Goal: Task Accomplishment & Management: Manage account settings

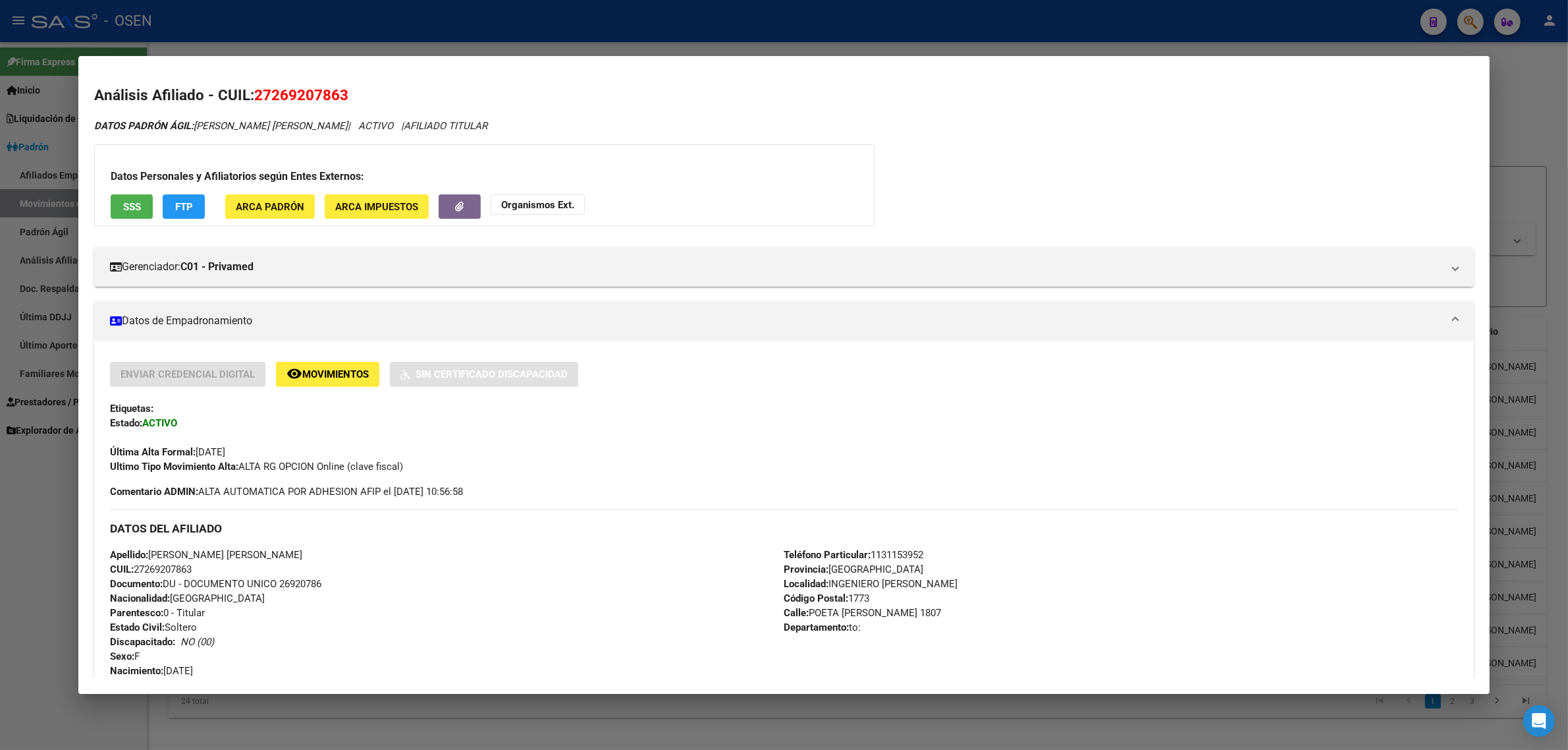
scroll to position [534, 0]
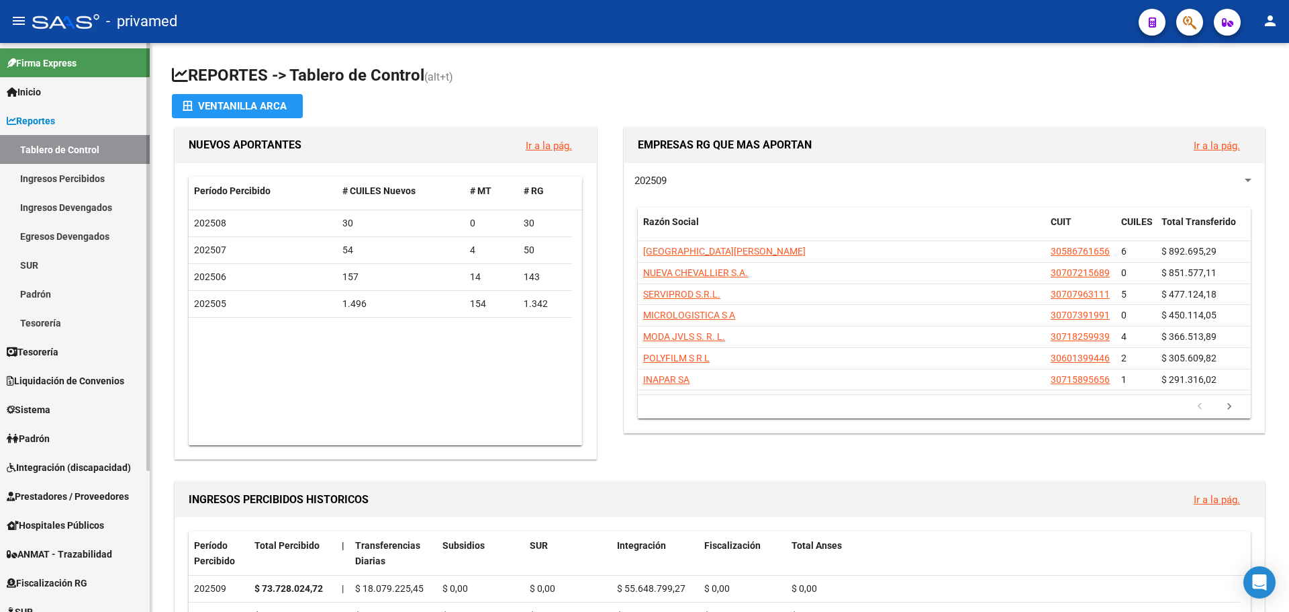
click at [57, 410] on link "Sistema" at bounding box center [75, 409] width 150 height 29
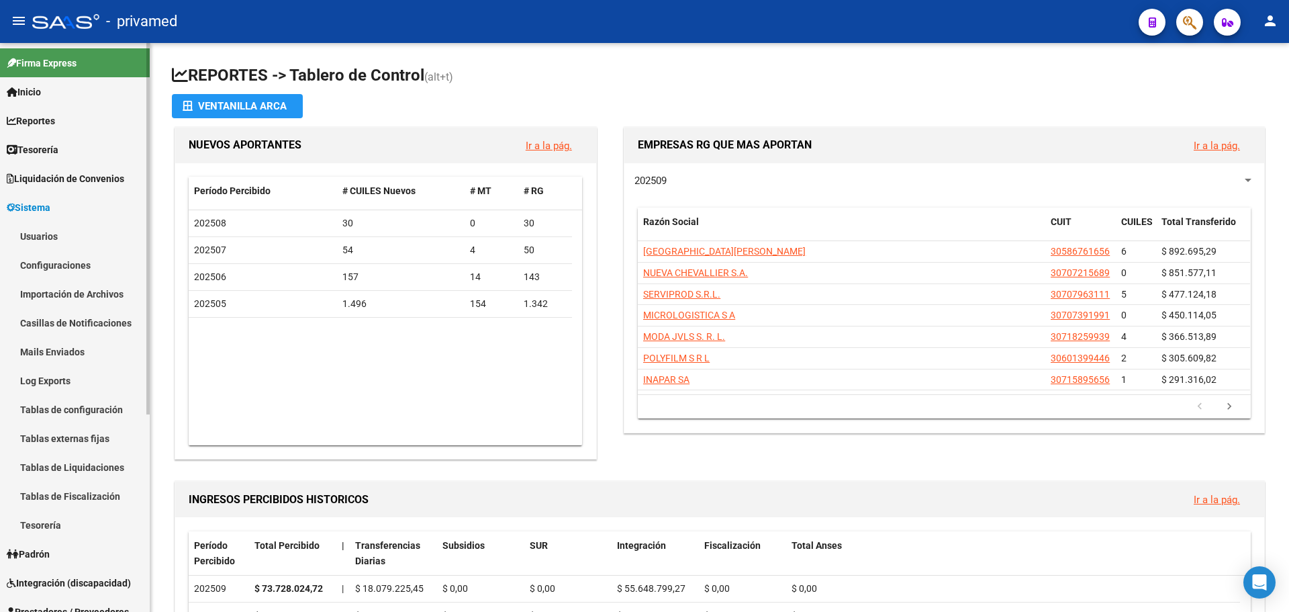
click at [61, 234] on link "Usuarios" at bounding box center [75, 236] width 150 height 29
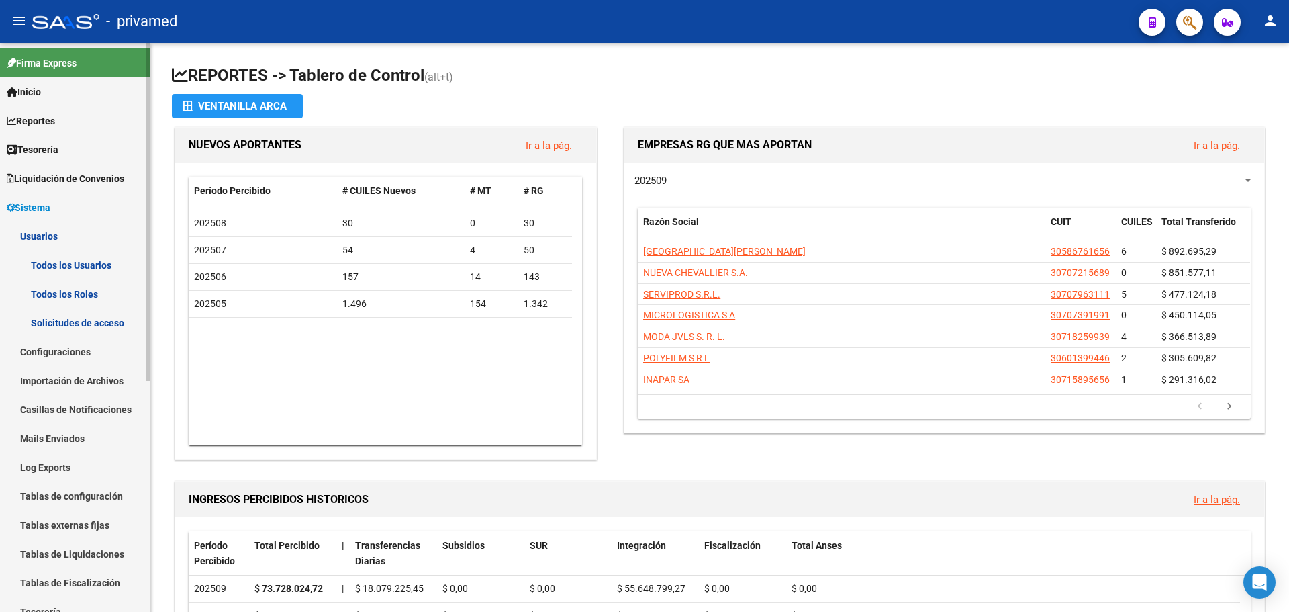
click at [73, 269] on link "Todos los Usuarios" at bounding box center [75, 264] width 150 height 29
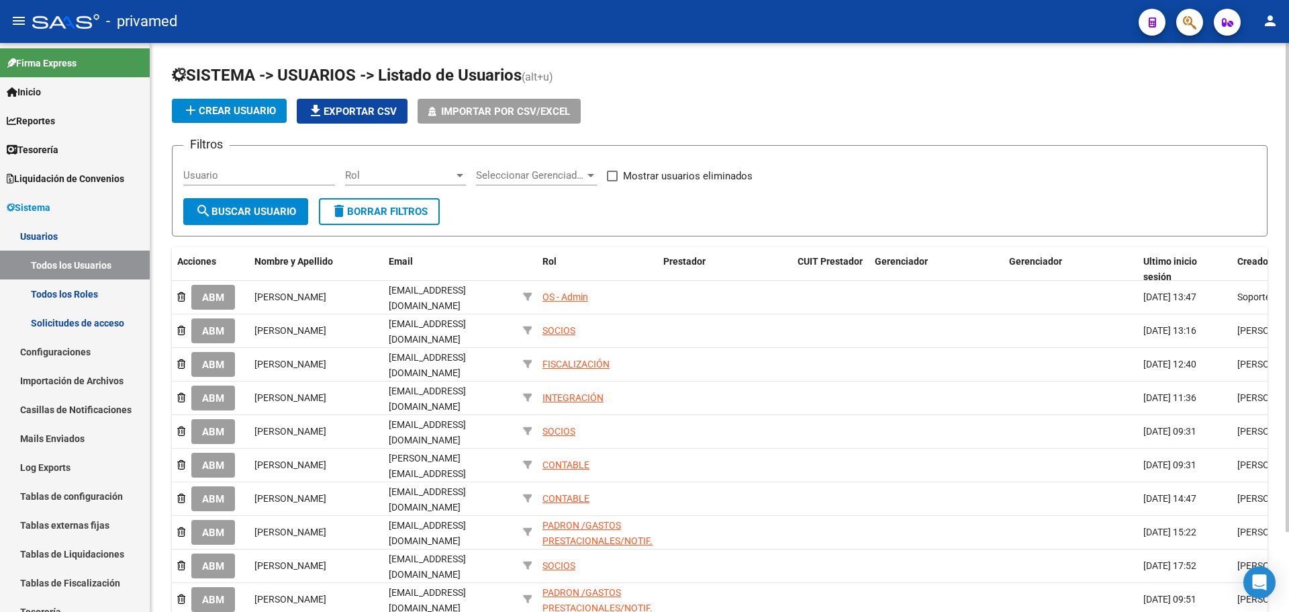
click at [260, 172] on input "Usuario" at bounding box center [259, 175] width 152 height 12
type input "maga"
click at [230, 207] on span "search Buscar Usuario" at bounding box center [245, 211] width 101 height 12
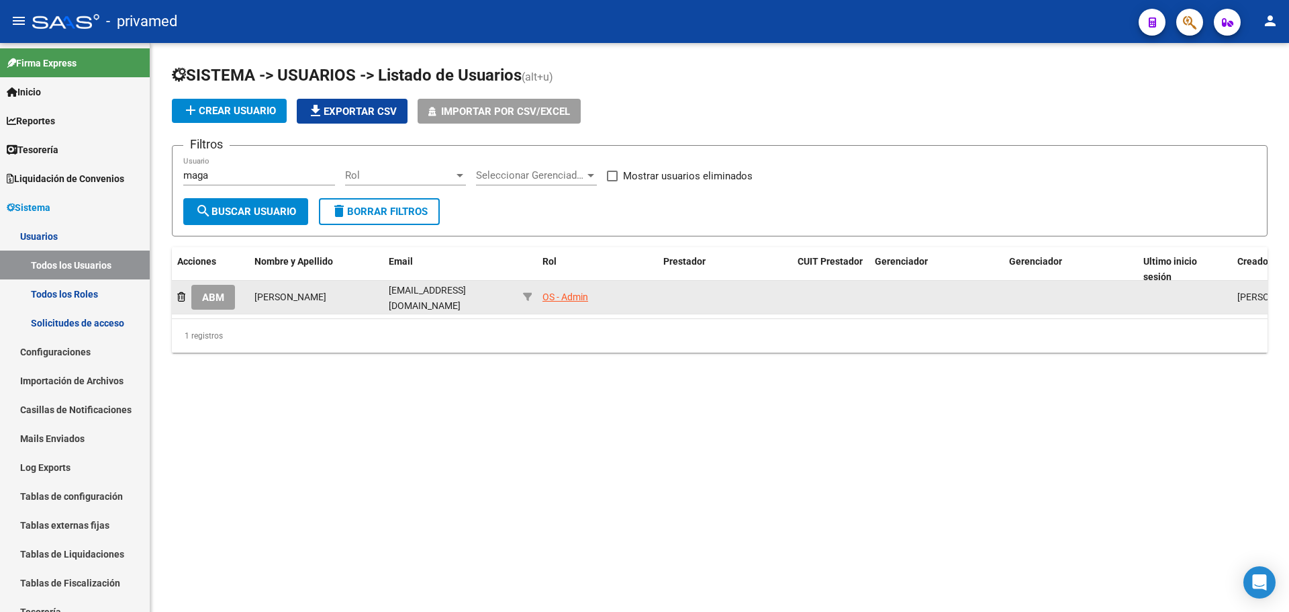
click at [220, 301] on span "ABM" at bounding box center [213, 297] width 22 height 12
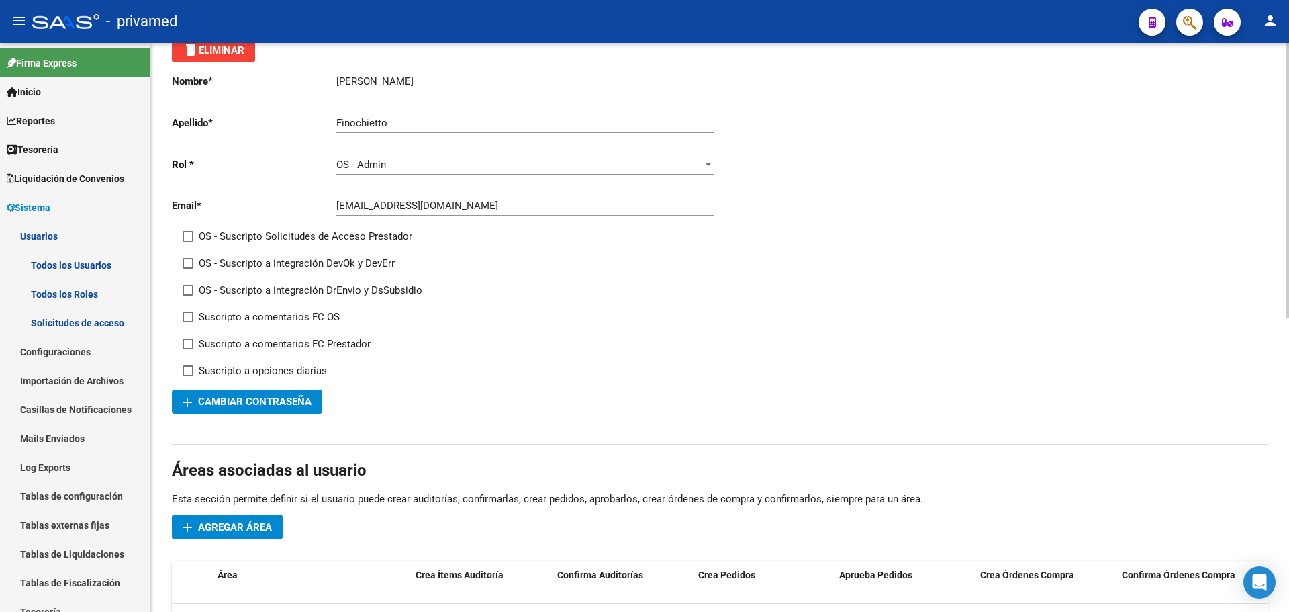
scroll to position [67, 0]
click at [189, 265] on span at bounding box center [188, 265] width 11 height 11
click at [188, 271] on input "OS - Suscripto a integración DevOk y DevErr" at bounding box center [187, 271] width 1 height 1
checkbox input "true"
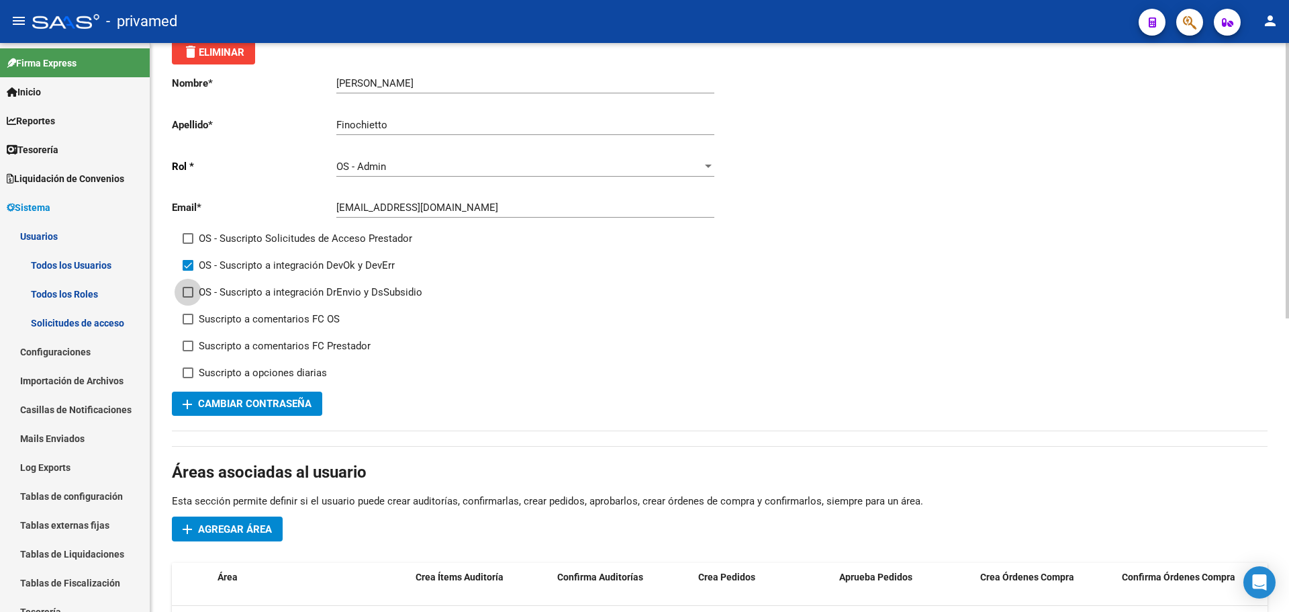
click at [187, 291] on span at bounding box center [188, 292] width 11 height 11
click at [187, 297] on input "OS - Suscripto a integración DrEnvio y DsSubsidio" at bounding box center [187, 297] width 1 height 1
checkbox input "true"
click at [193, 316] on span at bounding box center [188, 319] width 11 height 11
click at [188, 324] on input "Suscripto a comentarios FC OS" at bounding box center [187, 324] width 1 height 1
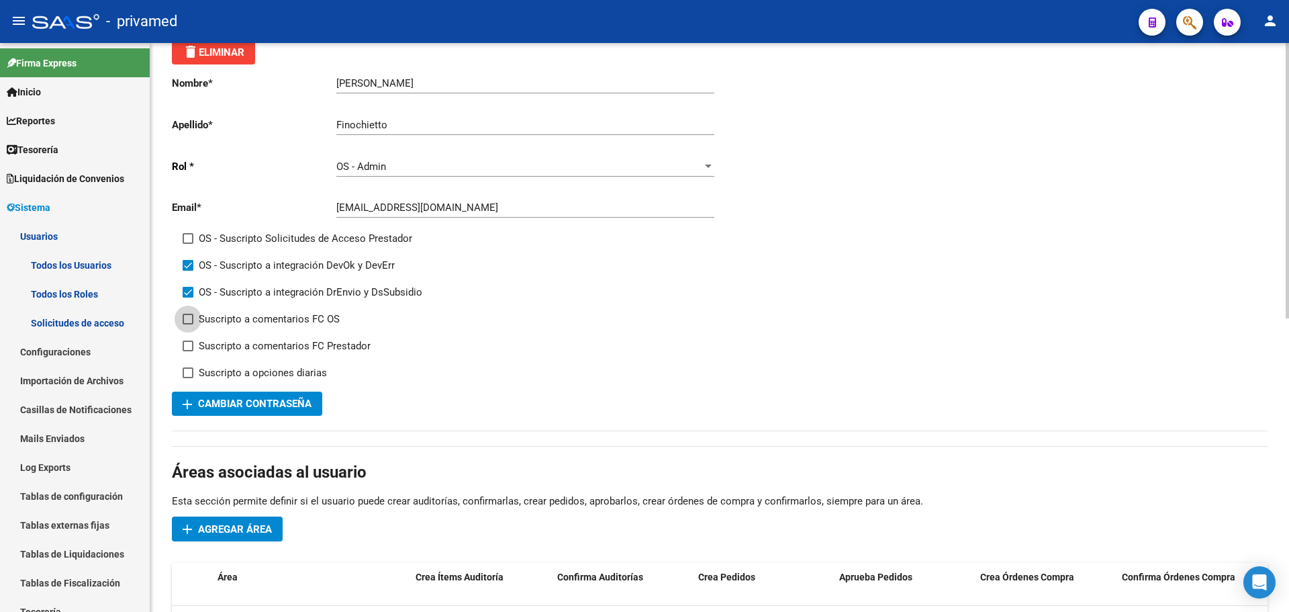
checkbox input "true"
click at [188, 342] on span at bounding box center [188, 345] width 11 height 11
click at [188, 351] on input "Suscripto a comentarios FC Prestador" at bounding box center [187, 351] width 1 height 1
checkbox input "true"
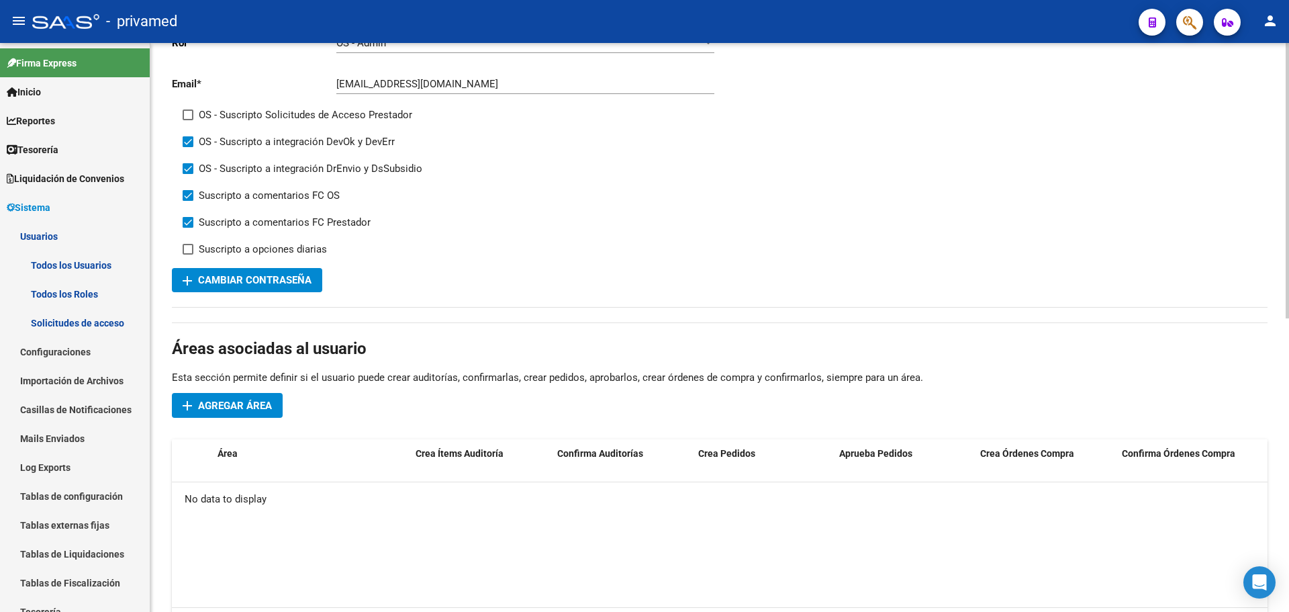
scroll to position [201, 0]
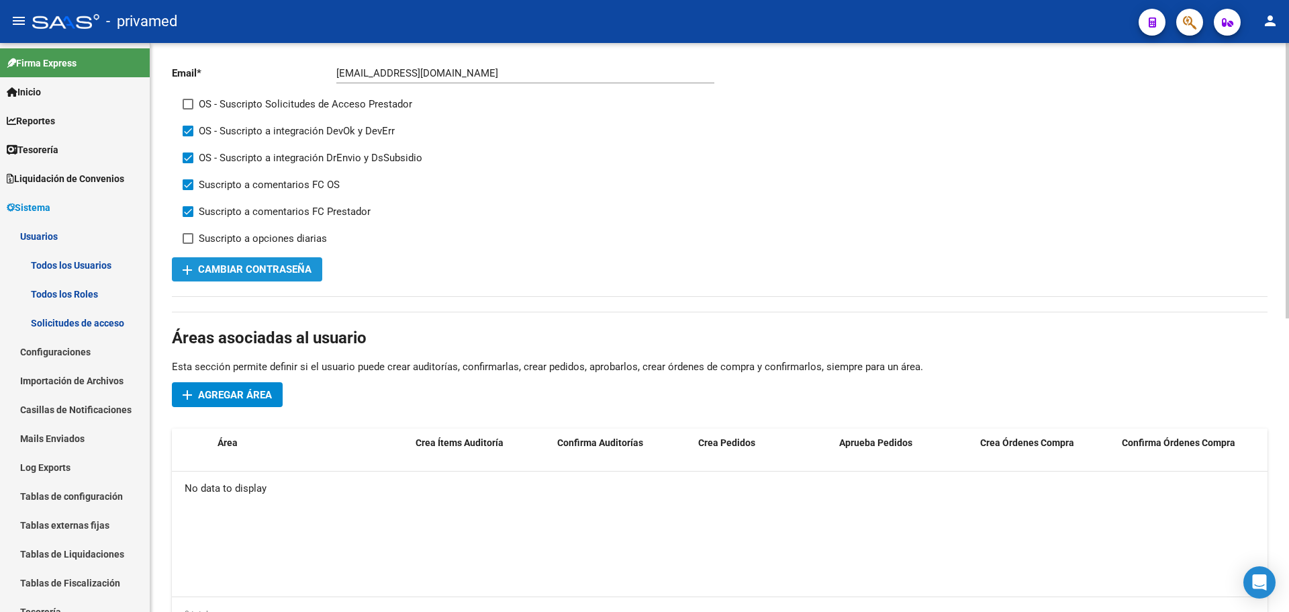
click at [285, 268] on span "add Cambiar Contraseña" at bounding box center [247, 269] width 129 height 12
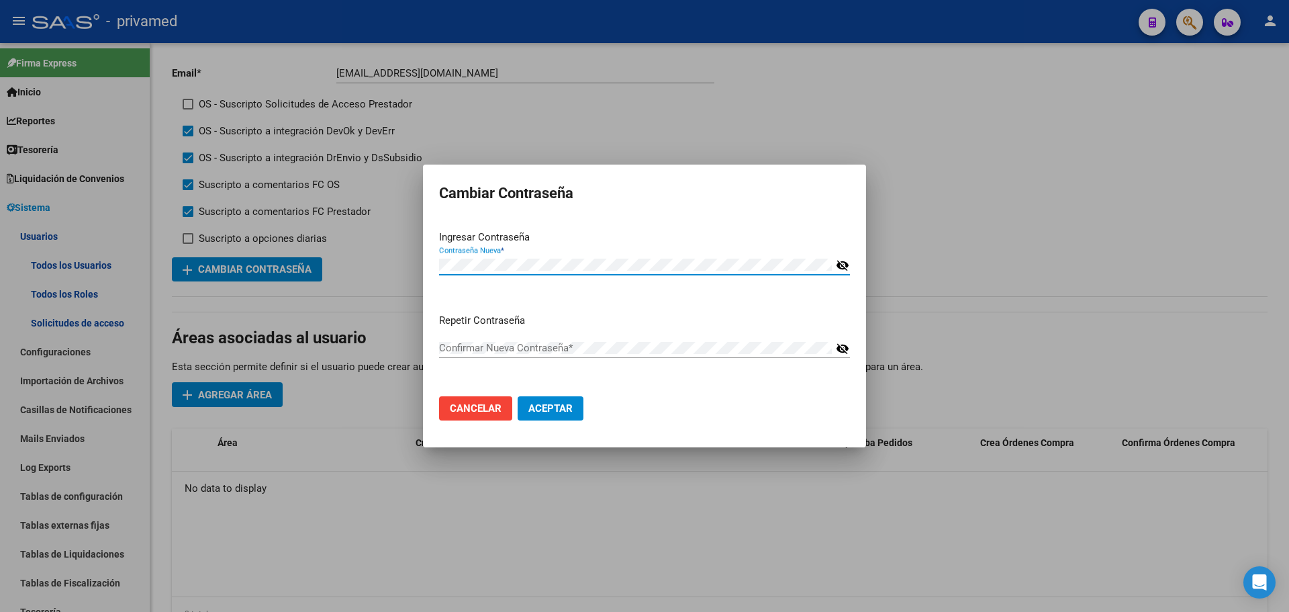
click at [471, 371] on div "Repetir Contraseña Confirmar Nueva Contraseña * visibility_off" at bounding box center [644, 349] width 411 height 73
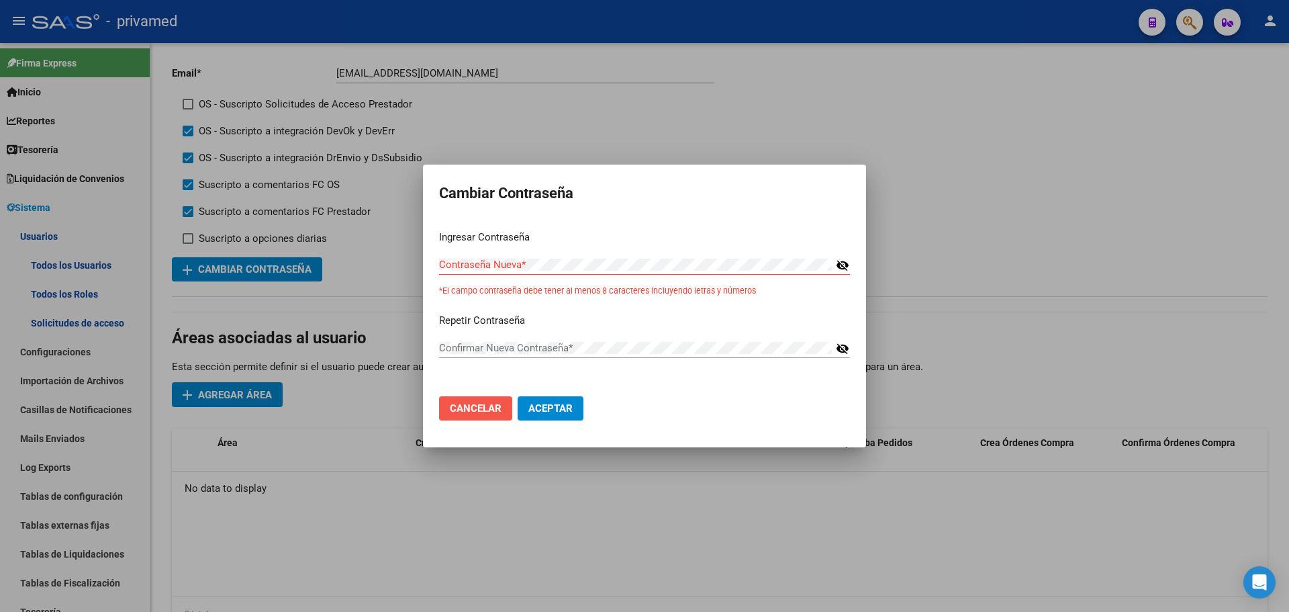
click at [473, 405] on span "Cancelar" at bounding box center [476, 408] width 52 height 12
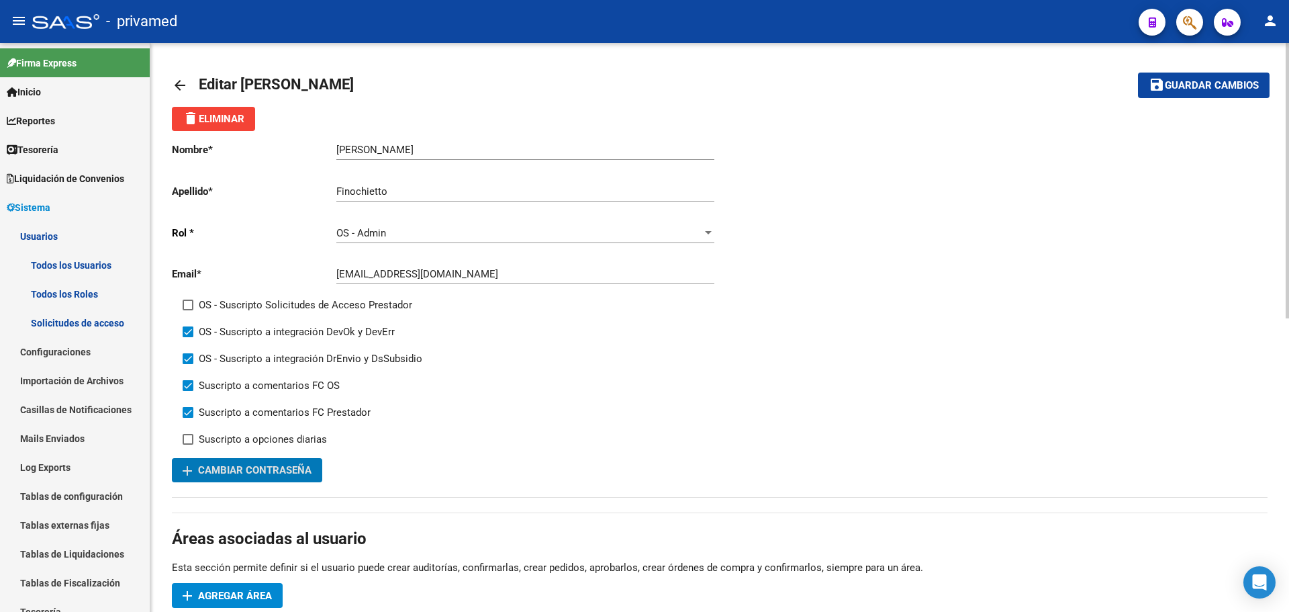
scroll to position [0, 0]
click at [1200, 82] on span "Guardar cambios" at bounding box center [1212, 87] width 94 height 12
click at [179, 88] on mat-icon "arrow_back" at bounding box center [180, 86] width 16 height 16
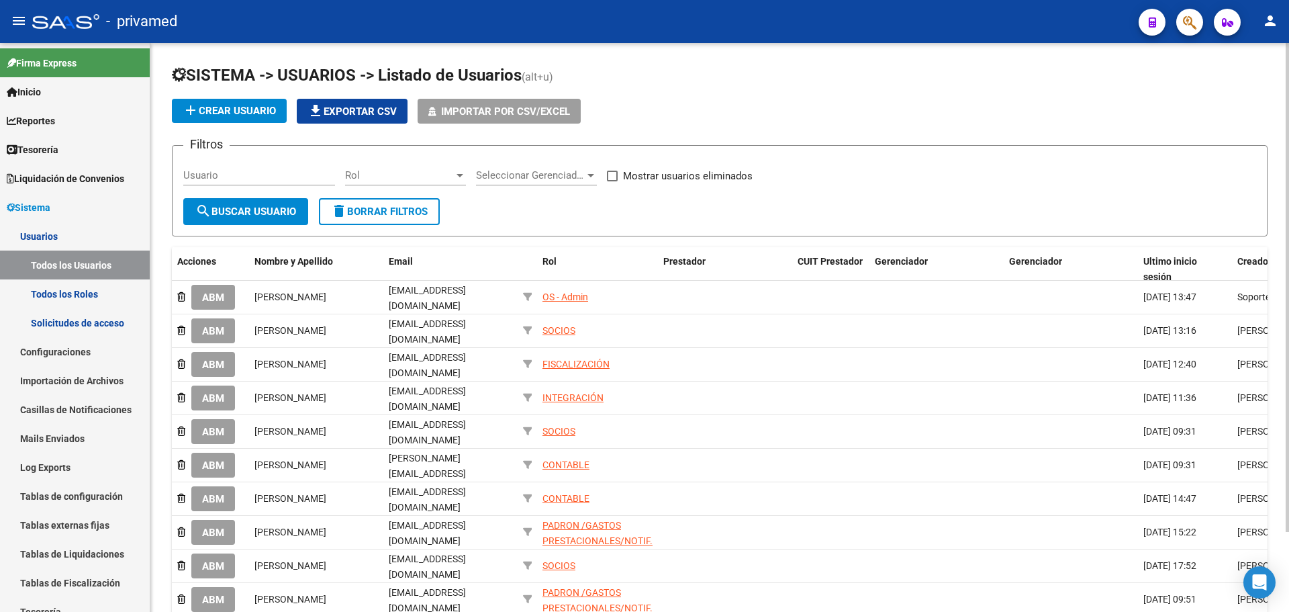
click at [238, 173] on input "Usuario" at bounding box center [259, 175] width 152 height 12
type input "gon"
click at [229, 209] on span "search Buscar Usuario" at bounding box center [245, 211] width 101 height 12
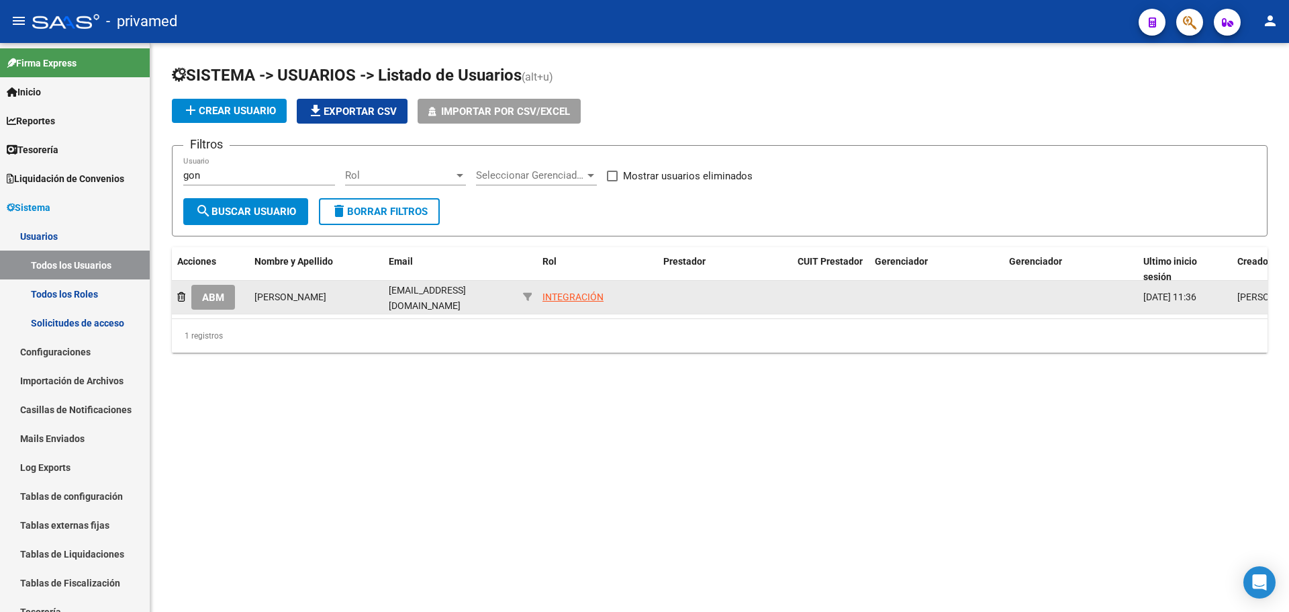
click at [212, 295] on span "ABM" at bounding box center [213, 297] width 22 height 12
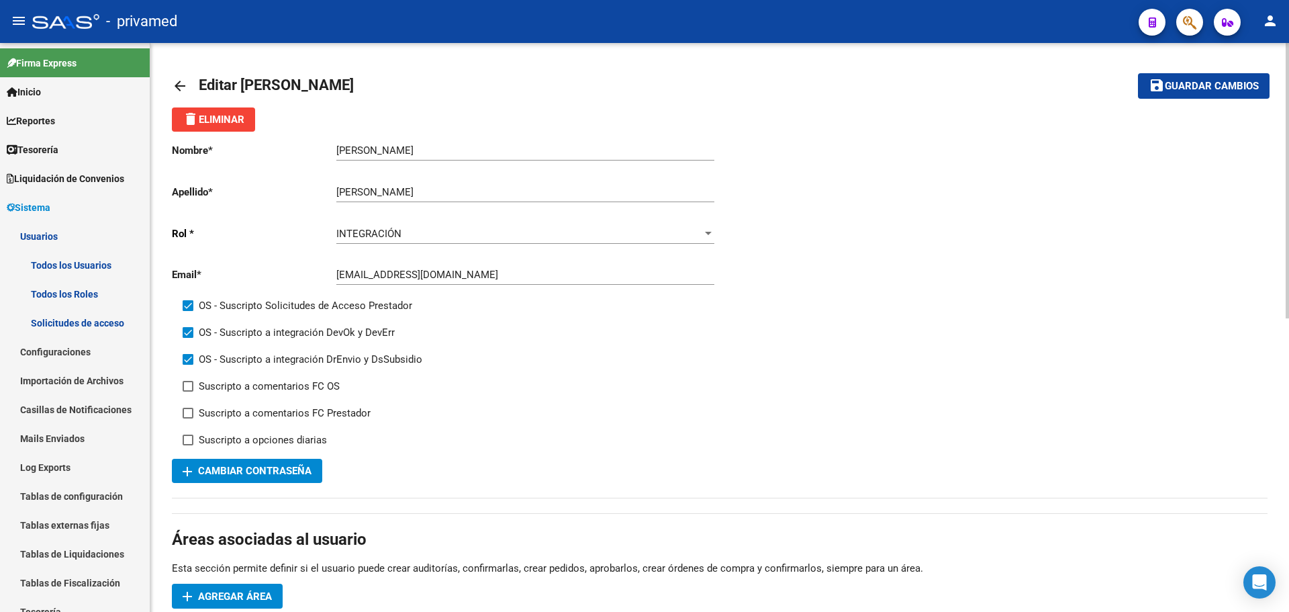
click at [180, 82] on mat-icon "arrow_back" at bounding box center [180, 86] width 16 height 16
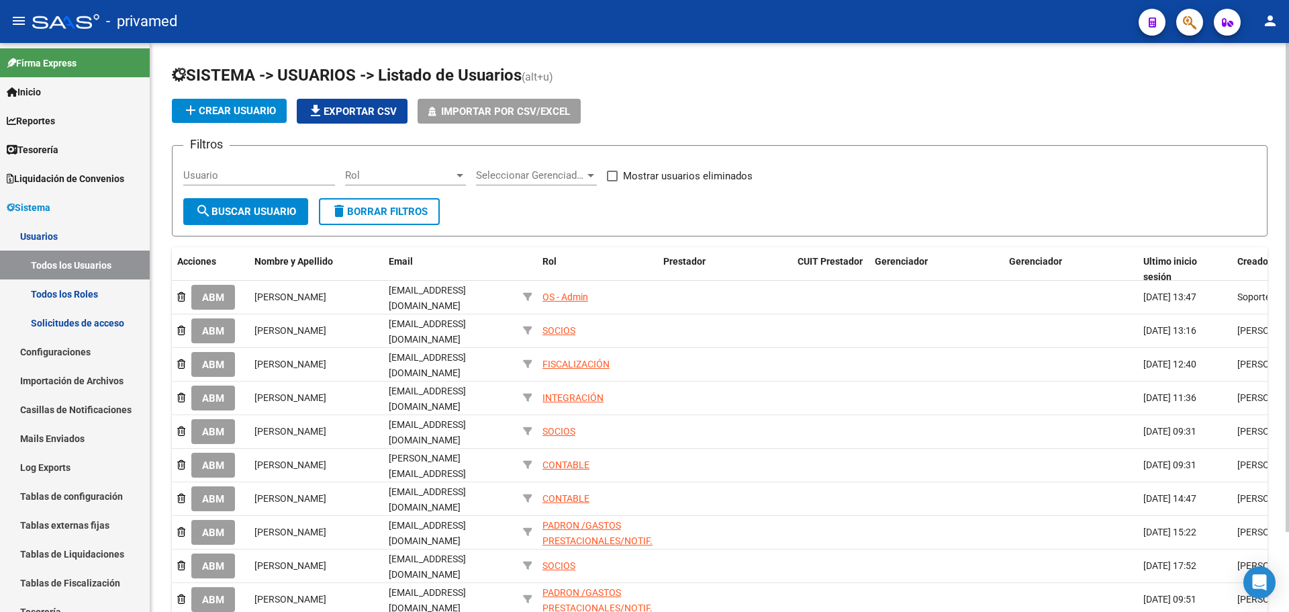
click at [230, 169] on input "Usuario" at bounding box center [259, 175] width 152 height 12
type input "maga"
click at [242, 209] on span "search Buscar Usuario" at bounding box center [245, 211] width 101 height 12
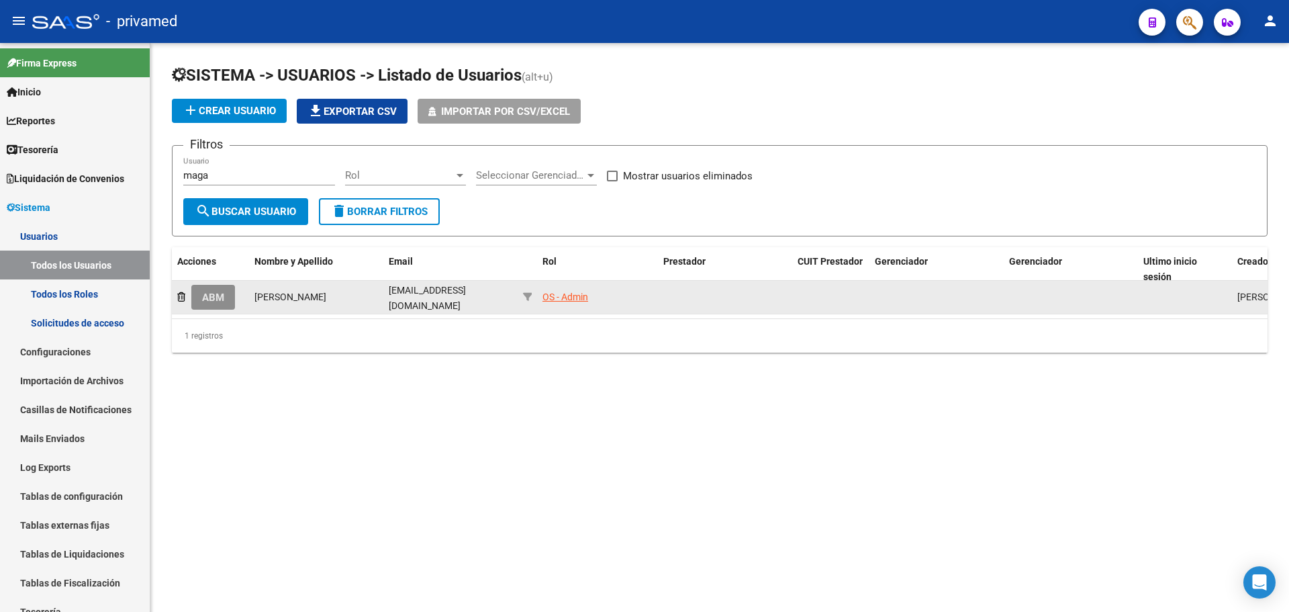
click at [218, 298] on span "ABM" at bounding box center [213, 297] width 22 height 12
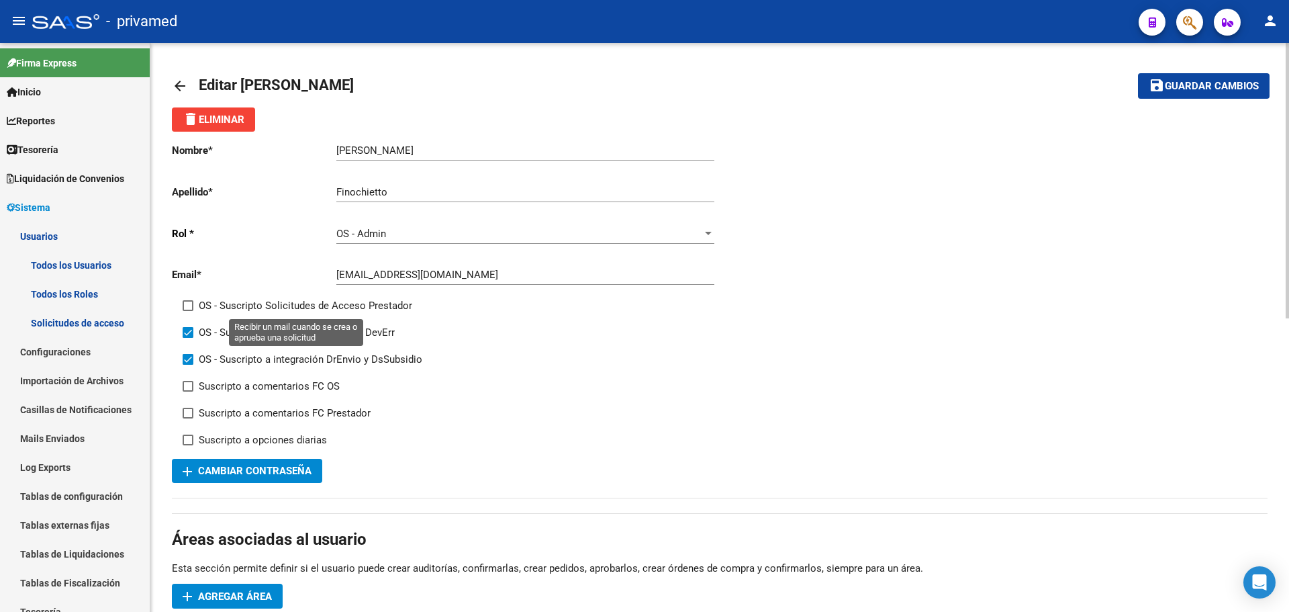
click at [197, 311] on label "OS - Suscripto Solicitudes de Acceso Prestador" at bounding box center [298, 305] width 230 height 16
click at [188, 311] on input "OS - Suscripto Solicitudes de Acceso Prestador" at bounding box center [187, 311] width 1 height 1
checkbox input "true"
click at [1192, 84] on span "Guardar cambios" at bounding box center [1212, 87] width 94 height 12
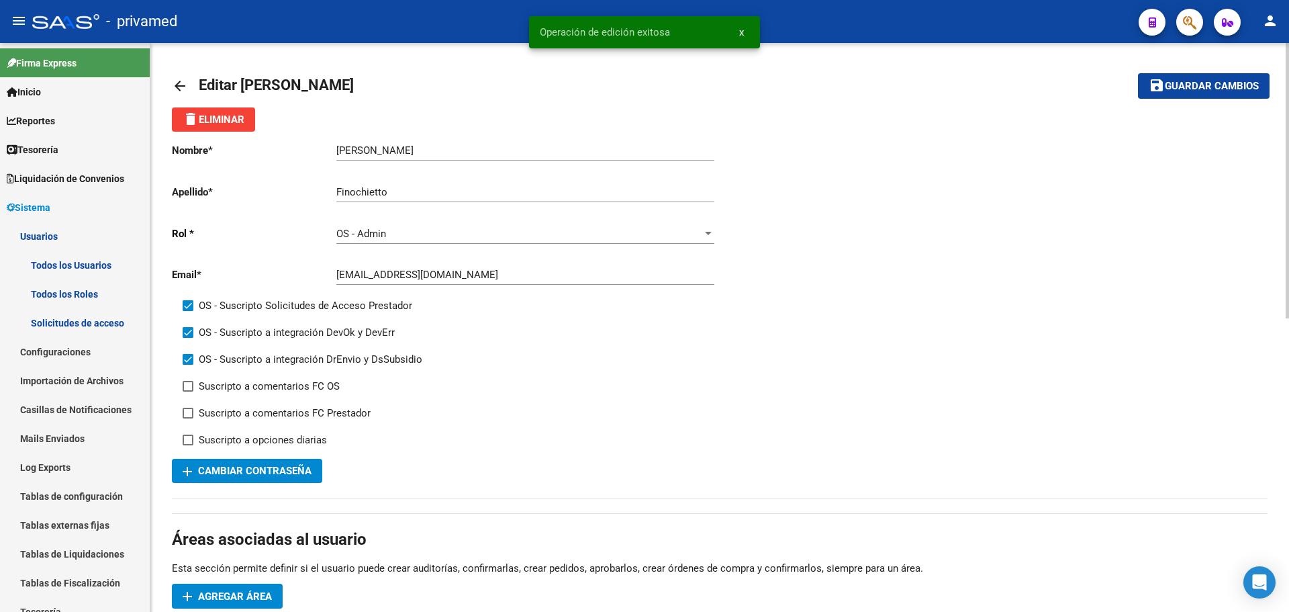
click at [177, 83] on mat-icon "arrow_back" at bounding box center [180, 86] width 16 height 16
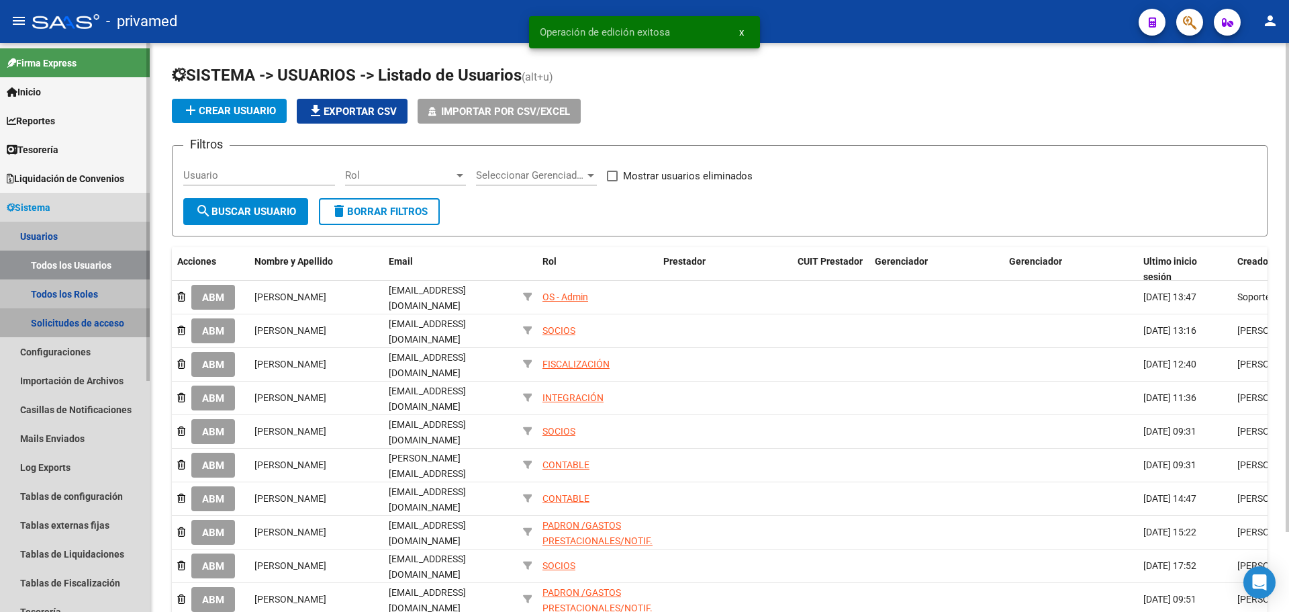
click at [97, 322] on link "Solicitudes de acceso" at bounding box center [75, 322] width 150 height 29
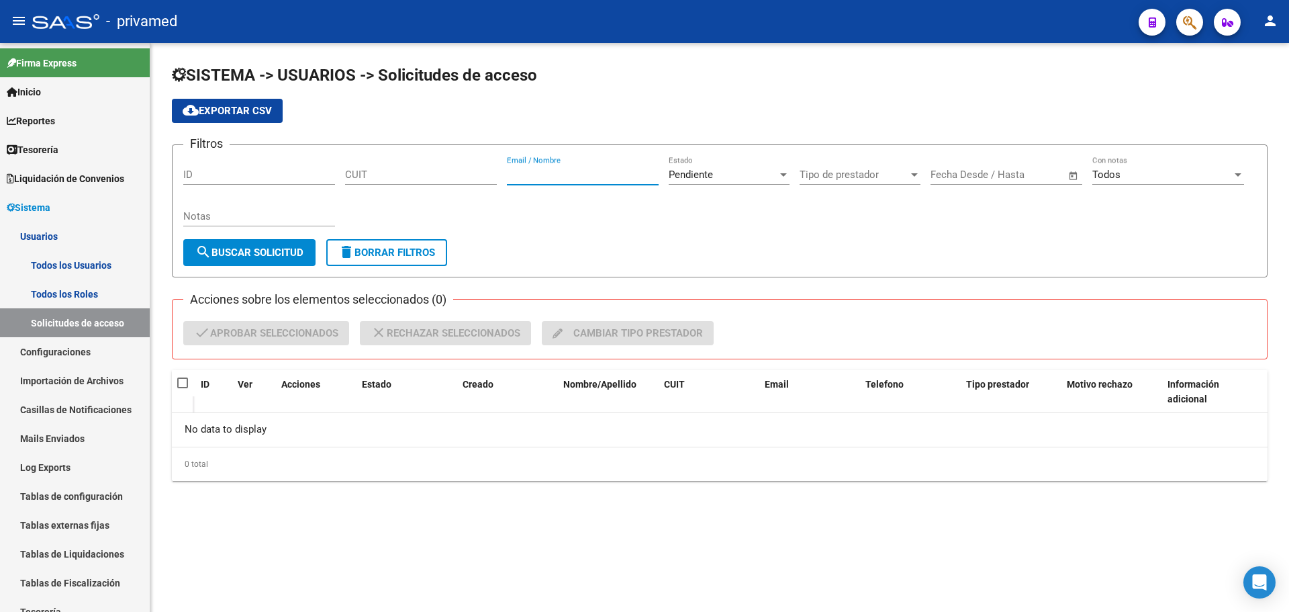
click at [548, 171] on input "Email / Nombre" at bounding box center [583, 175] width 152 height 12
type input "maga"
click at [232, 250] on span "search Buscar solicitud" at bounding box center [249, 252] width 108 height 12
click at [726, 178] on div "Pendiente" at bounding box center [723, 175] width 109 height 12
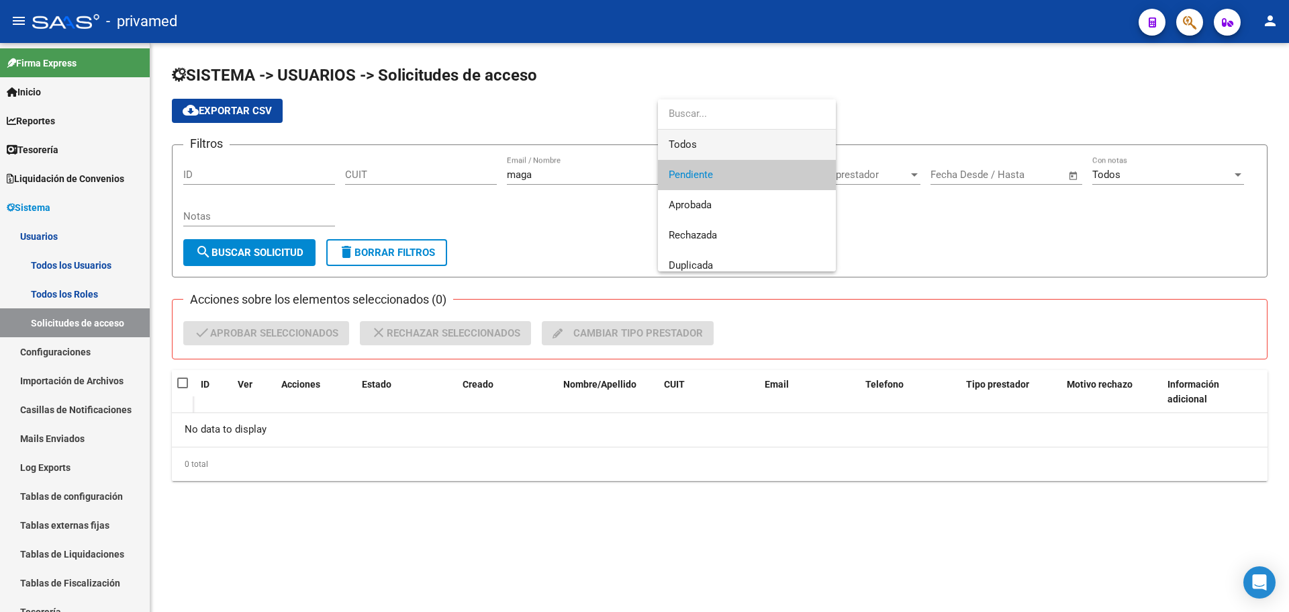
click at [713, 139] on span "Todos" at bounding box center [747, 145] width 156 height 30
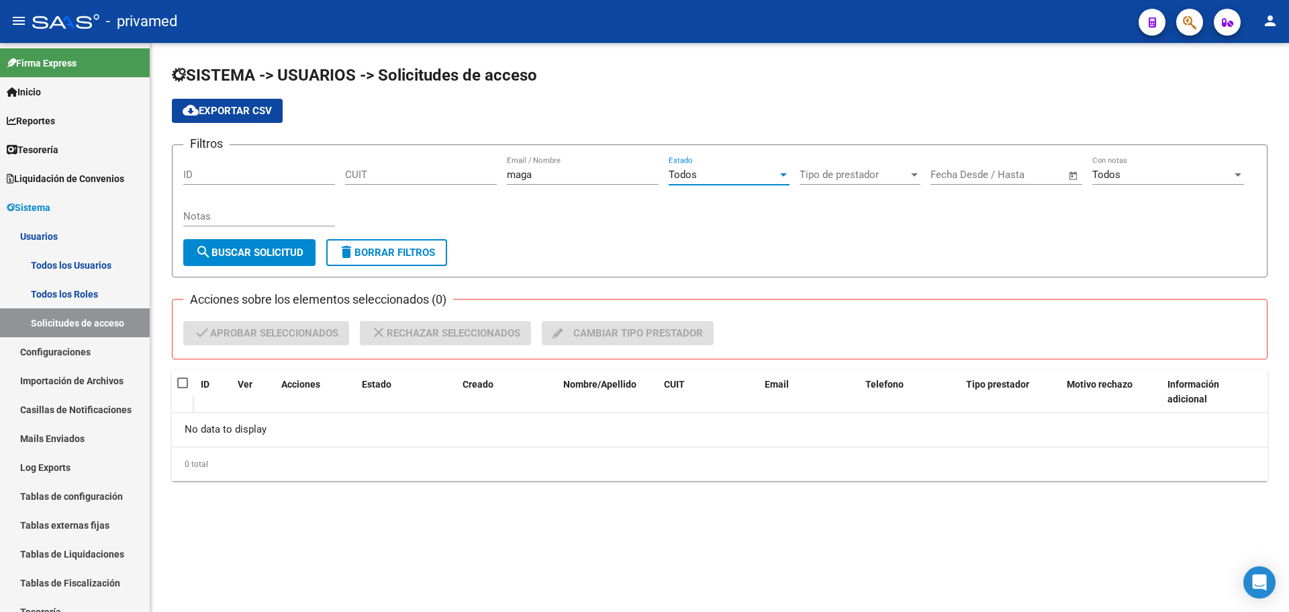
click at [238, 249] on span "search Buscar solicitud" at bounding box center [249, 252] width 108 height 12
click at [74, 344] on link "Configuraciones" at bounding box center [75, 351] width 150 height 29
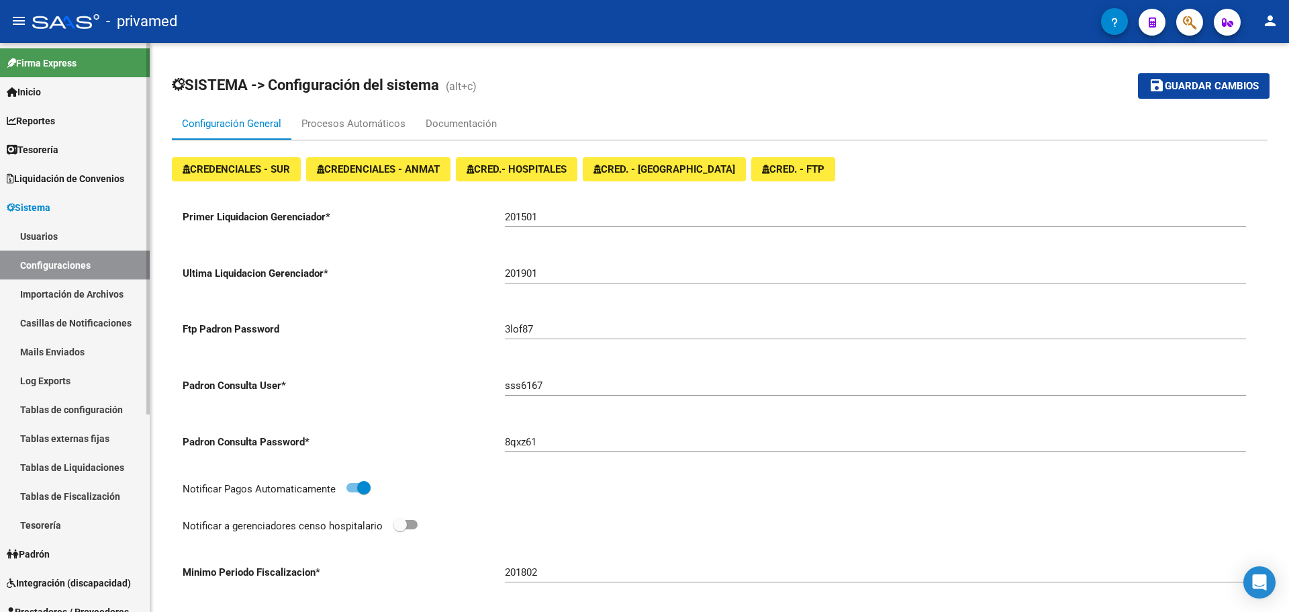
click at [83, 349] on link "Mails Enviados" at bounding box center [75, 351] width 150 height 29
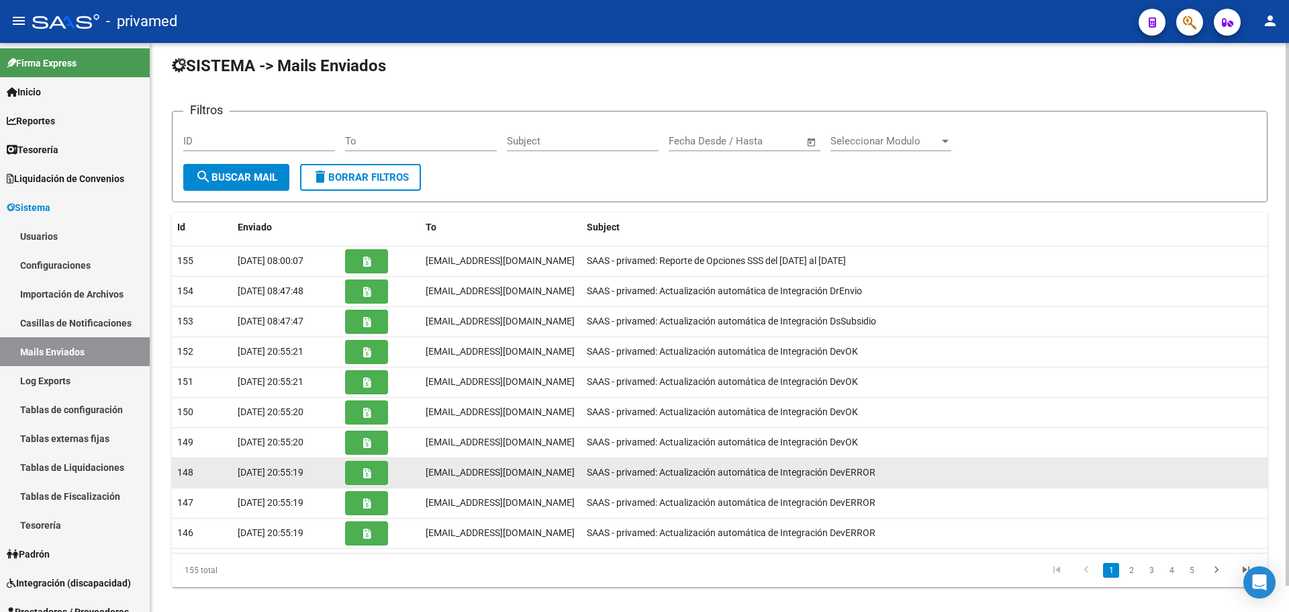
scroll to position [28, 0]
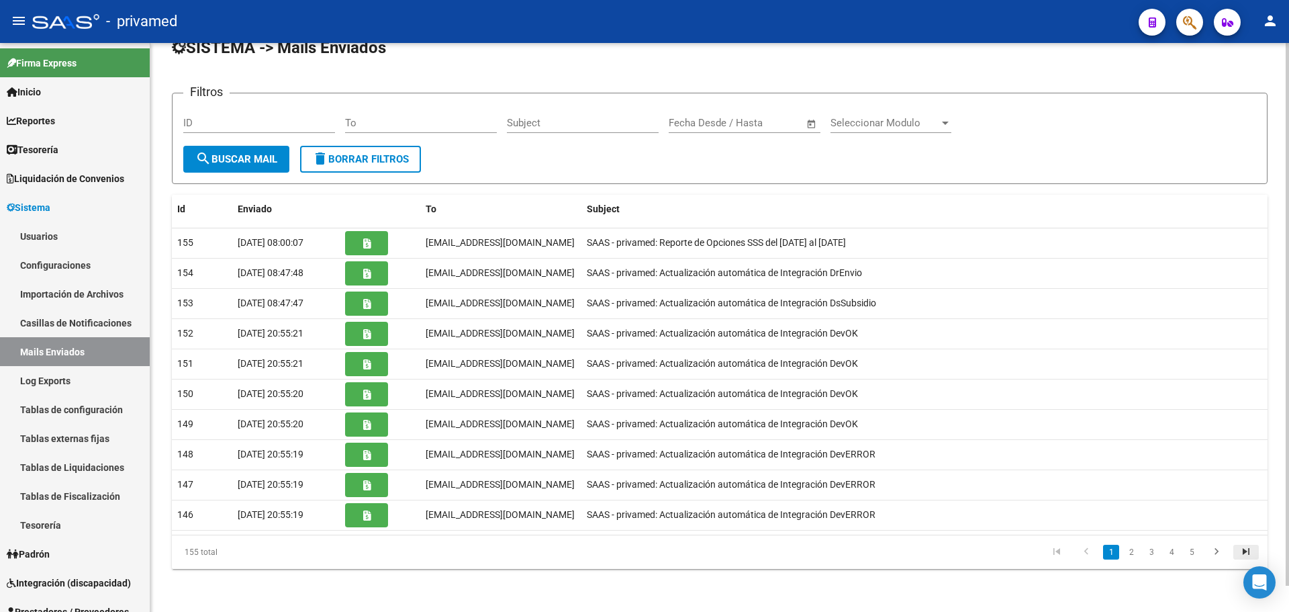
click at [1245, 550] on icon "go to last page" at bounding box center [1245, 553] width 17 height 16
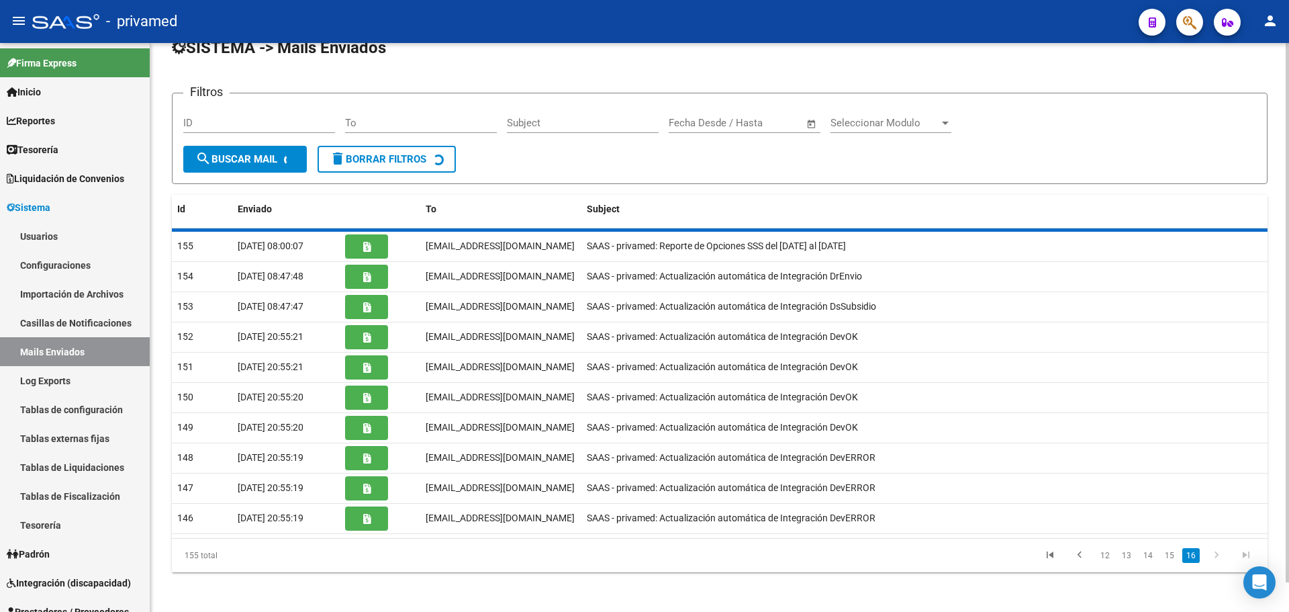
scroll to position [0, 0]
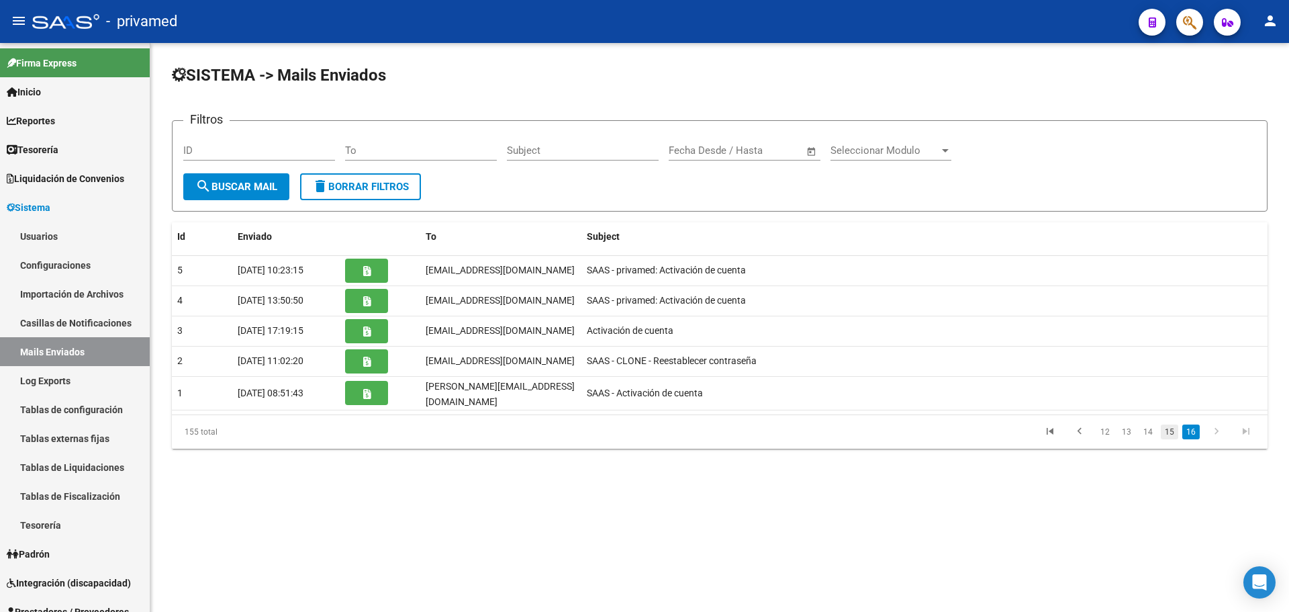
click at [1171, 427] on link "15" at bounding box center [1169, 431] width 17 height 15
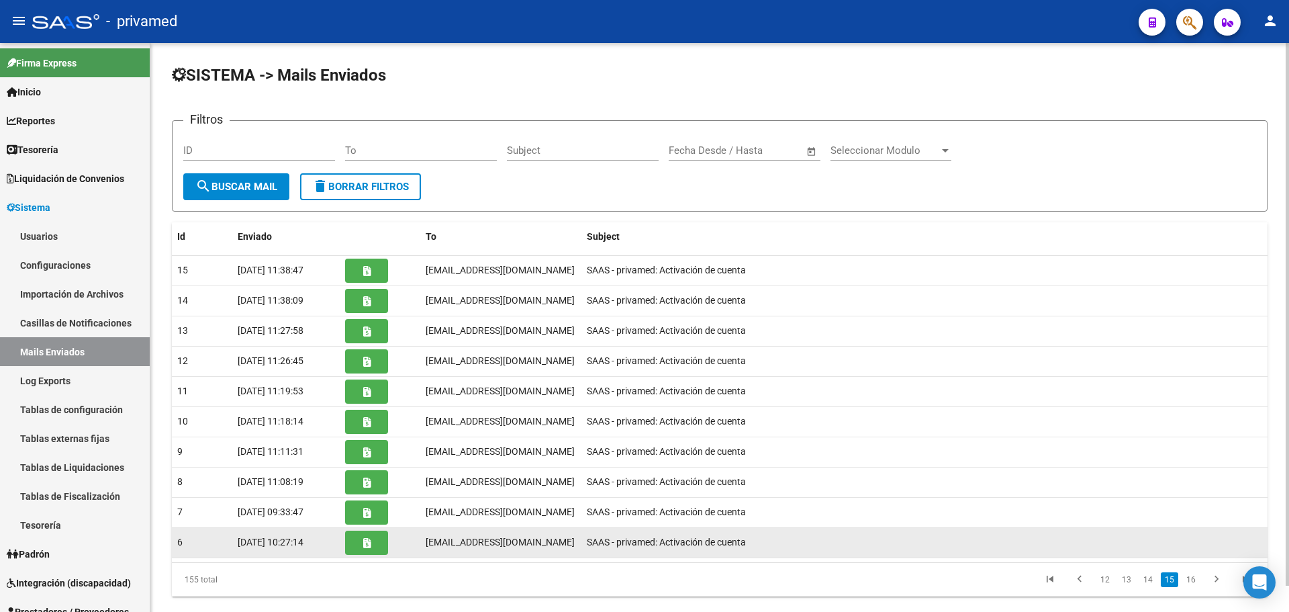
click at [501, 544] on span "magalifinochietto@gmail.com" at bounding box center [500, 541] width 149 height 11
click at [374, 544] on button "button" at bounding box center [366, 542] width 43 height 24
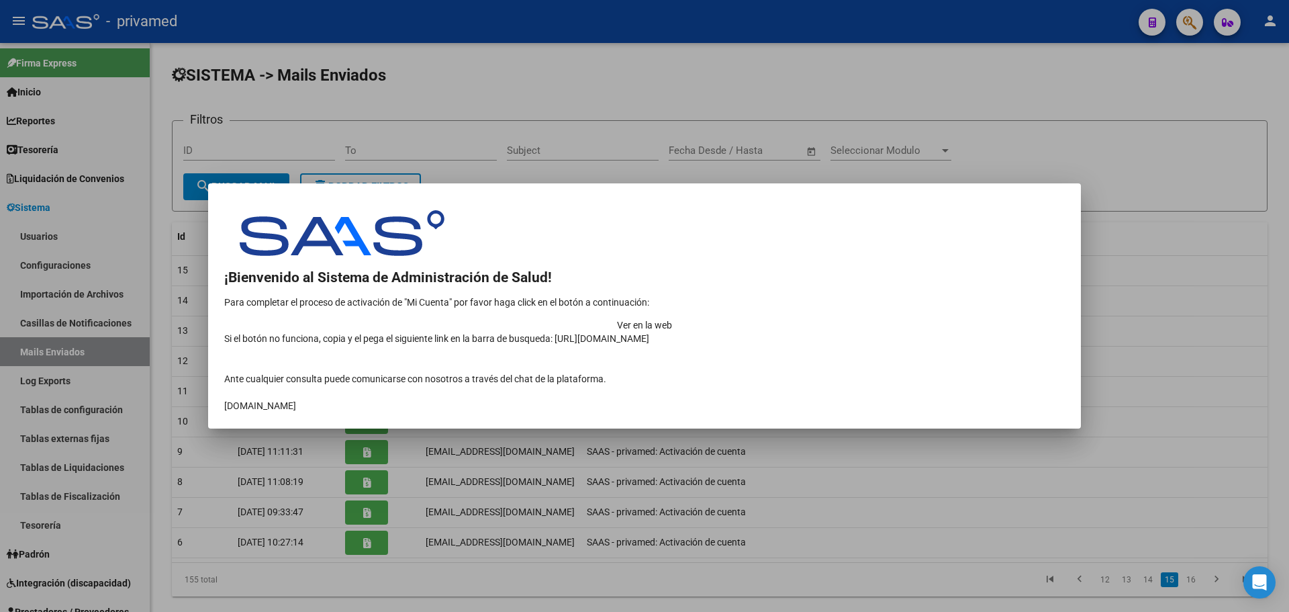
click at [931, 318] on td "Ver en la web" at bounding box center [644, 324] width 841 height 13
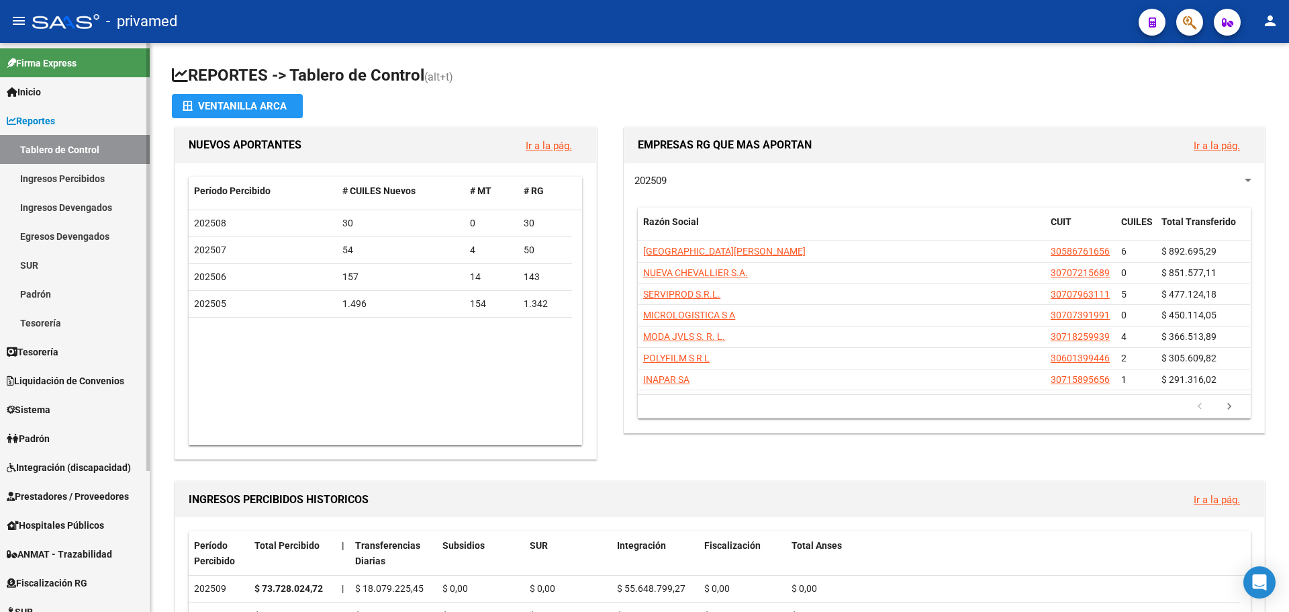
click at [58, 409] on link "Sistema" at bounding box center [75, 409] width 150 height 29
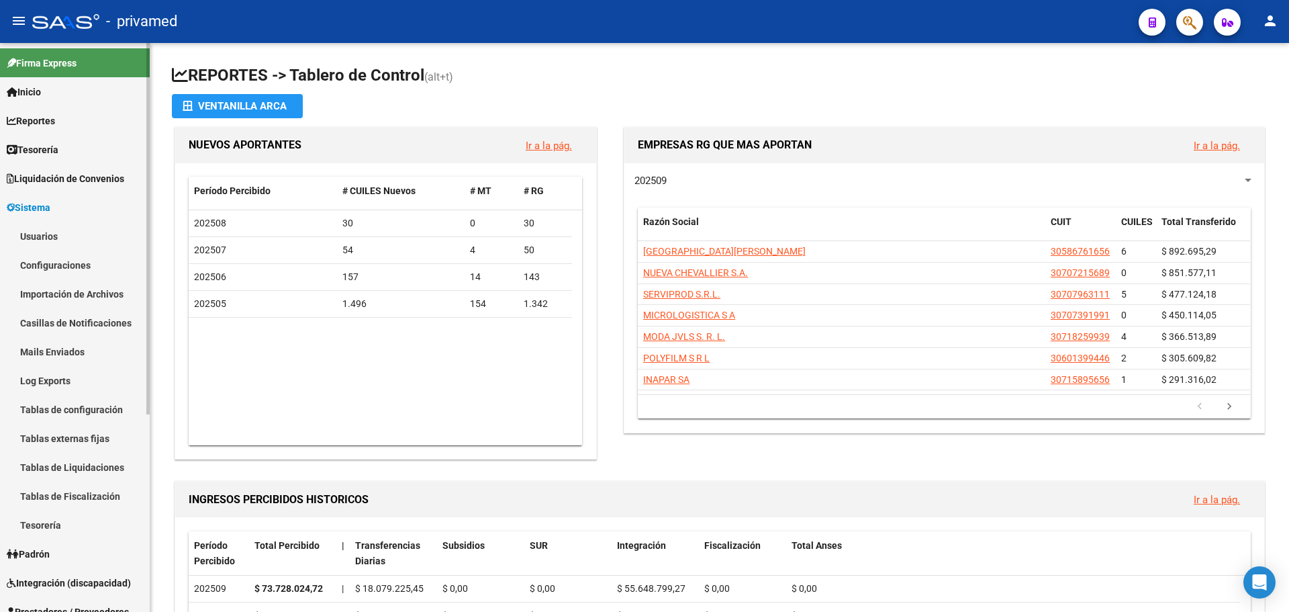
click at [79, 265] on link "Configuraciones" at bounding box center [75, 264] width 150 height 29
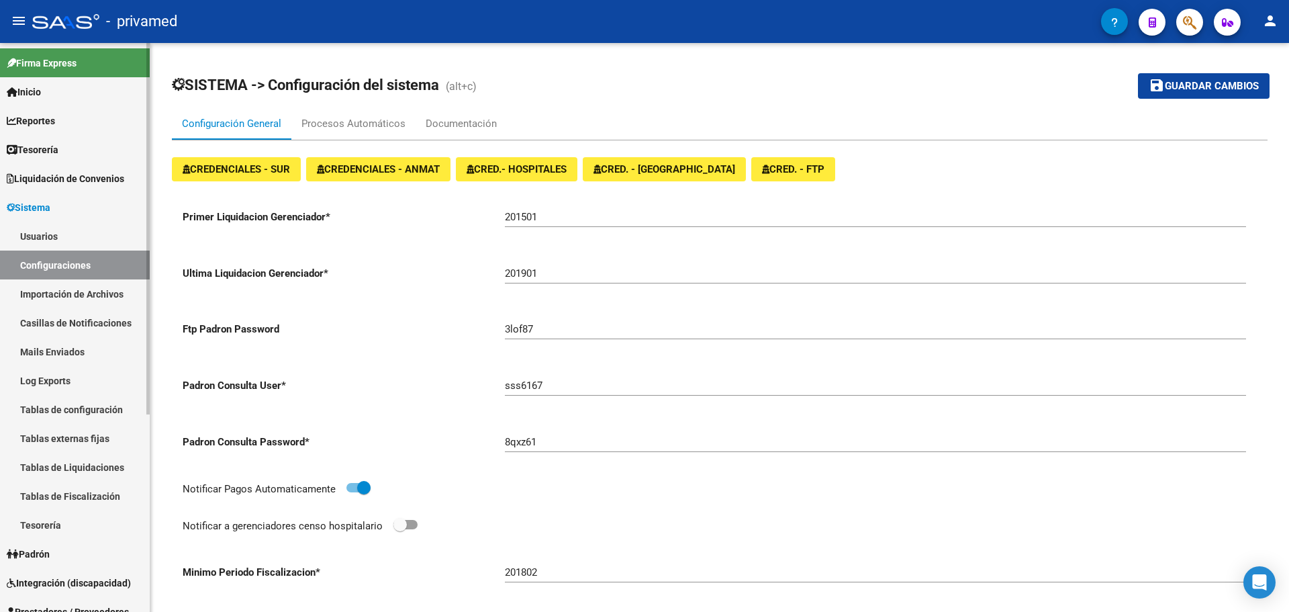
click at [81, 348] on link "Mails Enviados" at bounding box center [75, 351] width 150 height 29
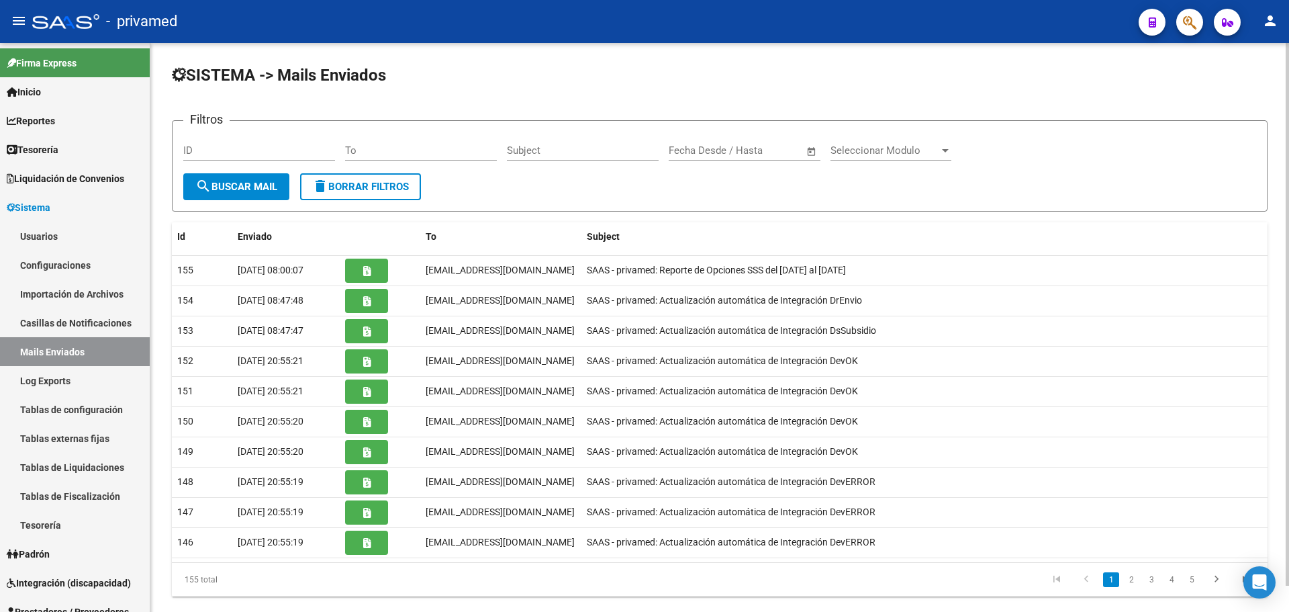
click at [397, 150] on input "To" at bounding box center [421, 150] width 152 height 12
type input "magali"
click at [228, 181] on span "search Buscar Mail" at bounding box center [236, 187] width 82 height 12
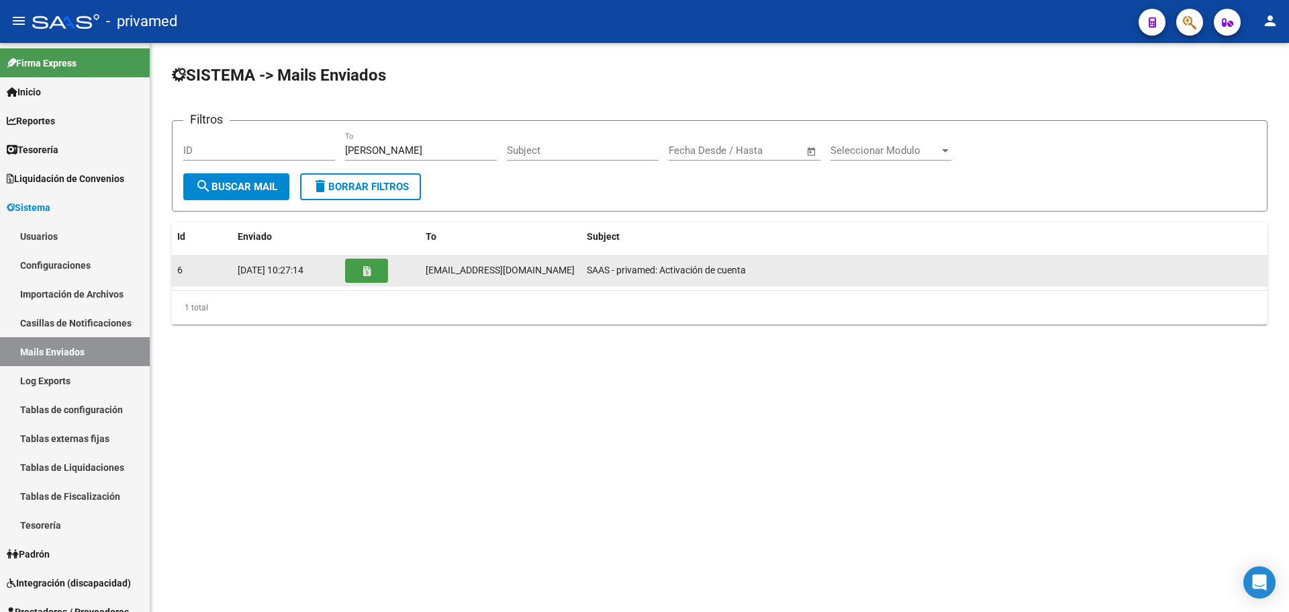
click at [361, 270] on button "button" at bounding box center [366, 270] width 43 height 24
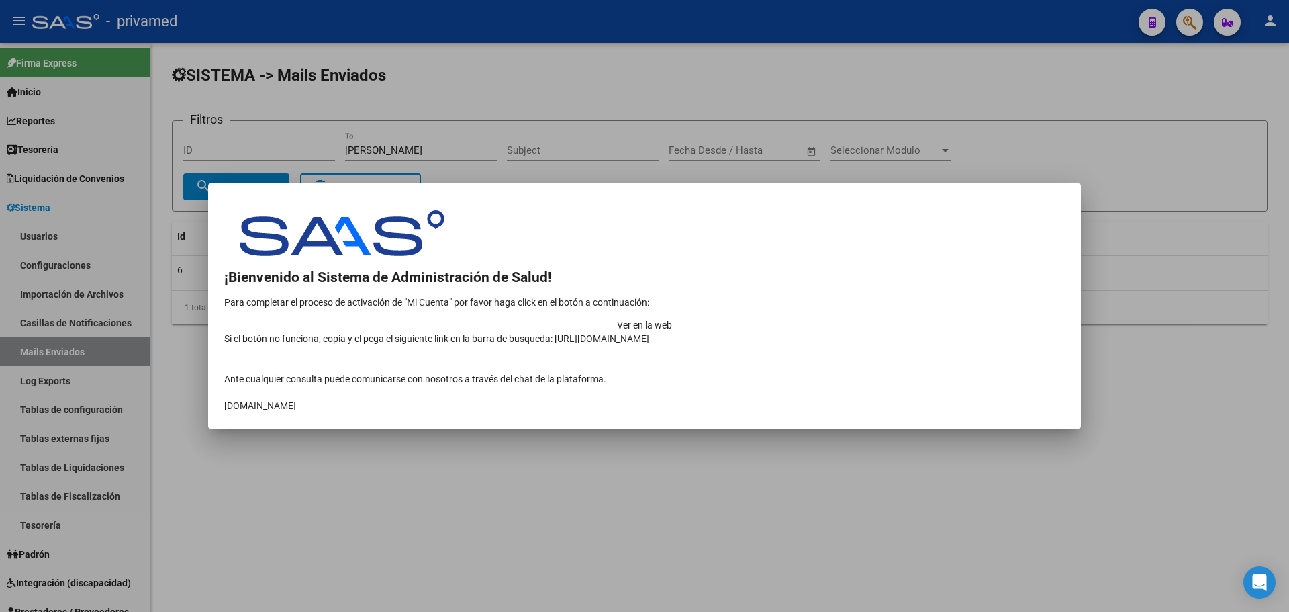
drag, startPoint x: 225, startPoint y: 289, endPoint x: 320, endPoint y: 410, distance: 154.4
click at [320, 410] on tbody at bounding box center [644, 311] width 841 height 203
click at [384, 497] on div at bounding box center [644, 306] width 1289 height 612
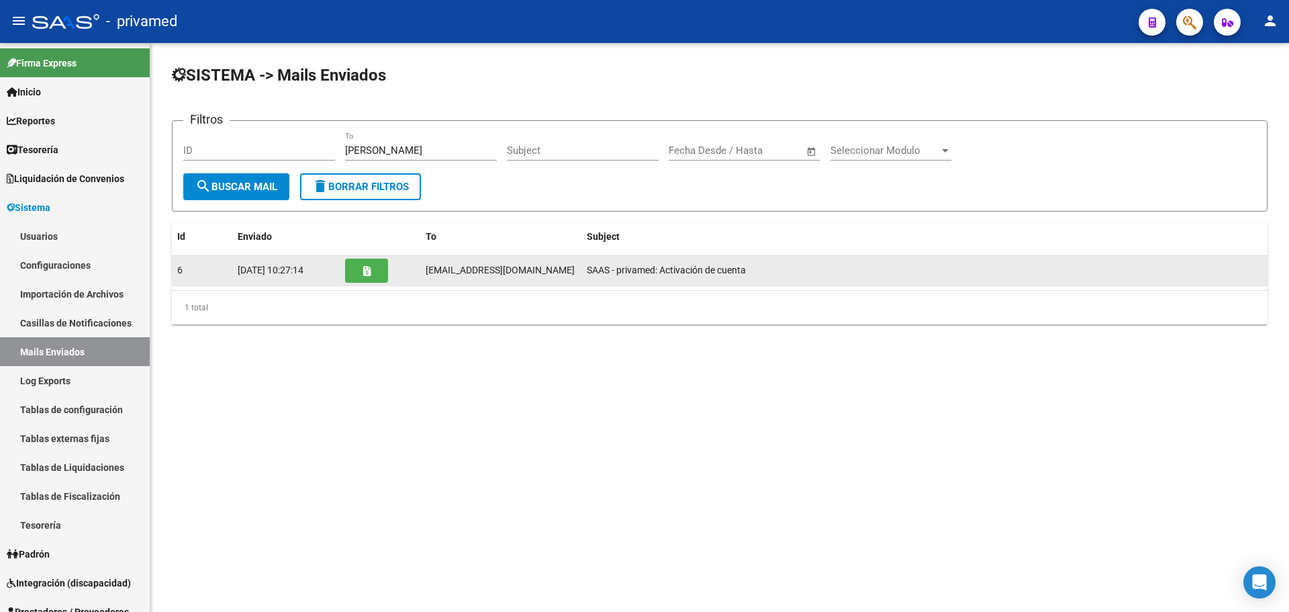
click at [200, 271] on div "6" at bounding box center [202, 269] width 50 height 15
click at [622, 268] on span "SAAS - privamed: Activación de cuenta" at bounding box center [666, 270] width 159 height 11
click at [372, 271] on button "button" at bounding box center [366, 270] width 43 height 24
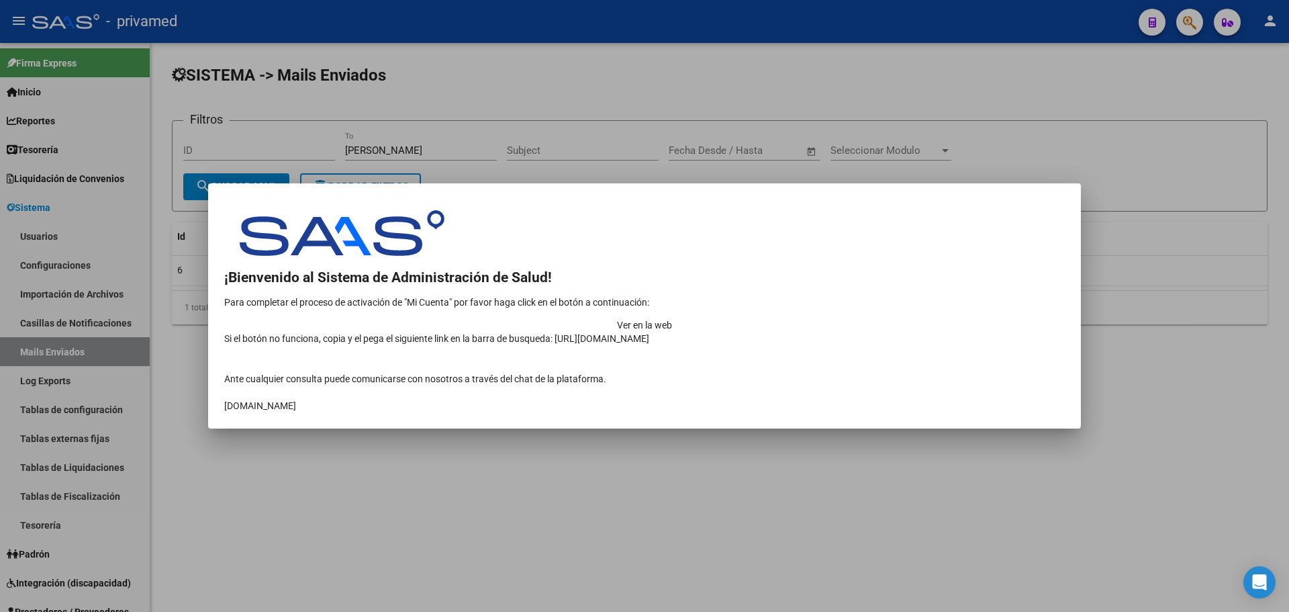
drag, startPoint x: 224, startPoint y: 262, endPoint x: 349, endPoint y: 408, distance: 191.4
click at [349, 408] on tbody at bounding box center [644, 311] width 841 height 203
copy tbody "¡Bienvenido al Sistema de Administración de Salud! Para completar el proceso de…"
click at [576, 67] on div at bounding box center [644, 306] width 1289 height 612
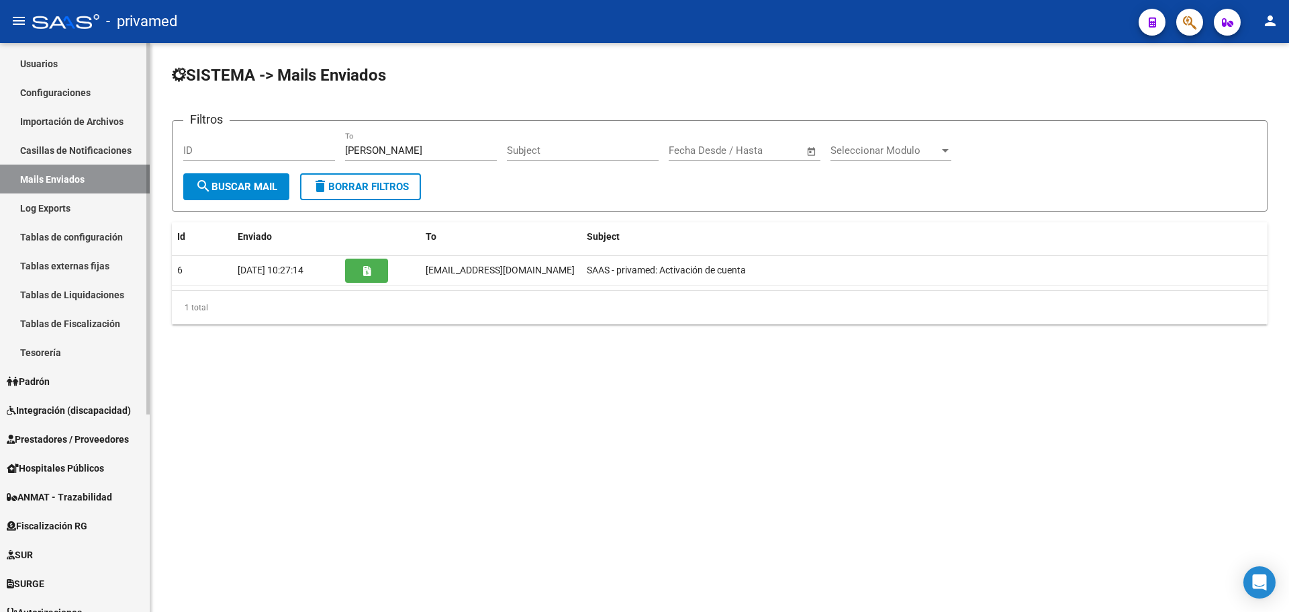
scroll to position [303, 0]
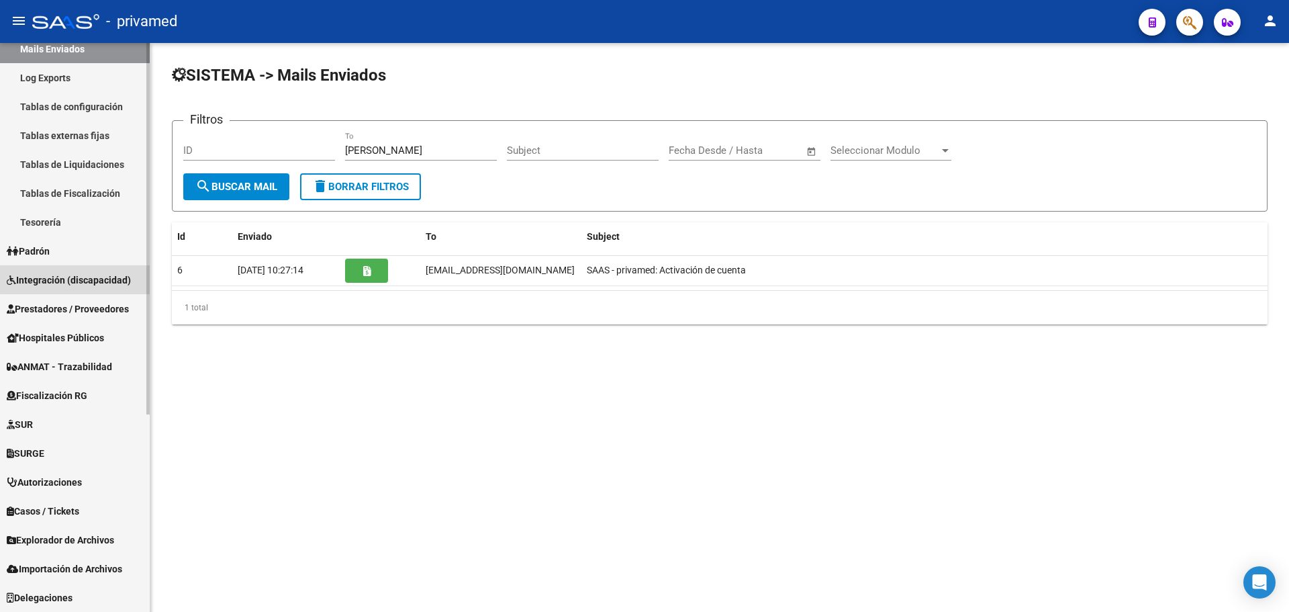
click at [77, 279] on span "Integración (discapacidad)" at bounding box center [69, 280] width 124 height 15
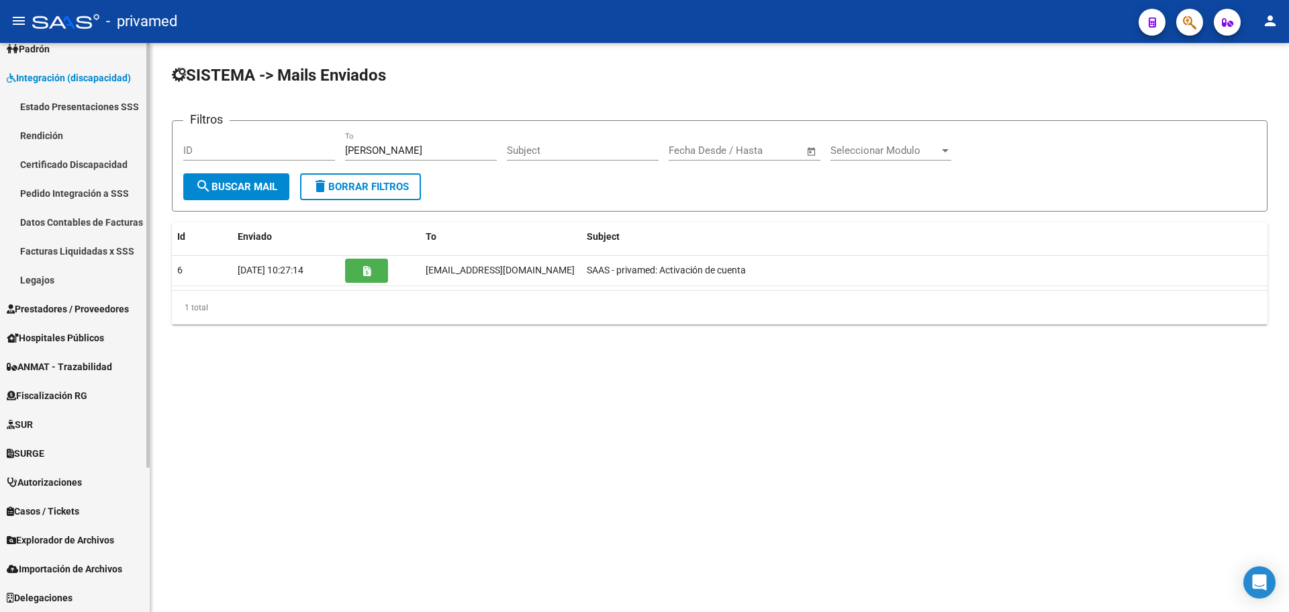
scroll to position [187, 0]
click at [74, 109] on link "Estado Presentaciones SSS" at bounding box center [75, 106] width 150 height 29
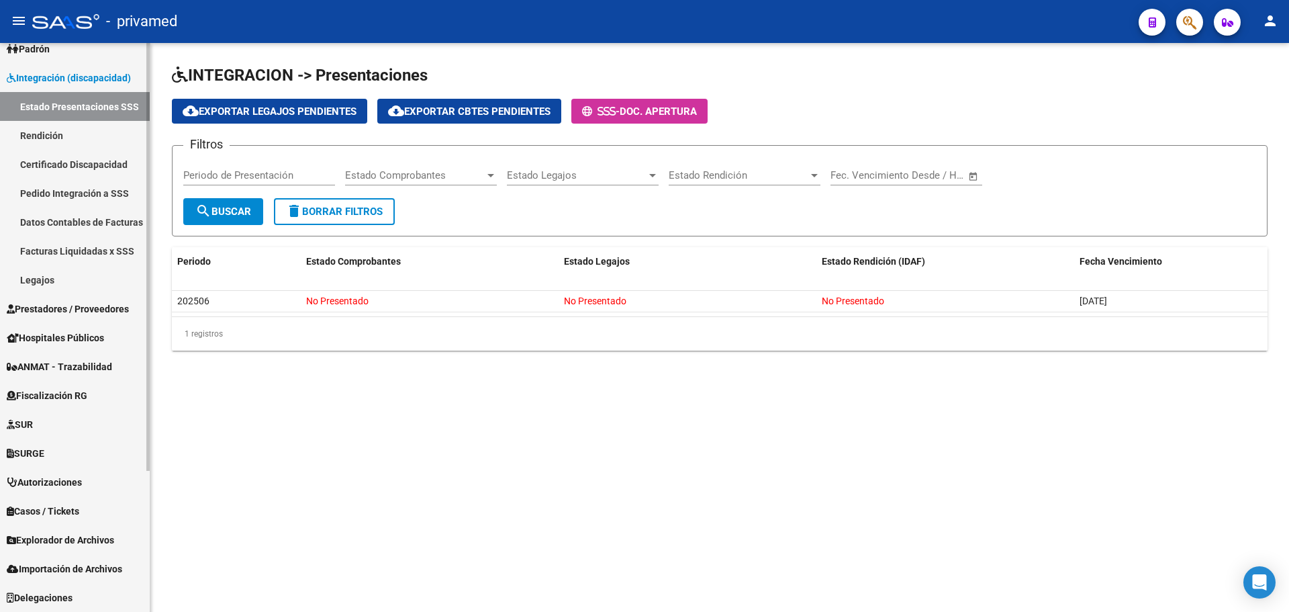
click at [60, 252] on link "Facturas Liquidadas x SSS" at bounding box center [75, 250] width 150 height 29
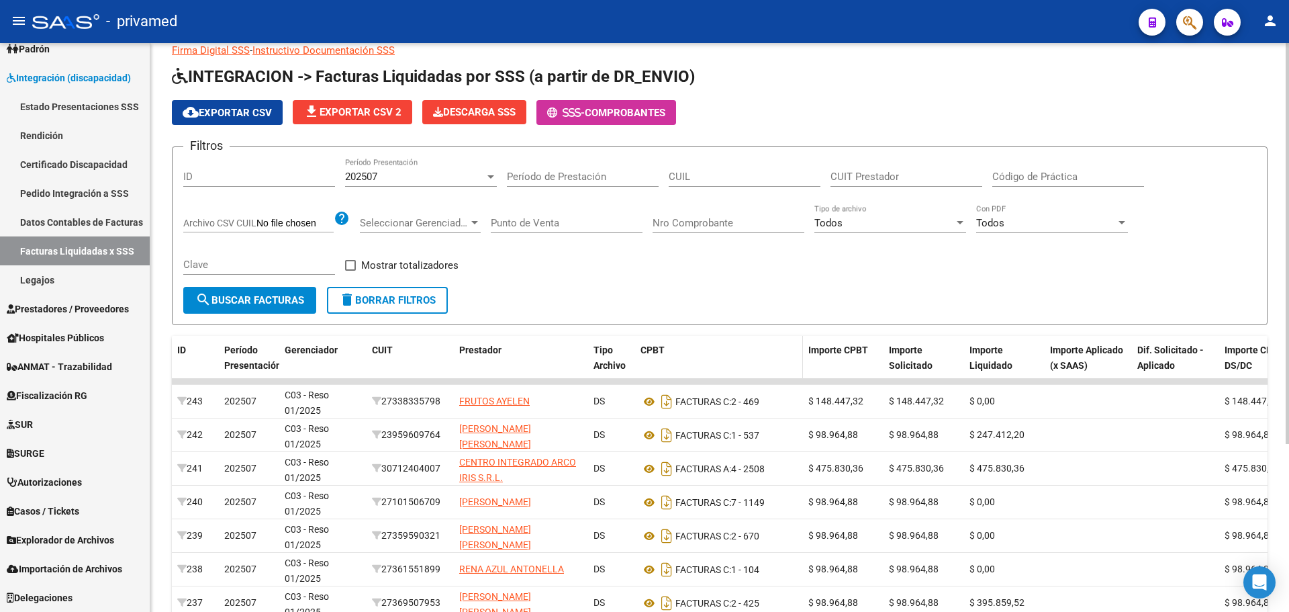
scroll to position [238, 0]
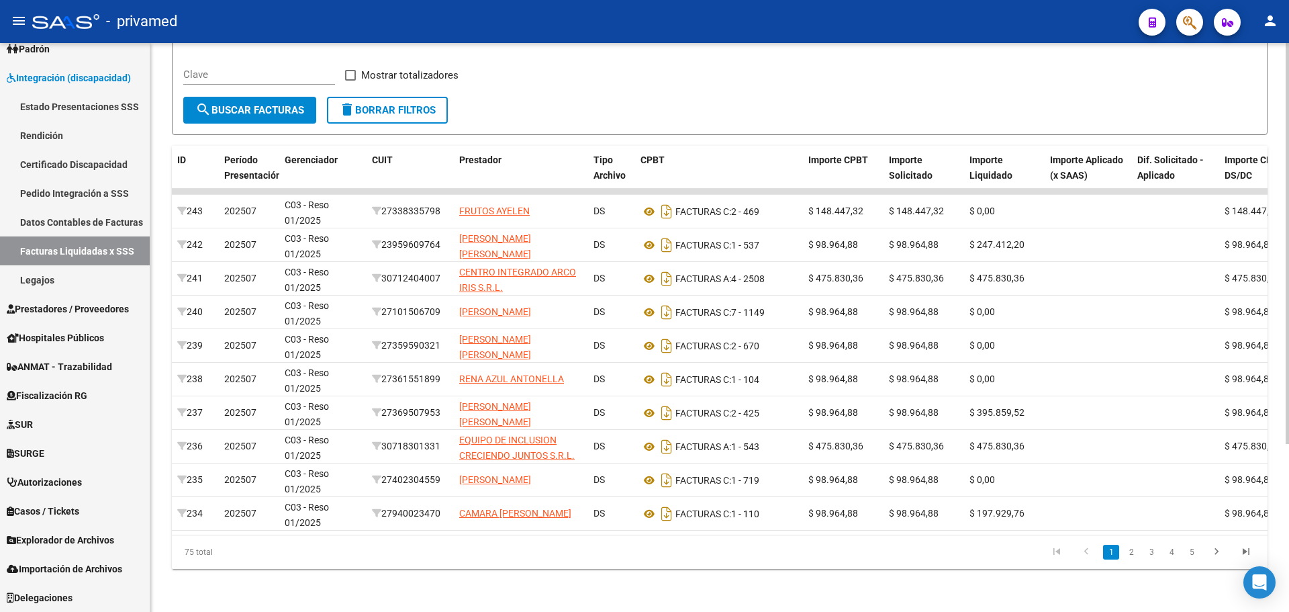
click at [1129, 550] on link "2" at bounding box center [1131, 551] width 16 height 15
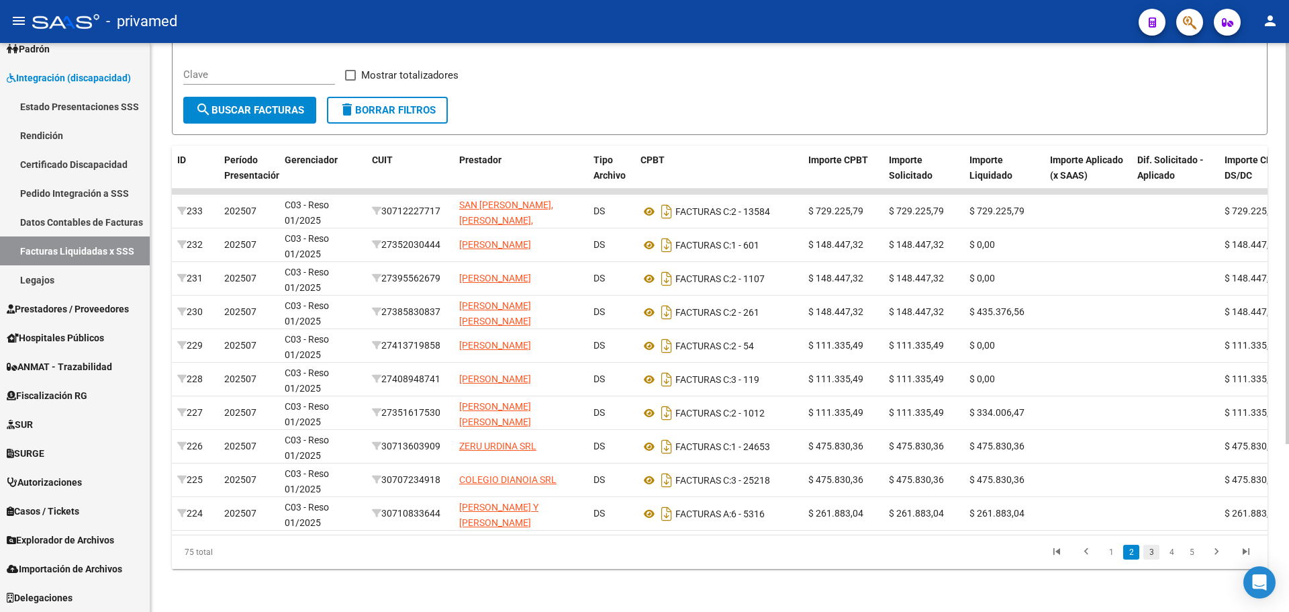
click at [1151, 554] on link "3" at bounding box center [1151, 551] width 16 height 15
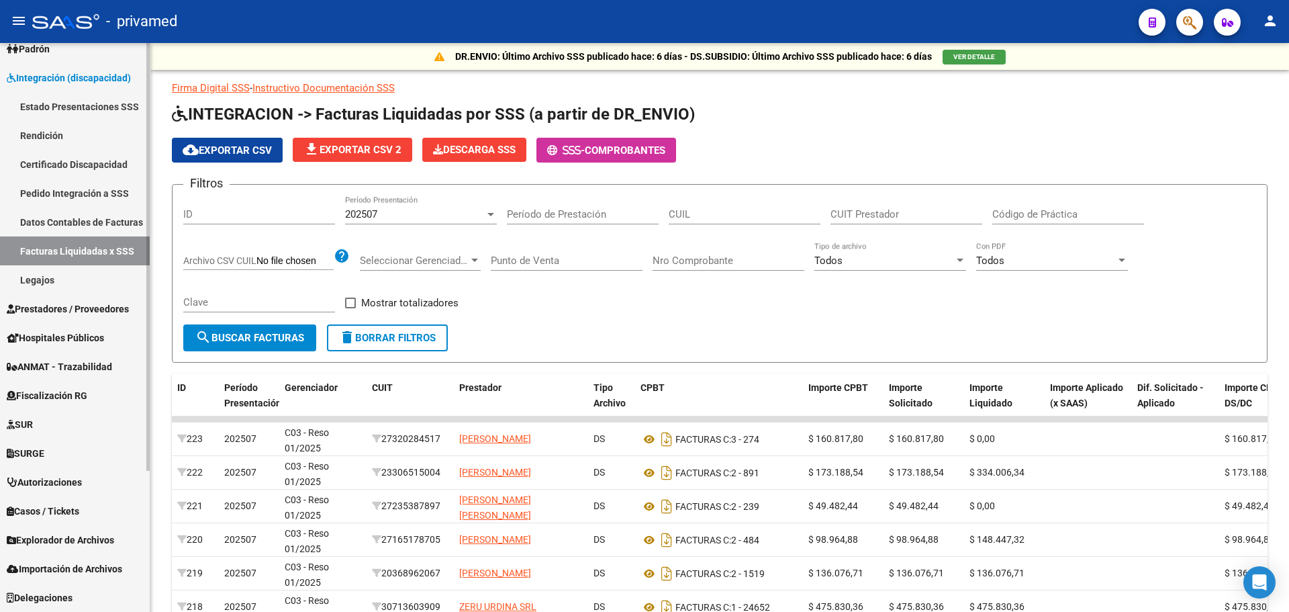
scroll to position [0, 0]
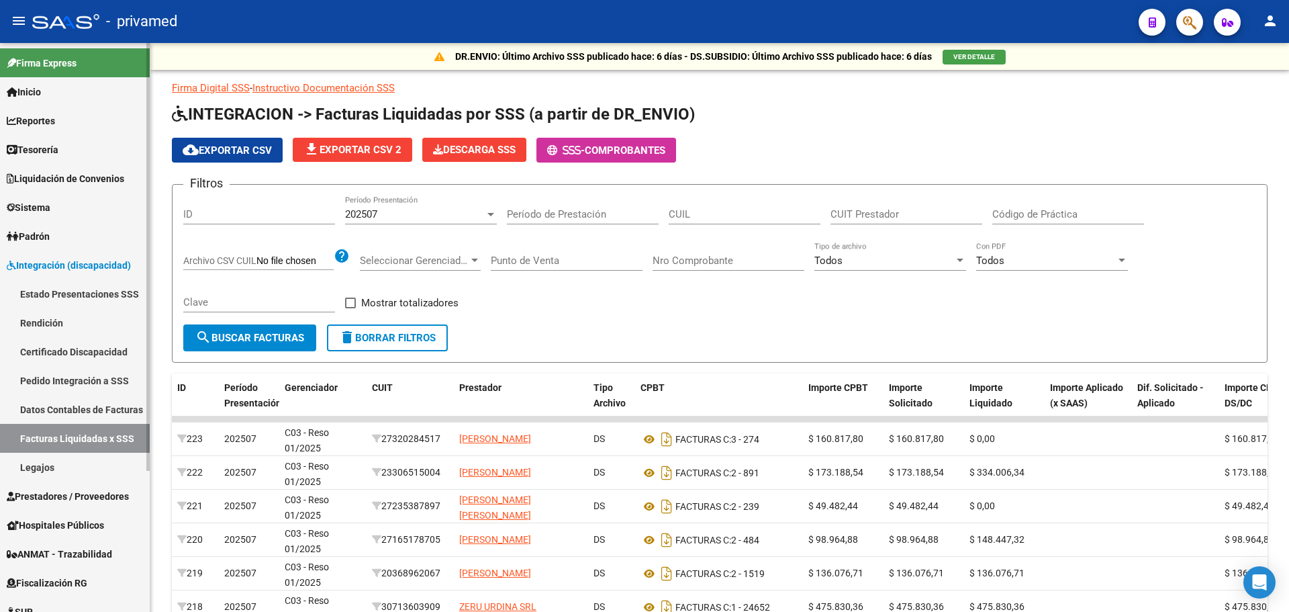
click at [70, 207] on link "Sistema" at bounding box center [75, 207] width 150 height 29
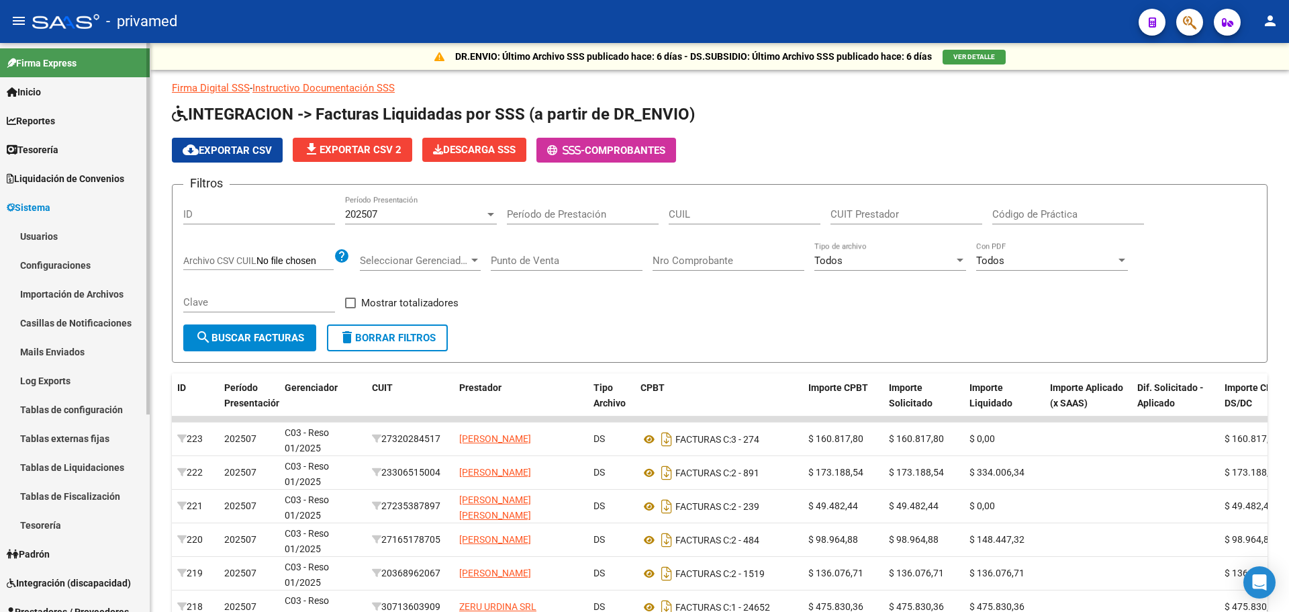
click at [50, 242] on link "Usuarios" at bounding box center [75, 236] width 150 height 29
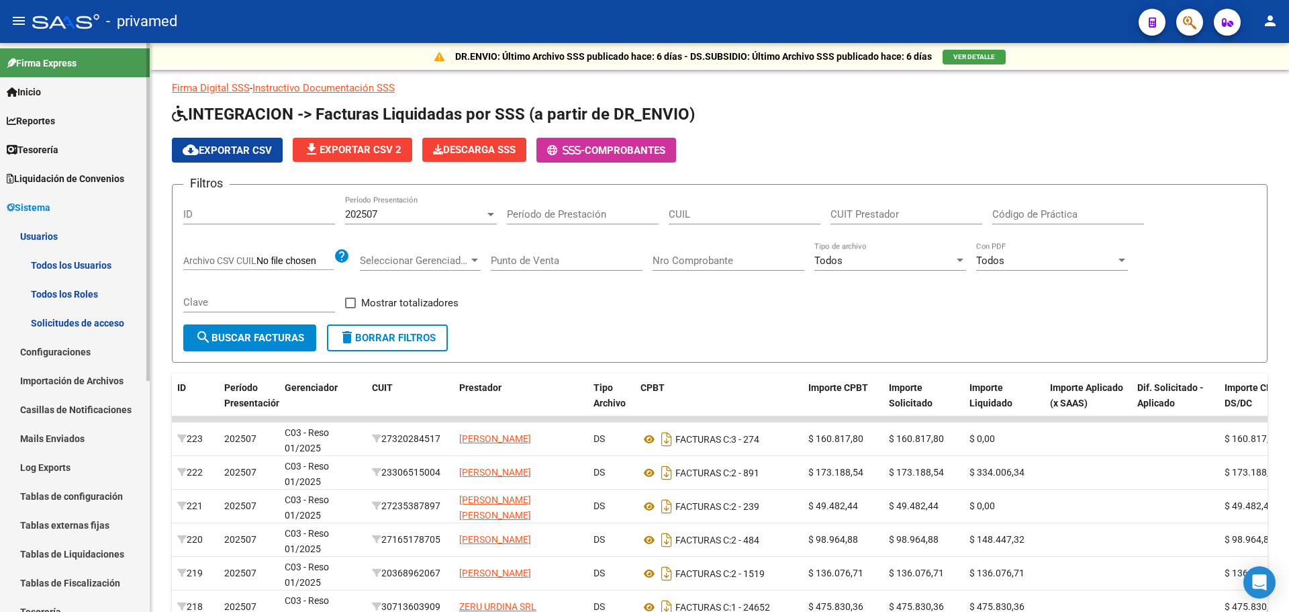
click at [72, 262] on link "Todos los Usuarios" at bounding box center [75, 264] width 150 height 29
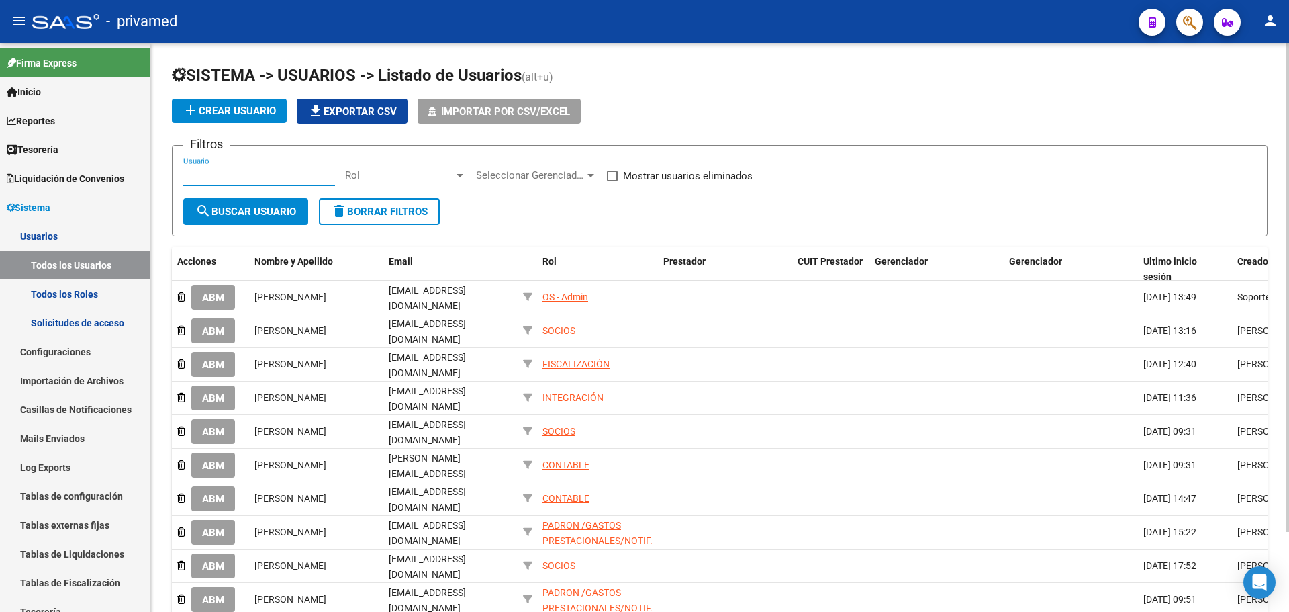
click at [232, 176] on input "Usuario" at bounding box center [259, 175] width 152 height 12
type input "marcela"
click at [244, 211] on span "search Buscar Usuario" at bounding box center [245, 211] width 101 height 12
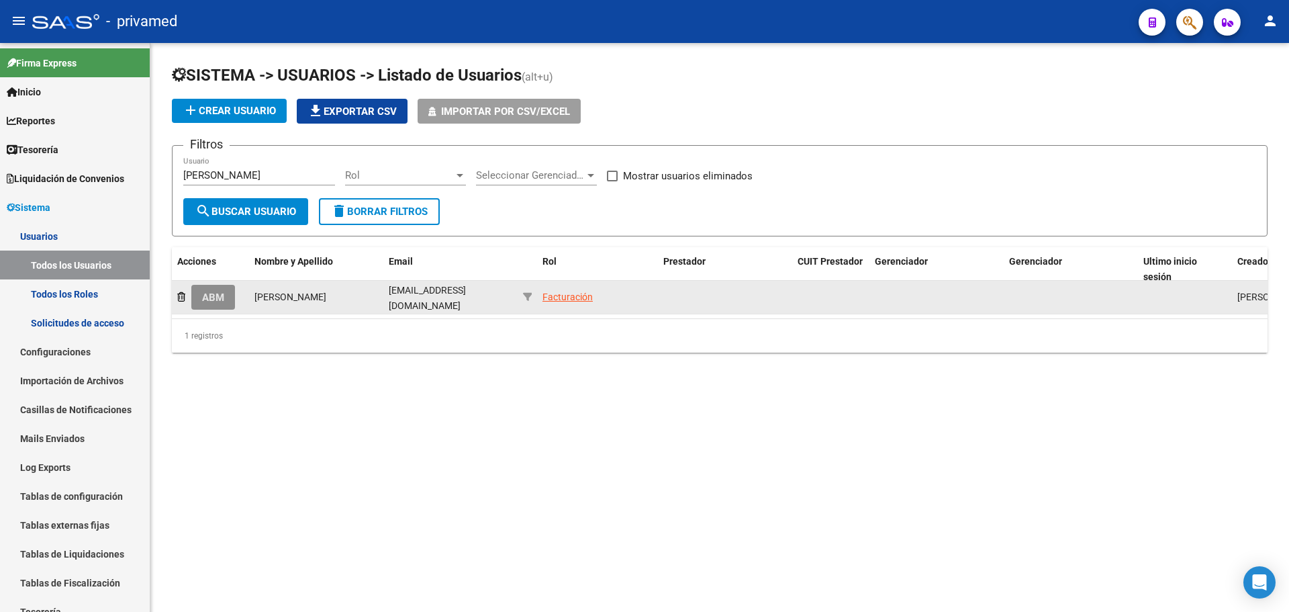
click at [221, 299] on span "ABM" at bounding box center [213, 297] width 22 height 12
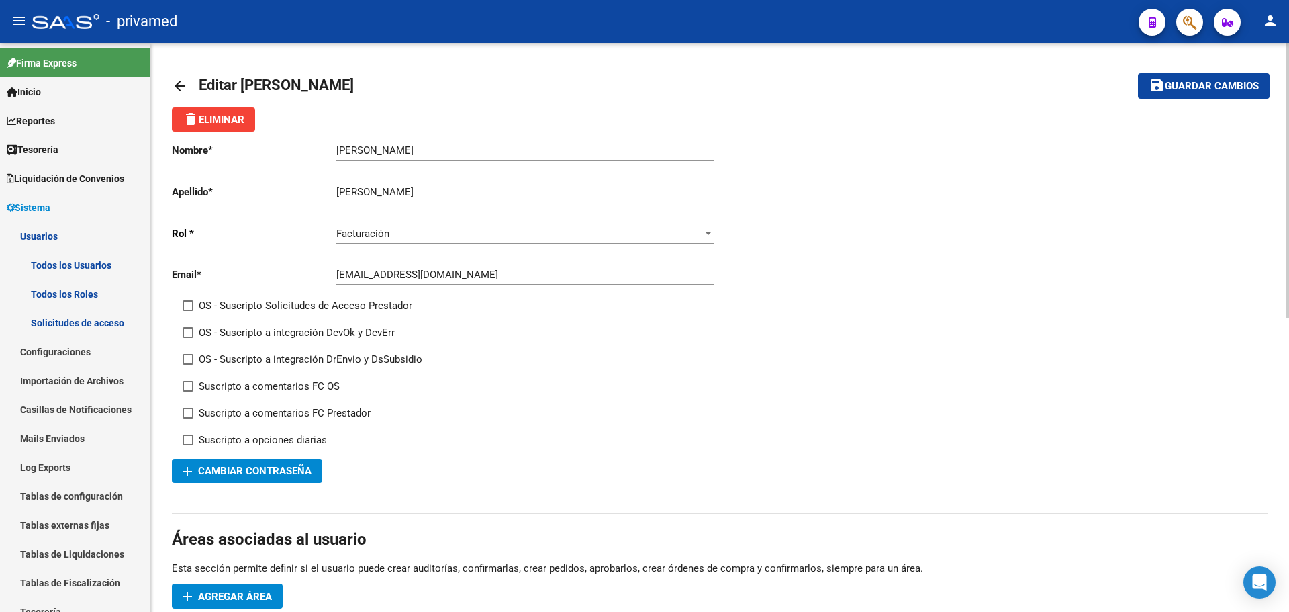
click at [177, 81] on mat-icon "arrow_back" at bounding box center [180, 86] width 16 height 16
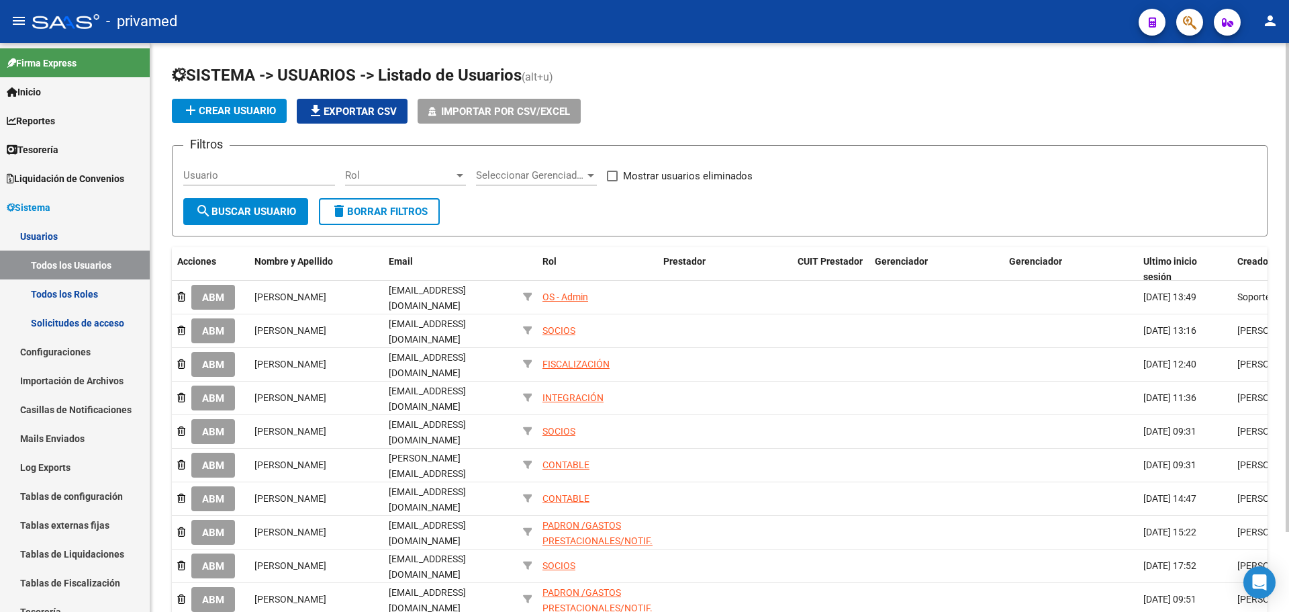
click at [260, 173] on input "Usuario" at bounding box center [259, 175] width 152 height 12
type input "marce"
click at [248, 210] on span "search Buscar Usuario" at bounding box center [245, 211] width 101 height 12
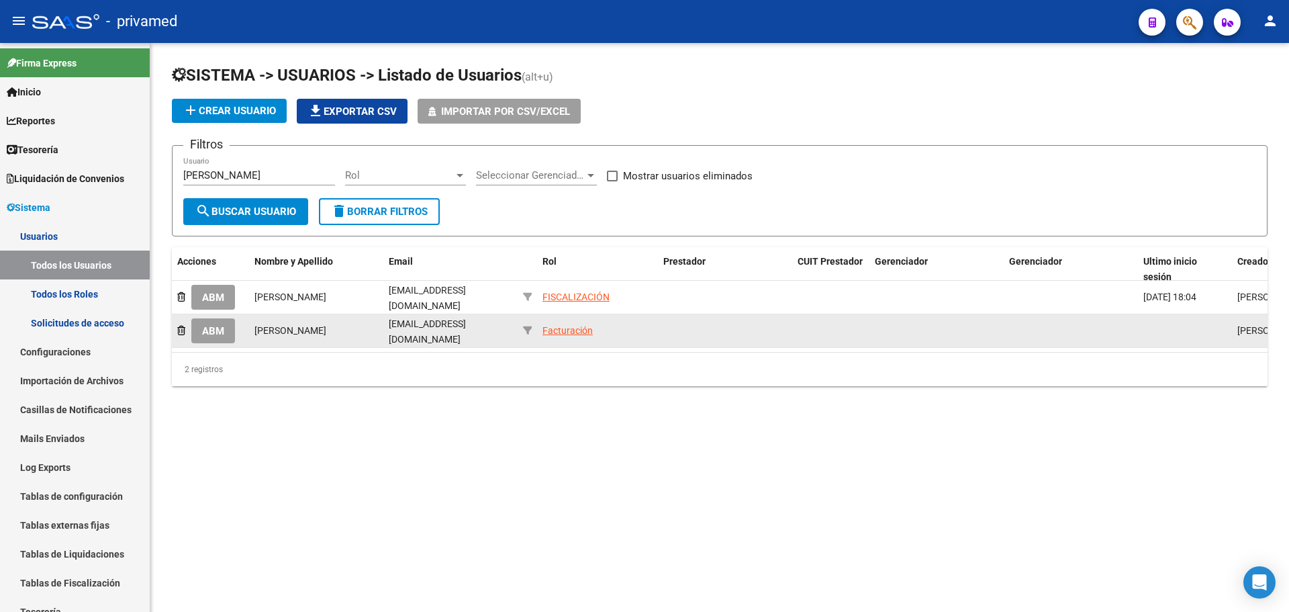
click at [209, 331] on span "ABM" at bounding box center [213, 331] width 22 height 12
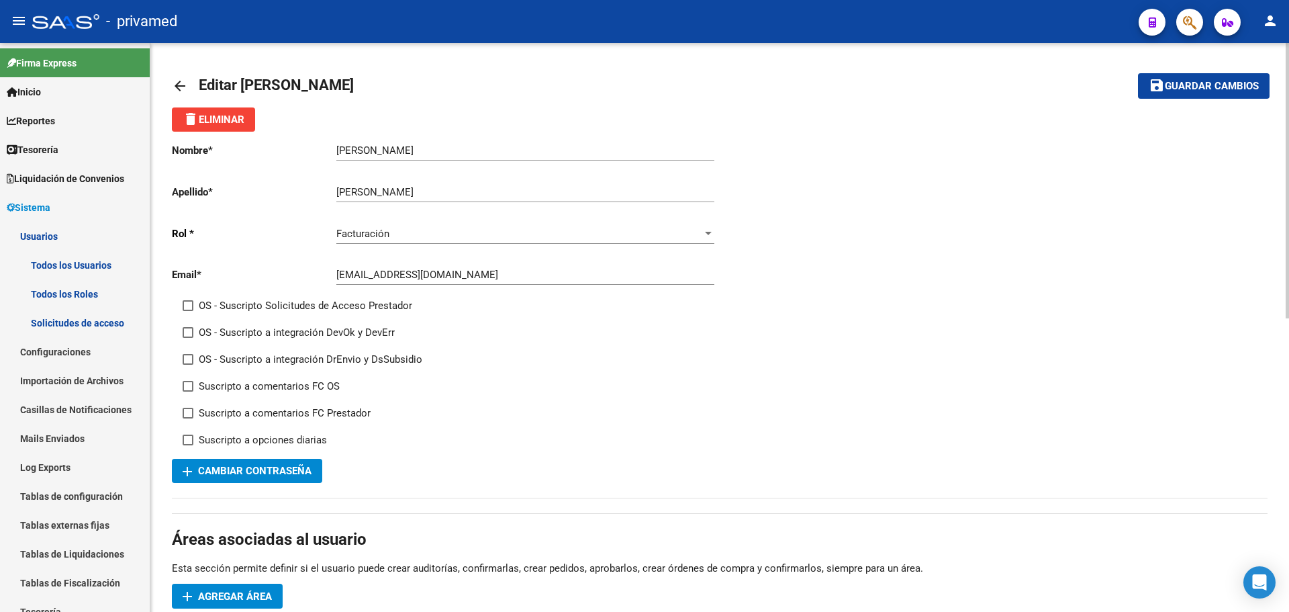
click at [182, 85] on mat-icon "arrow_back" at bounding box center [180, 86] width 16 height 16
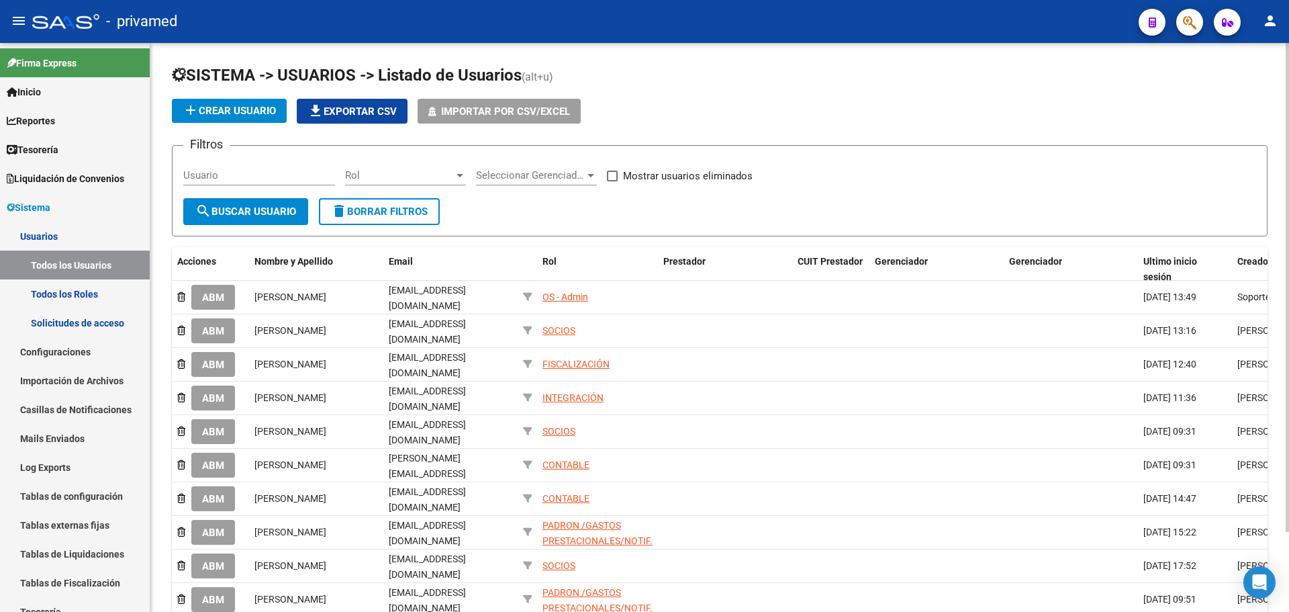
drag, startPoint x: 228, startPoint y: 185, endPoint x: 226, endPoint y: 175, distance: 10.8
click at [226, 183] on div "Usuario" at bounding box center [259, 170] width 152 height 29
click at [226, 175] on input "Usuario" at bounding box center [259, 175] width 152 height 12
type input "marcela"
click at [250, 206] on span "search Buscar Usuario" at bounding box center [245, 211] width 101 height 12
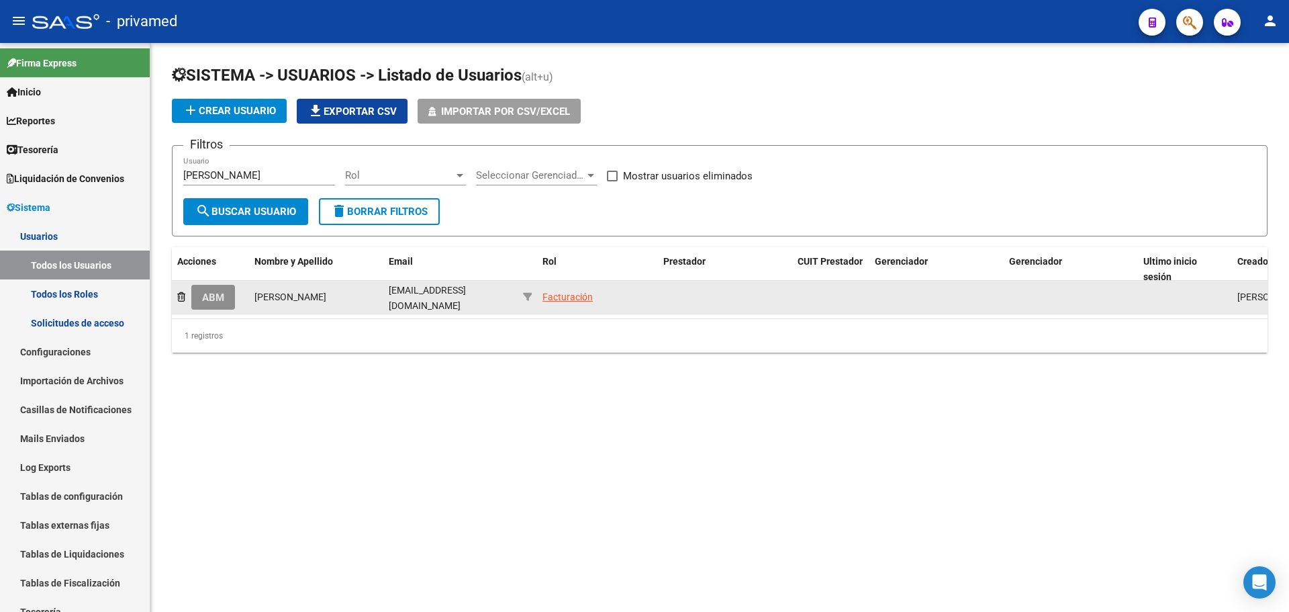
click at [214, 295] on span "ABM" at bounding box center [213, 297] width 22 height 12
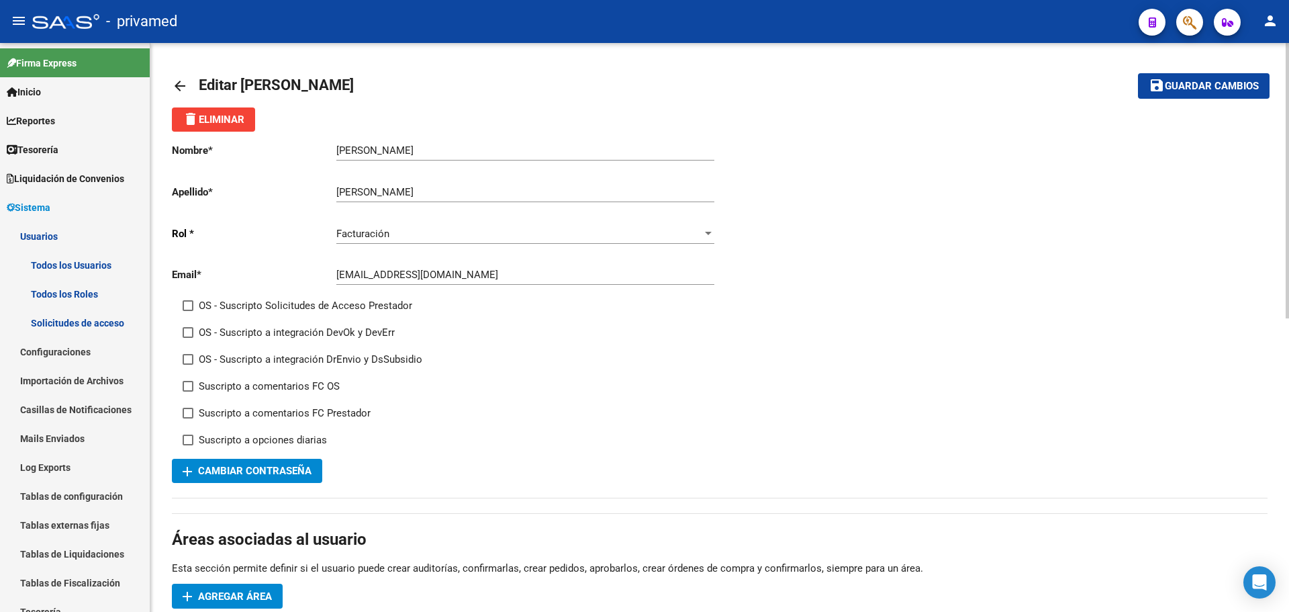
click at [540, 235] on div "Facturación" at bounding box center [519, 234] width 366 height 12
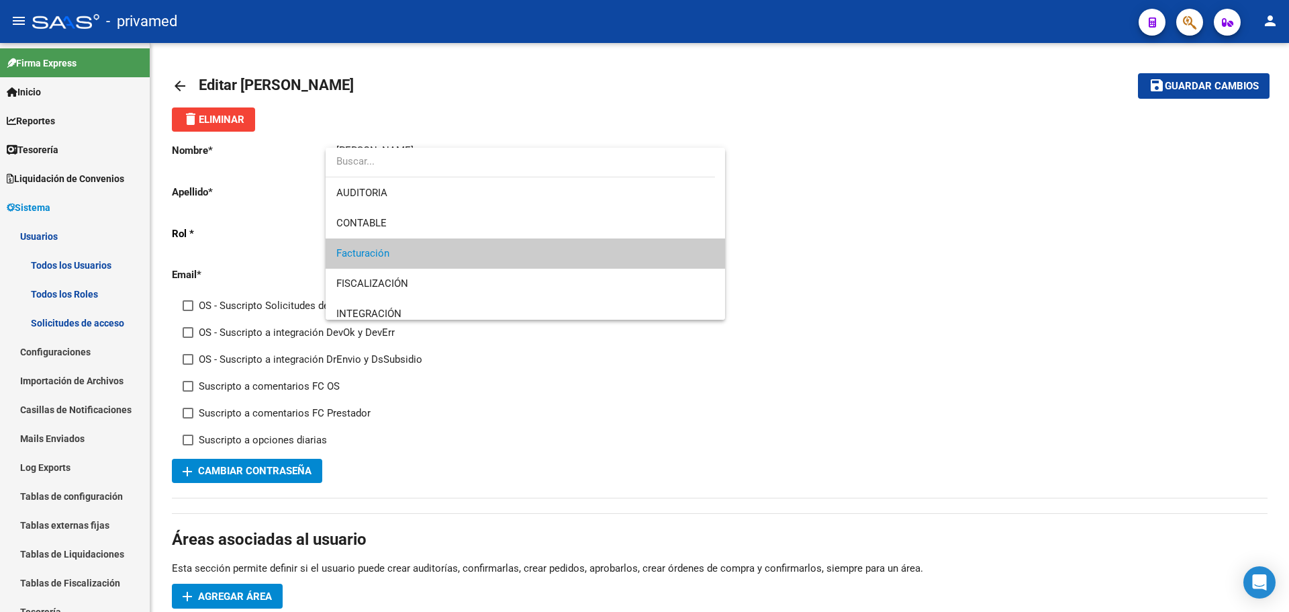
scroll to position [67, 0]
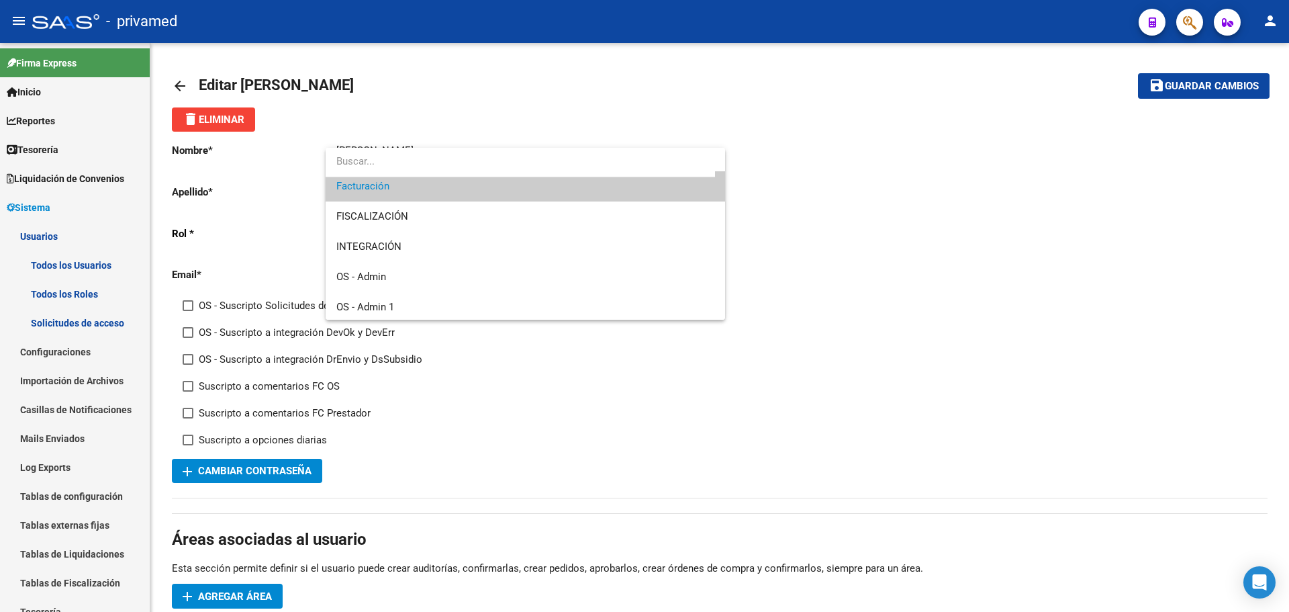
click at [657, 393] on div at bounding box center [644, 306] width 1289 height 612
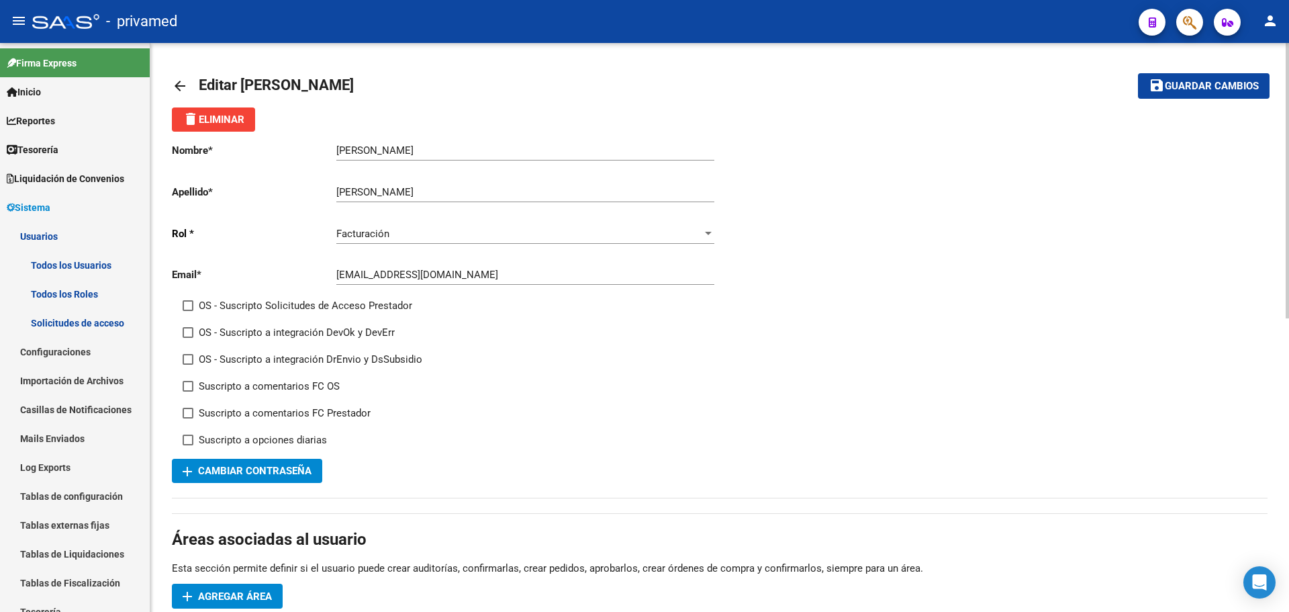
click at [180, 82] on mat-icon "arrow_back" at bounding box center [180, 86] width 16 height 16
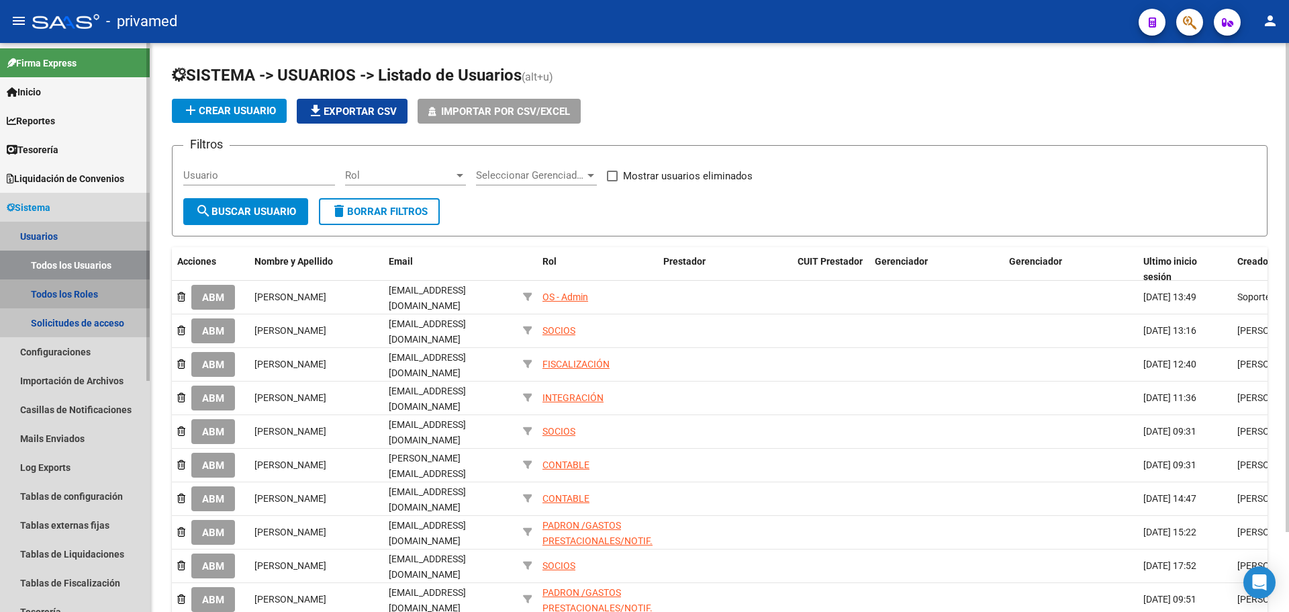
click at [73, 287] on link "Todos los Roles" at bounding box center [75, 293] width 150 height 29
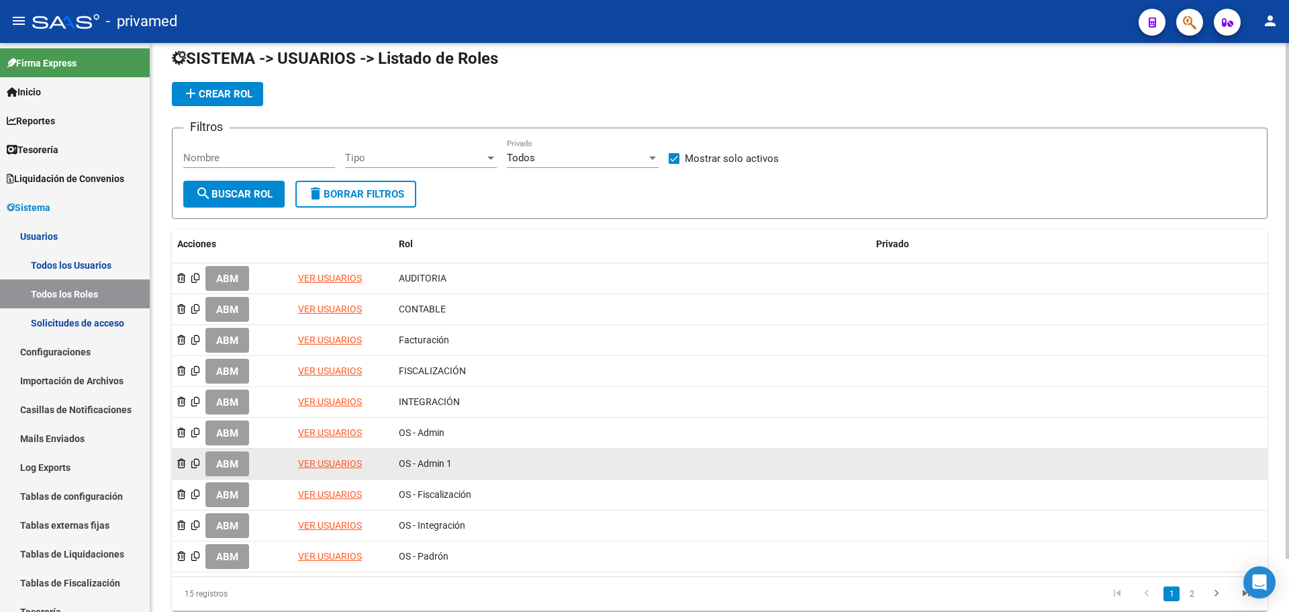
scroll to position [58, 0]
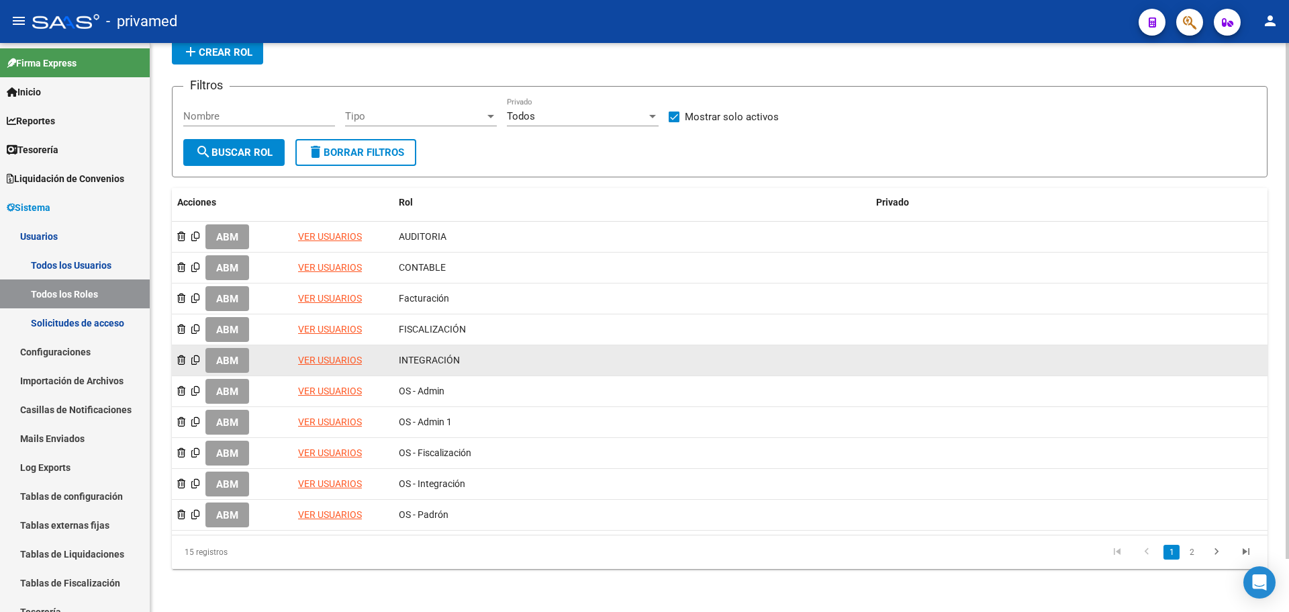
click at [324, 356] on link "VER USUARIOS" at bounding box center [330, 359] width 64 height 11
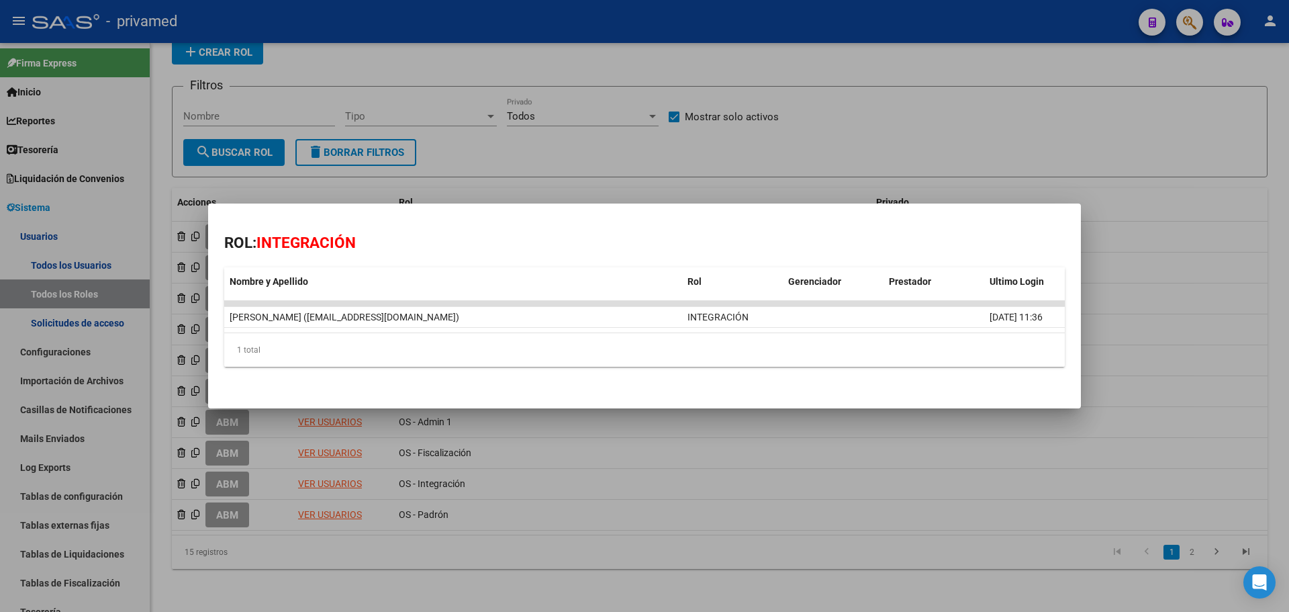
click at [789, 154] on div at bounding box center [644, 306] width 1289 height 612
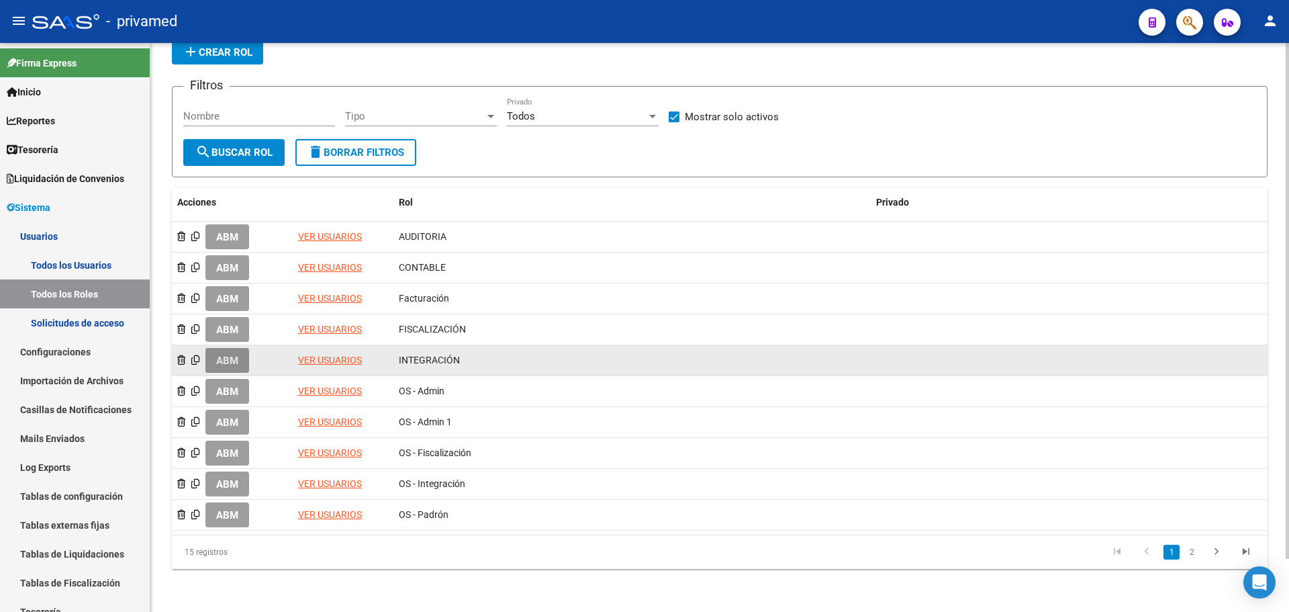
click at [229, 361] on span "ABM" at bounding box center [227, 360] width 22 height 12
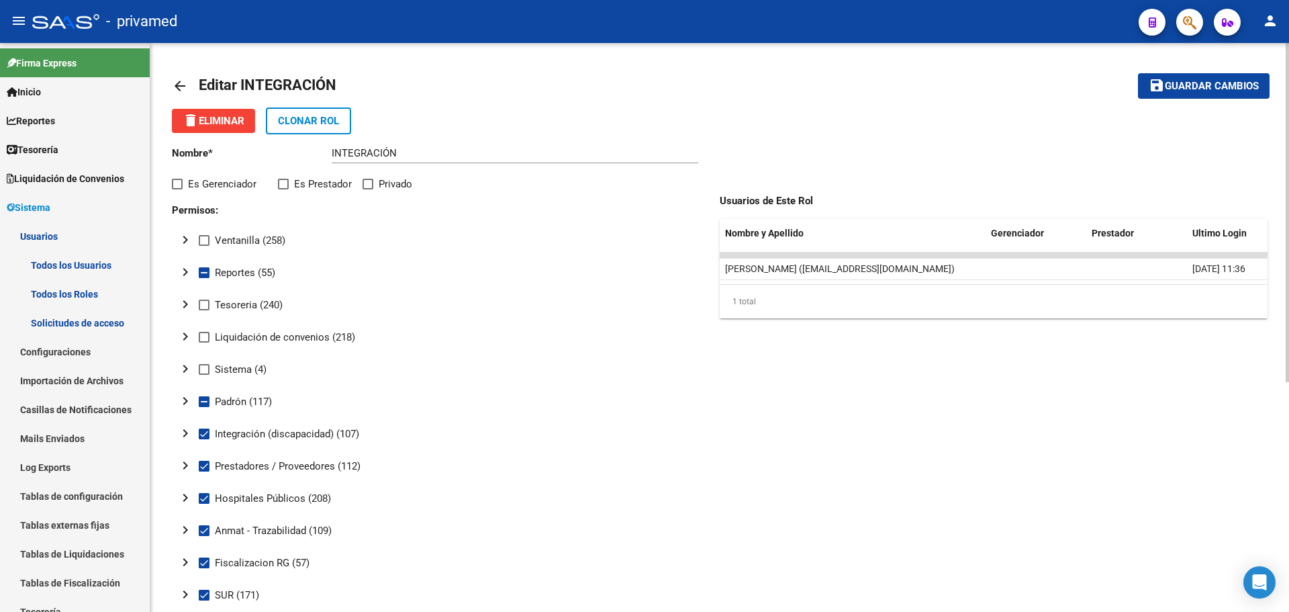
click at [177, 87] on mat-icon "arrow_back" at bounding box center [180, 86] width 16 height 16
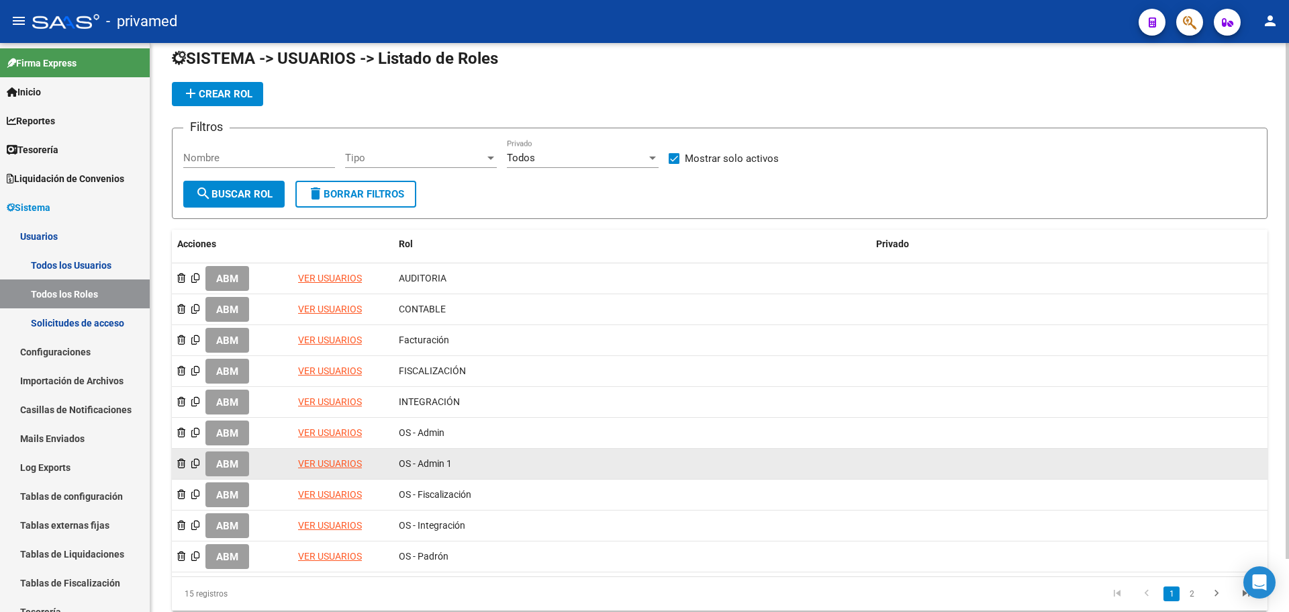
scroll to position [58, 0]
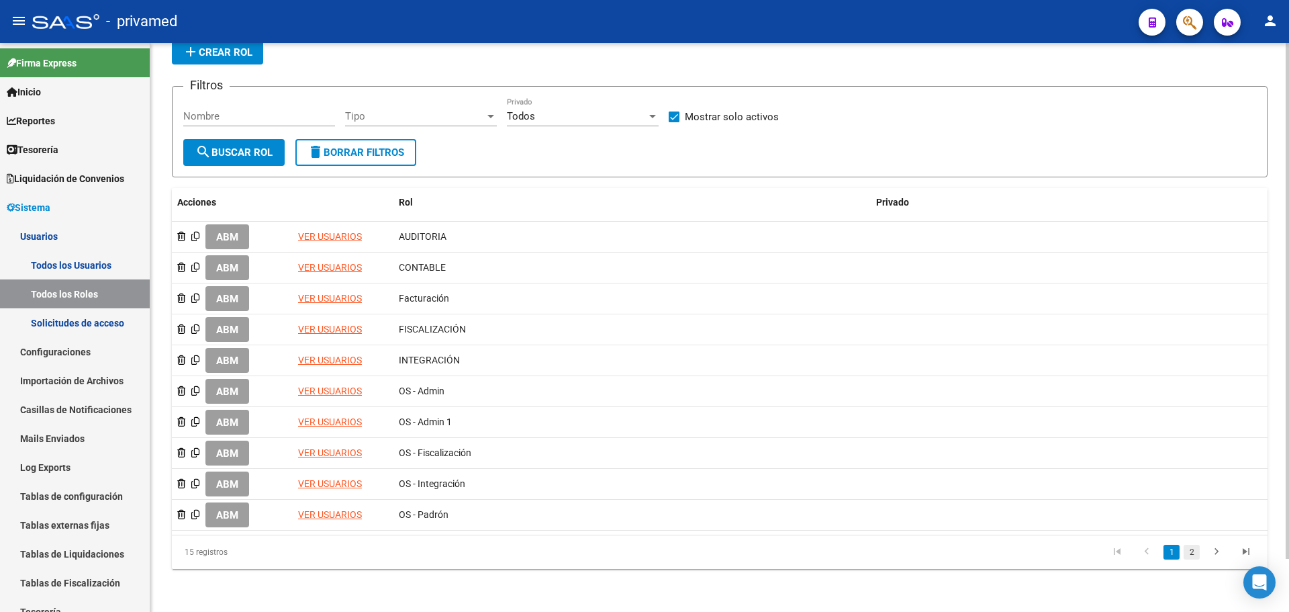
click at [1192, 548] on link "2" at bounding box center [1192, 551] width 16 height 15
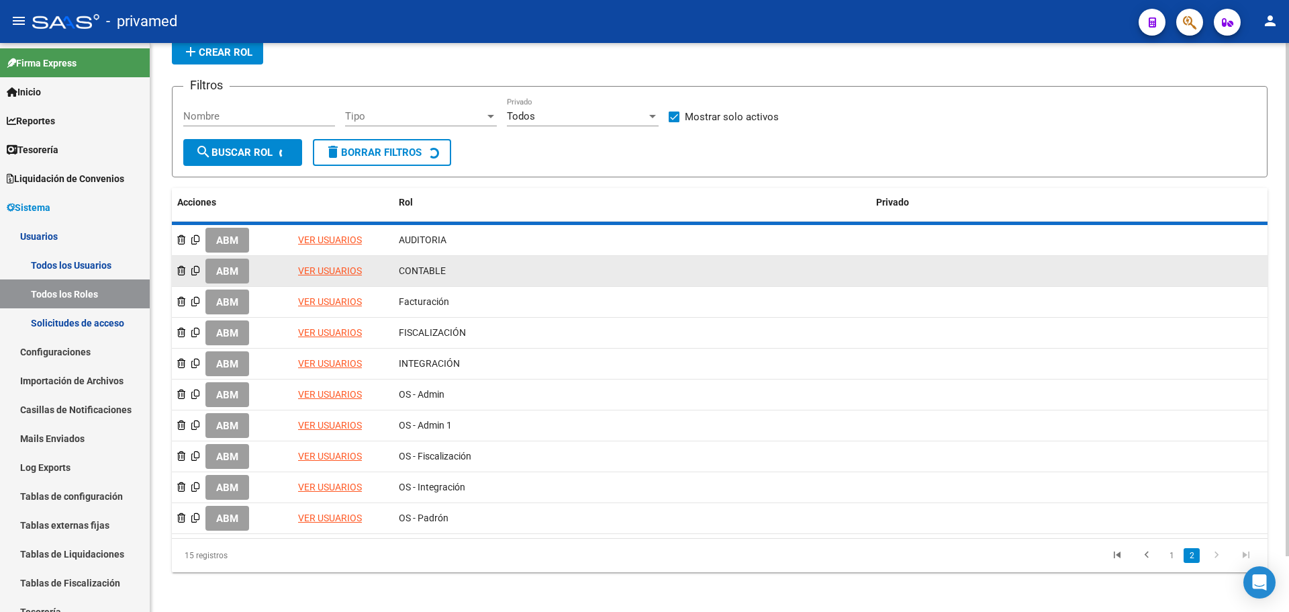
scroll to position [0, 0]
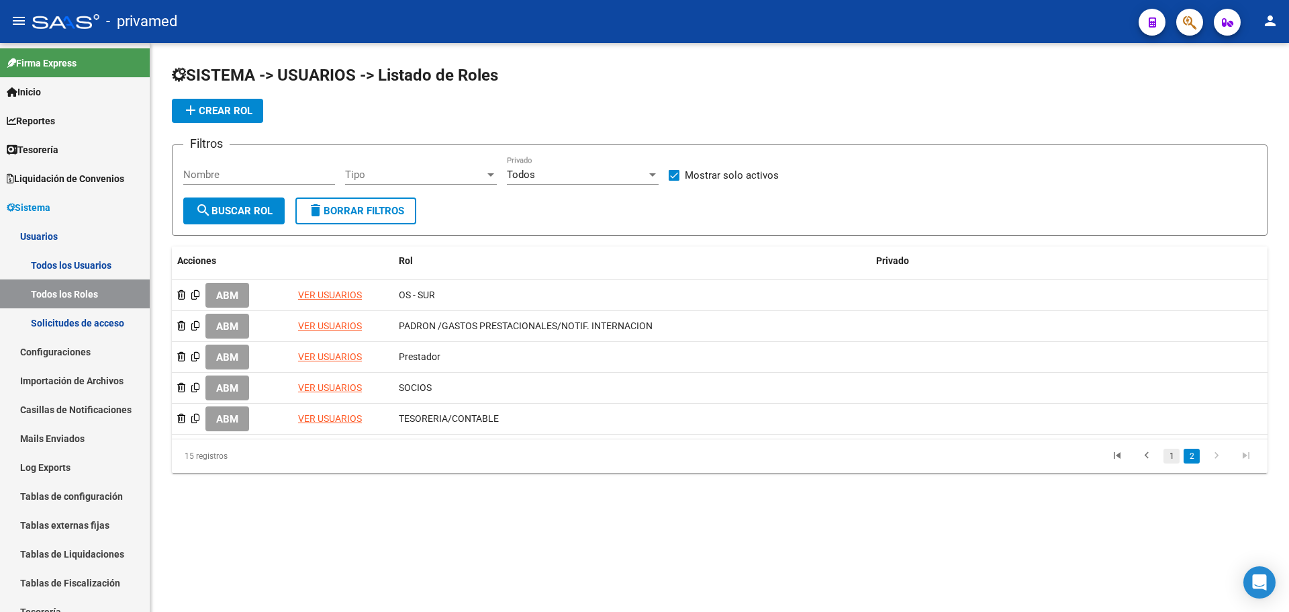
click at [1171, 457] on link "1" at bounding box center [1171, 455] width 16 height 15
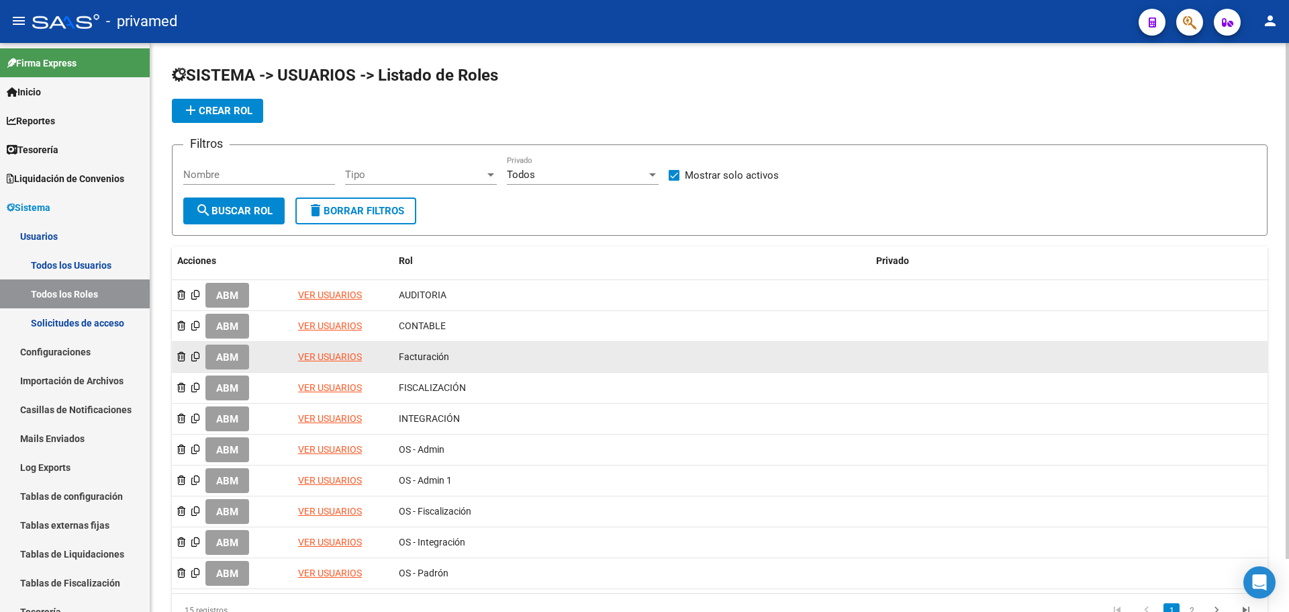
click at [328, 354] on link "VER USUARIOS" at bounding box center [330, 356] width 64 height 11
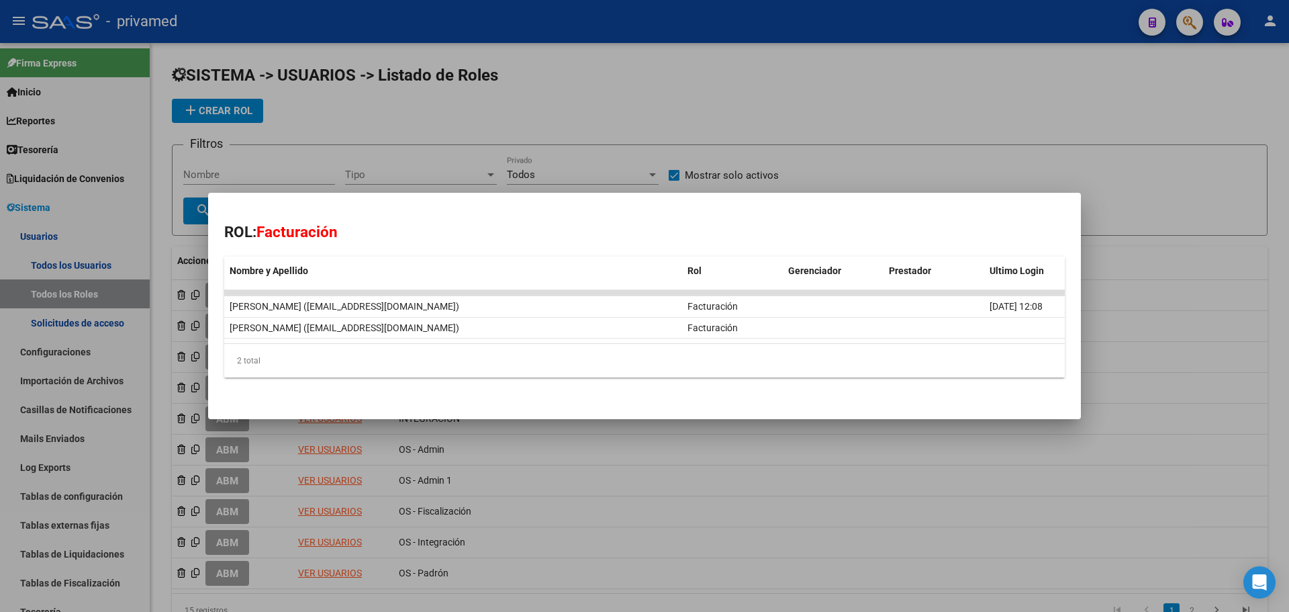
click at [545, 121] on div at bounding box center [644, 306] width 1289 height 612
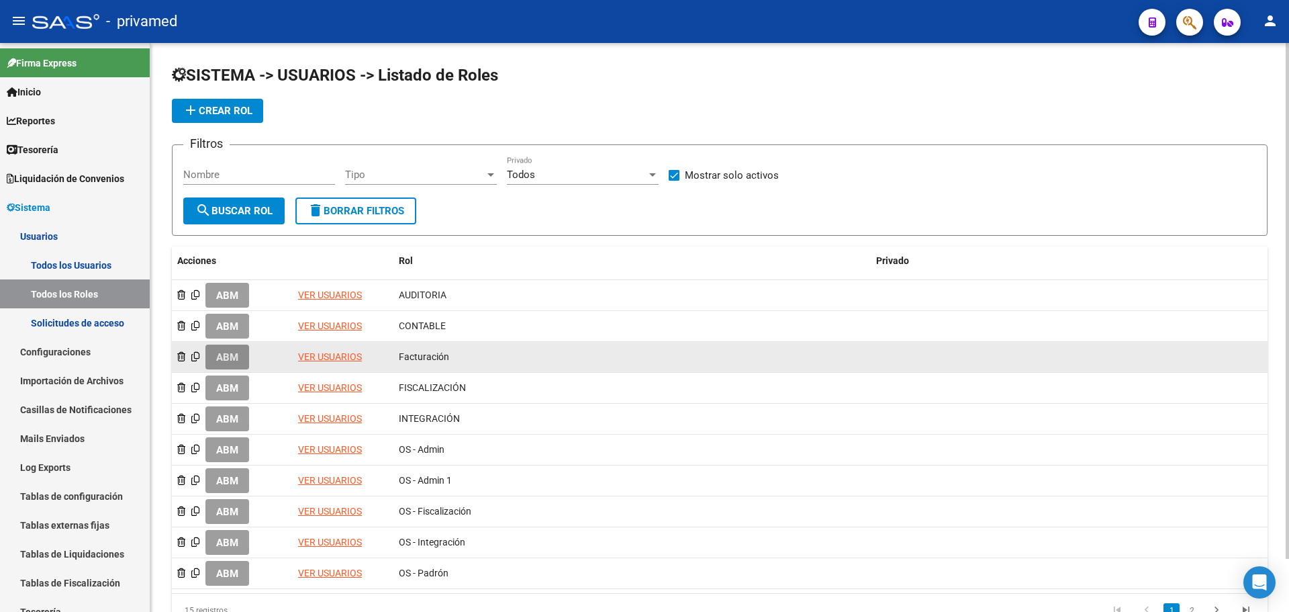
click at [245, 358] on button "ABM" at bounding box center [227, 356] width 44 height 25
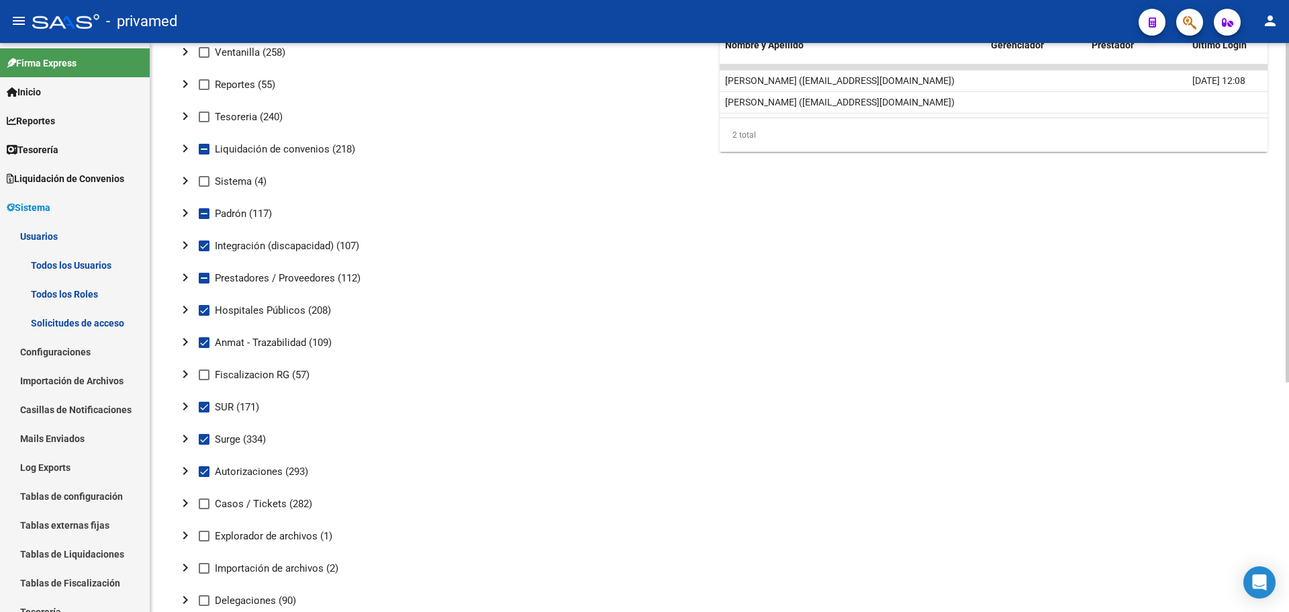
scroll to position [201, 0]
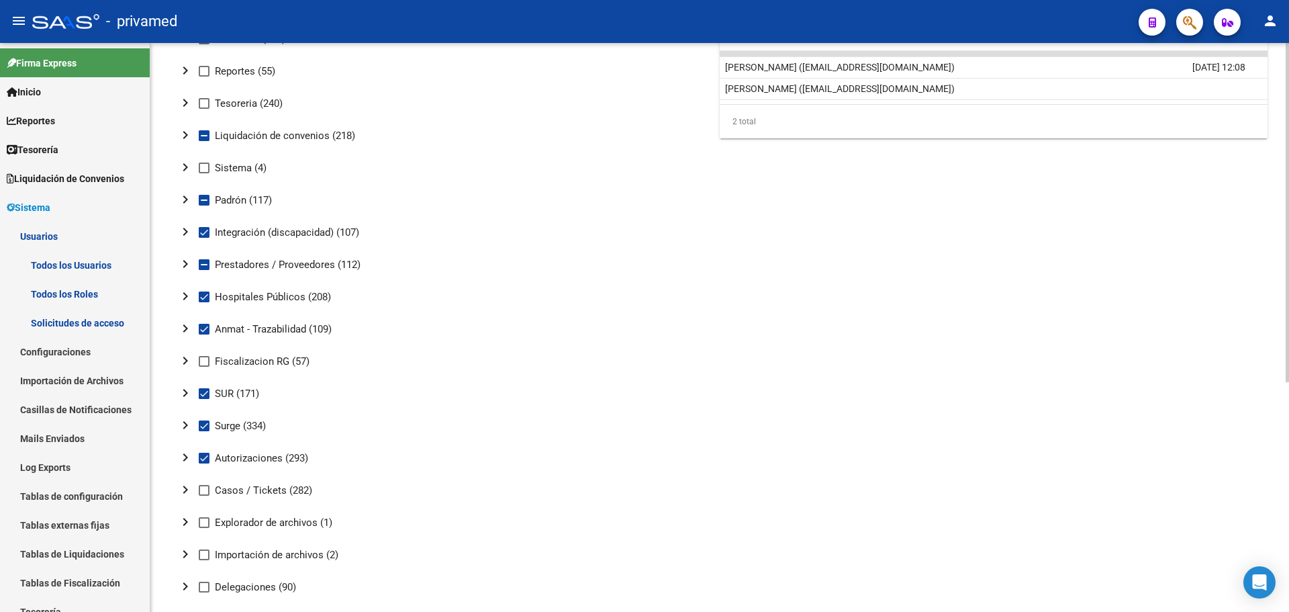
click at [189, 229] on mat-icon "chevron_right" at bounding box center [185, 232] width 16 height 16
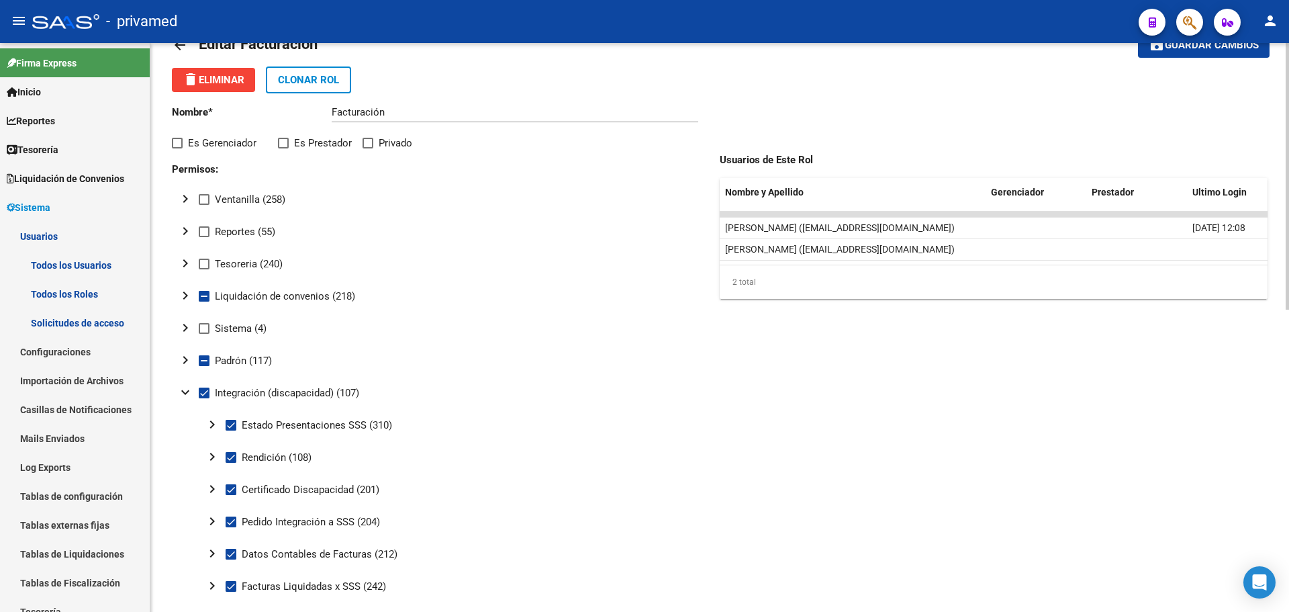
scroll to position [0, 0]
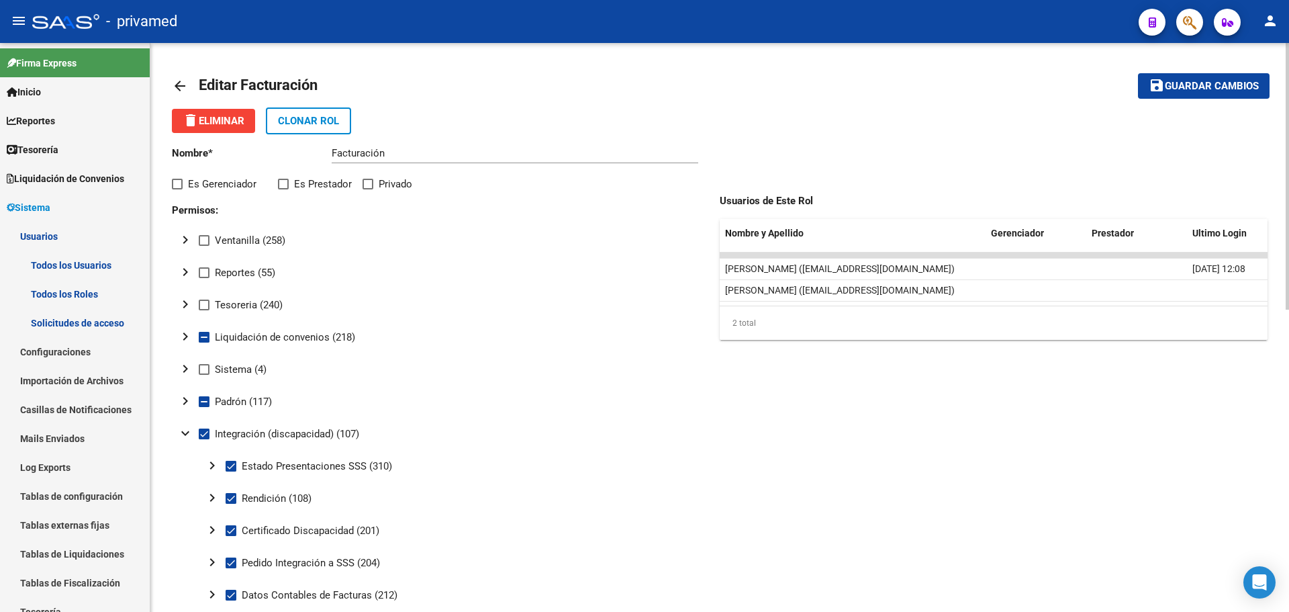
click at [179, 84] on mat-icon "arrow_back" at bounding box center [180, 86] width 16 height 16
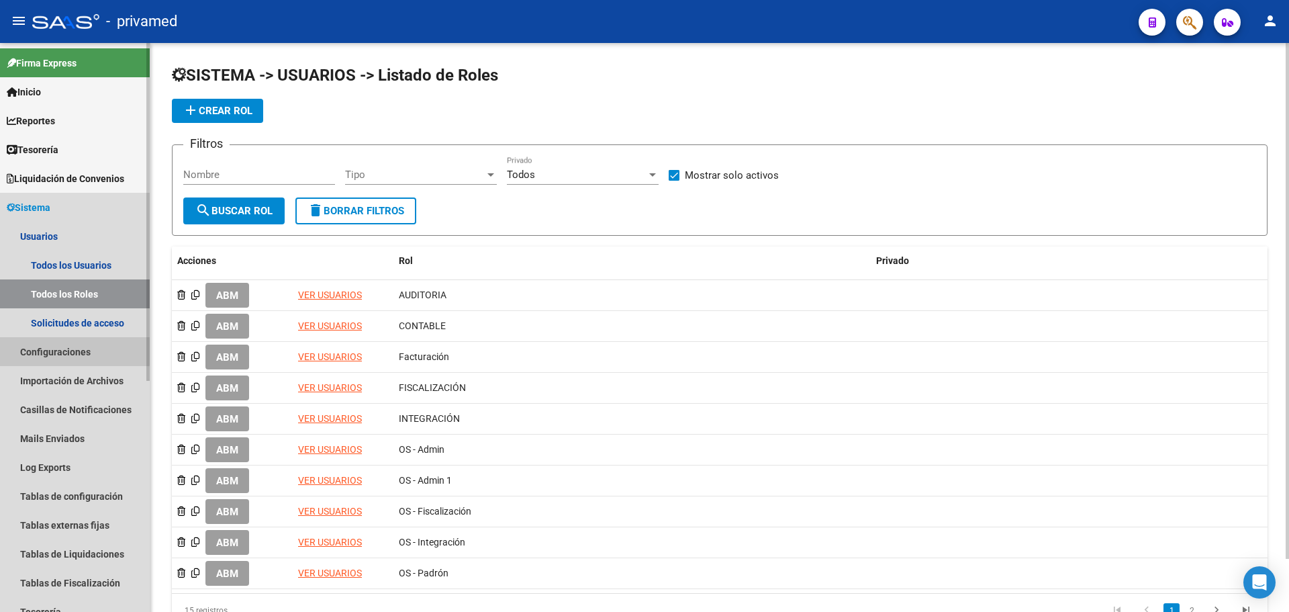
click at [68, 350] on link "Configuraciones" at bounding box center [75, 351] width 150 height 29
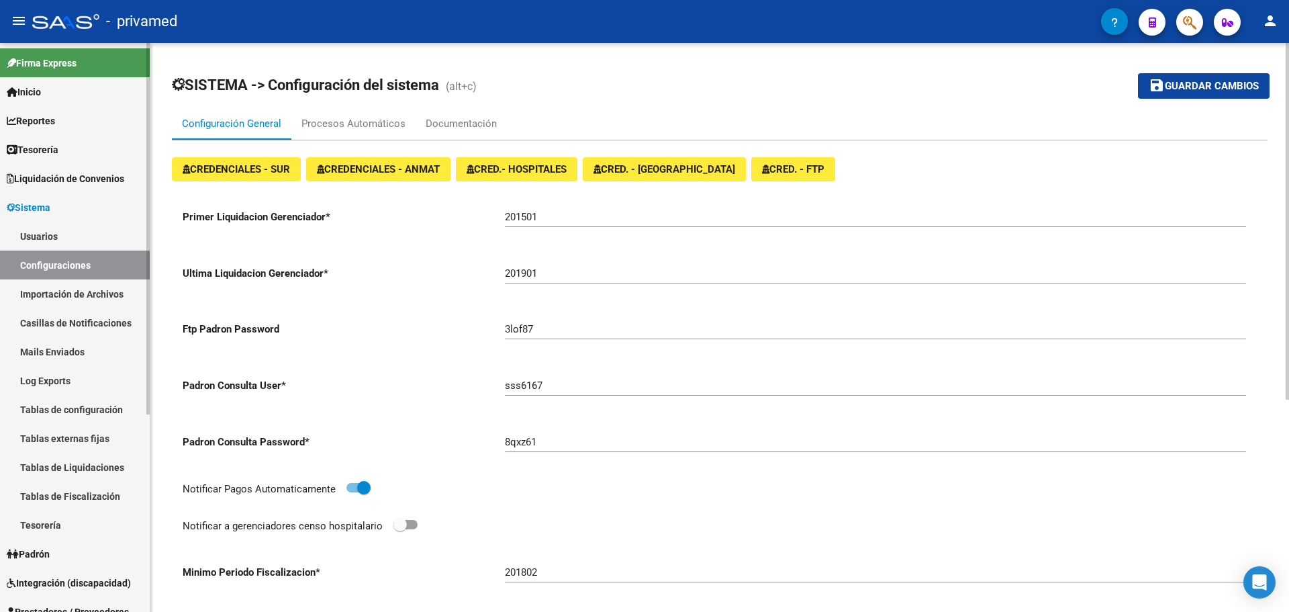
click at [54, 351] on link "Mails Enviados" at bounding box center [75, 351] width 150 height 29
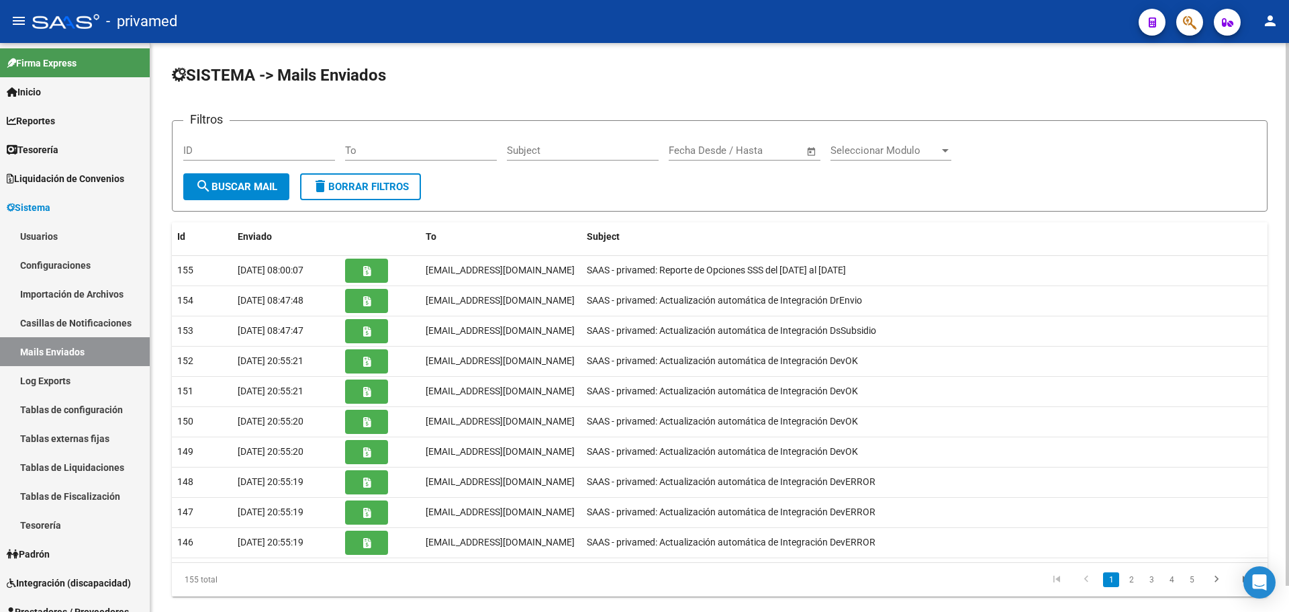
click at [524, 156] on input "Subject" at bounding box center [583, 150] width 152 height 12
click at [405, 151] on input "To" at bounding box center [421, 150] width 152 height 12
click at [209, 183] on mat-icon "search" at bounding box center [203, 186] width 16 height 16
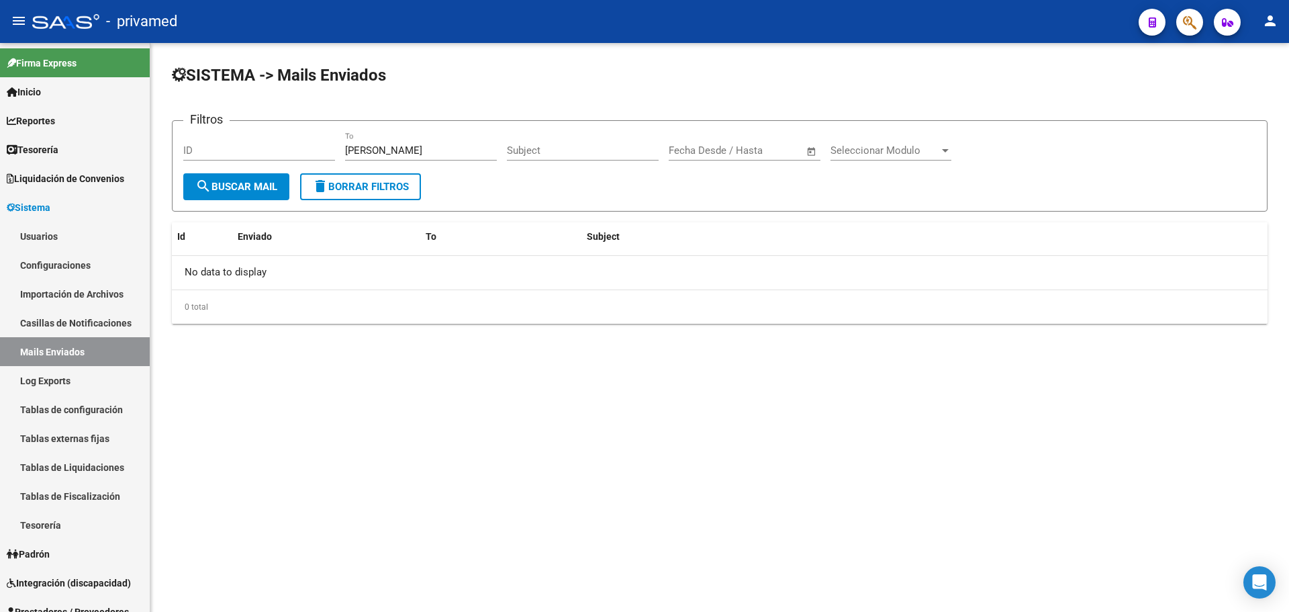
click at [396, 149] on input "marcela" at bounding box center [421, 150] width 152 height 12
type input "m"
type input "gerente"
click at [246, 183] on span "search Buscar Mail" at bounding box center [236, 187] width 82 height 12
click at [395, 150] on input "gerente" at bounding box center [421, 150] width 152 height 12
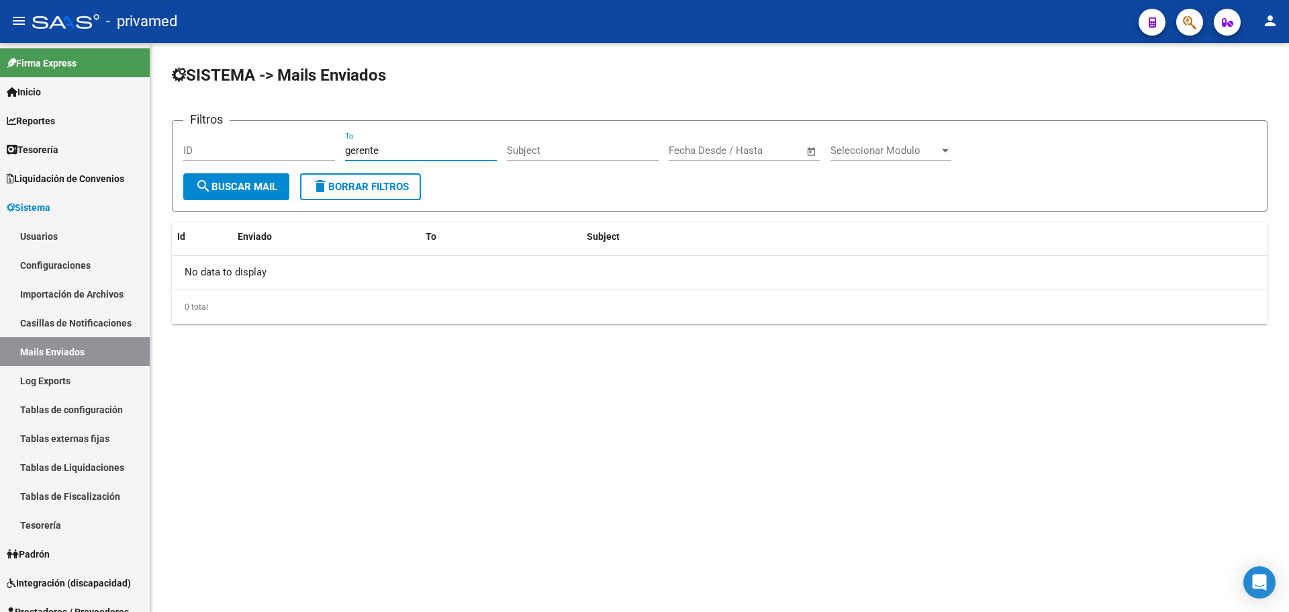
click at [395, 150] on input "gerente" at bounding box center [421, 150] width 152 height 12
drag, startPoint x: 64, startPoint y: 353, endPoint x: 146, endPoint y: 313, distance: 91.9
click at [64, 353] on link "Mails Enviados" at bounding box center [75, 351] width 150 height 29
click at [246, 189] on span "search Buscar Mail" at bounding box center [236, 187] width 82 height 12
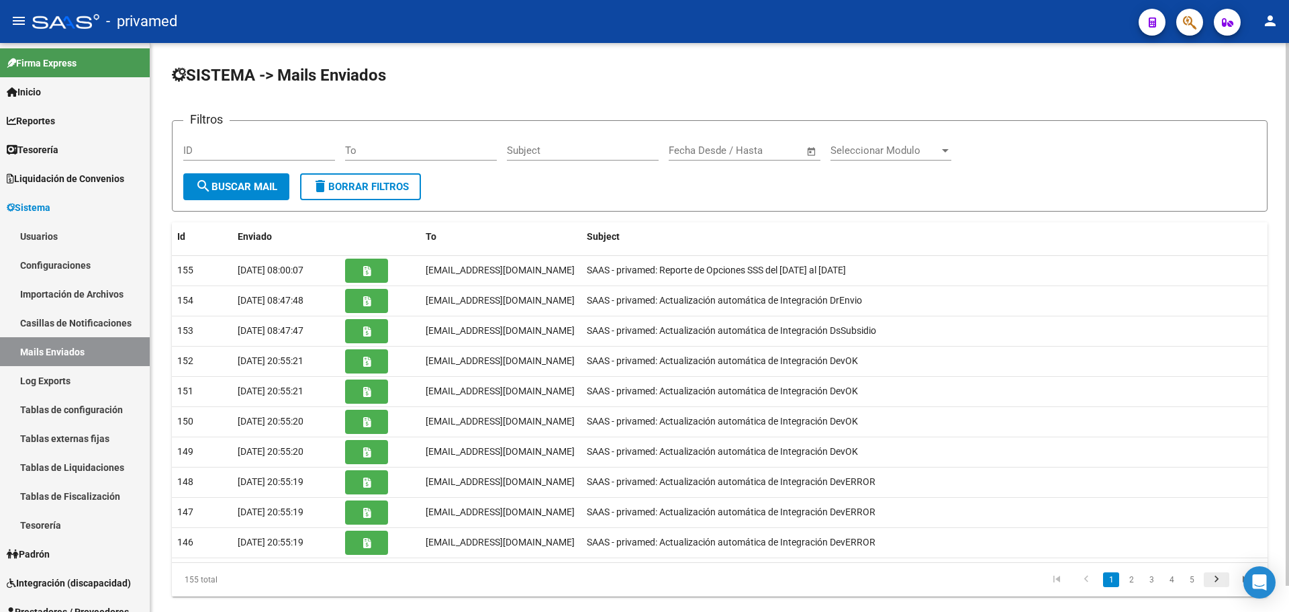
click at [1220, 581] on icon "go to next page" at bounding box center [1216, 581] width 17 height 16
click at [1242, 580] on icon "go to last page" at bounding box center [1245, 581] width 17 height 16
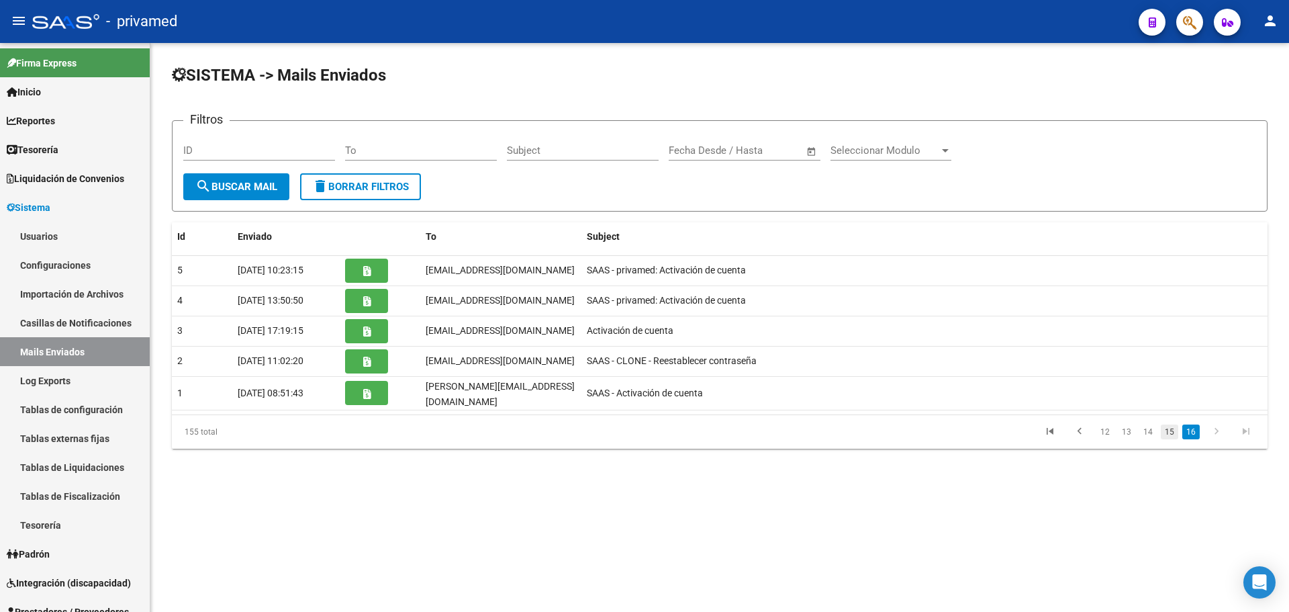
click at [1171, 426] on link "15" at bounding box center [1169, 431] width 17 height 15
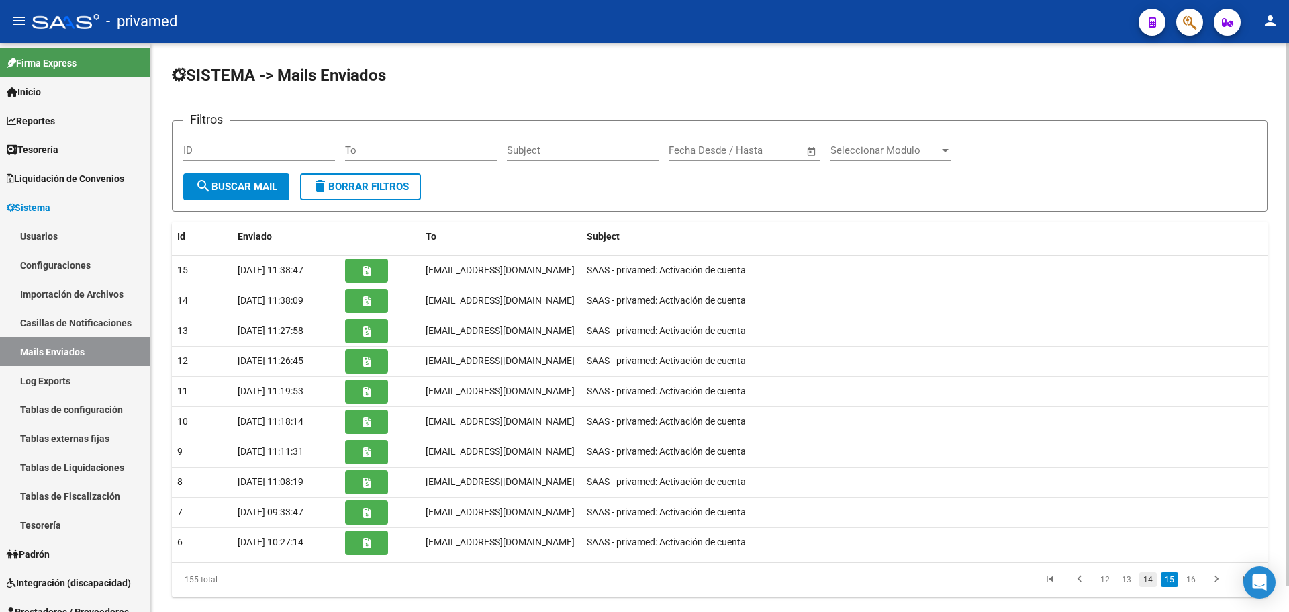
click at [1152, 580] on link "14" at bounding box center [1147, 579] width 17 height 15
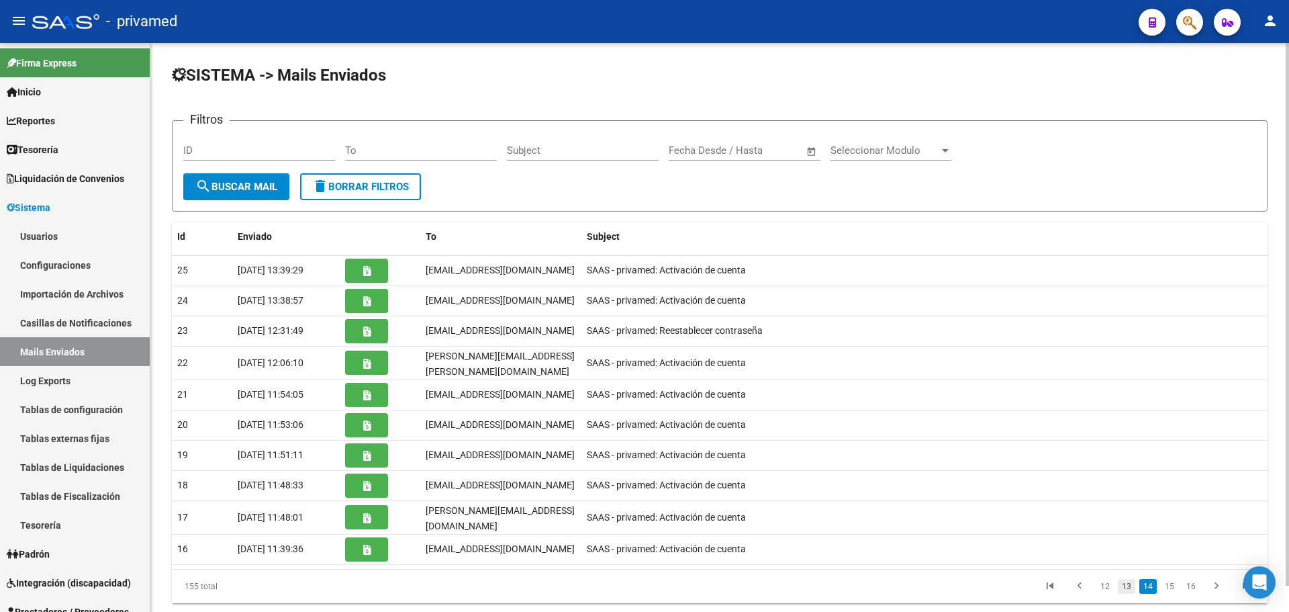
click at [1129, 579] on link "13" at bounding box center [1126, 586] width 17 height 15
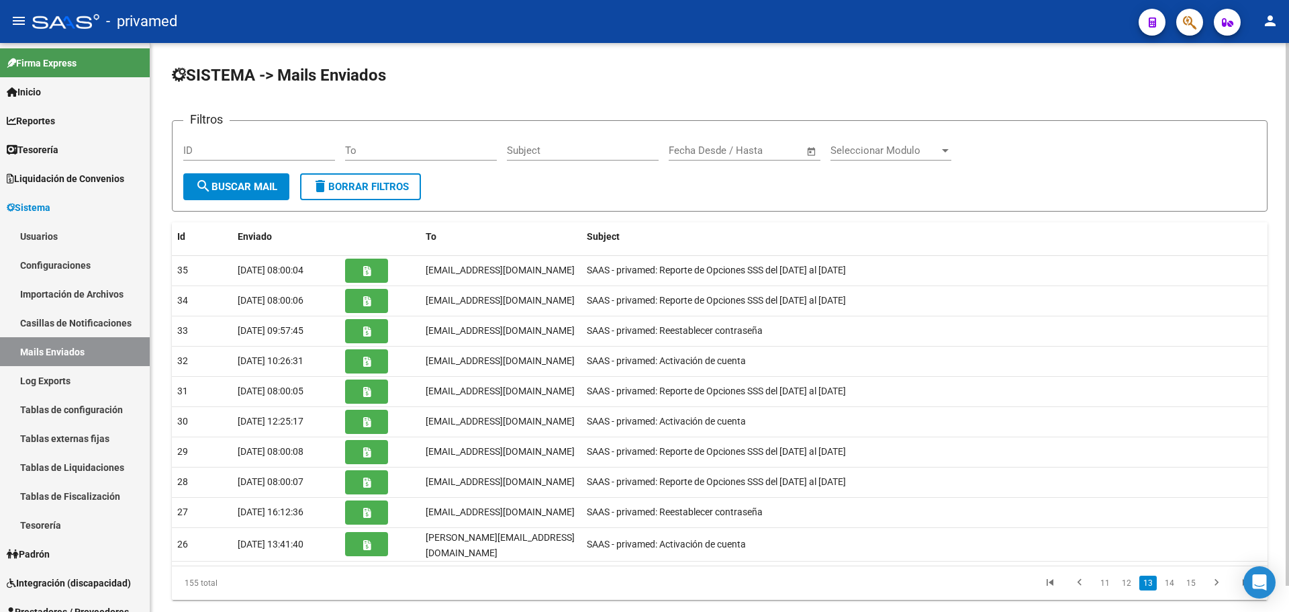
click at [433, 149] on input "To" at bounding box center [421, 150] width 152 height 12
type input "gerente"
click at [216, 189] on span "search Buscar Mail" at bounding box center [236, 187] width 82 height 12
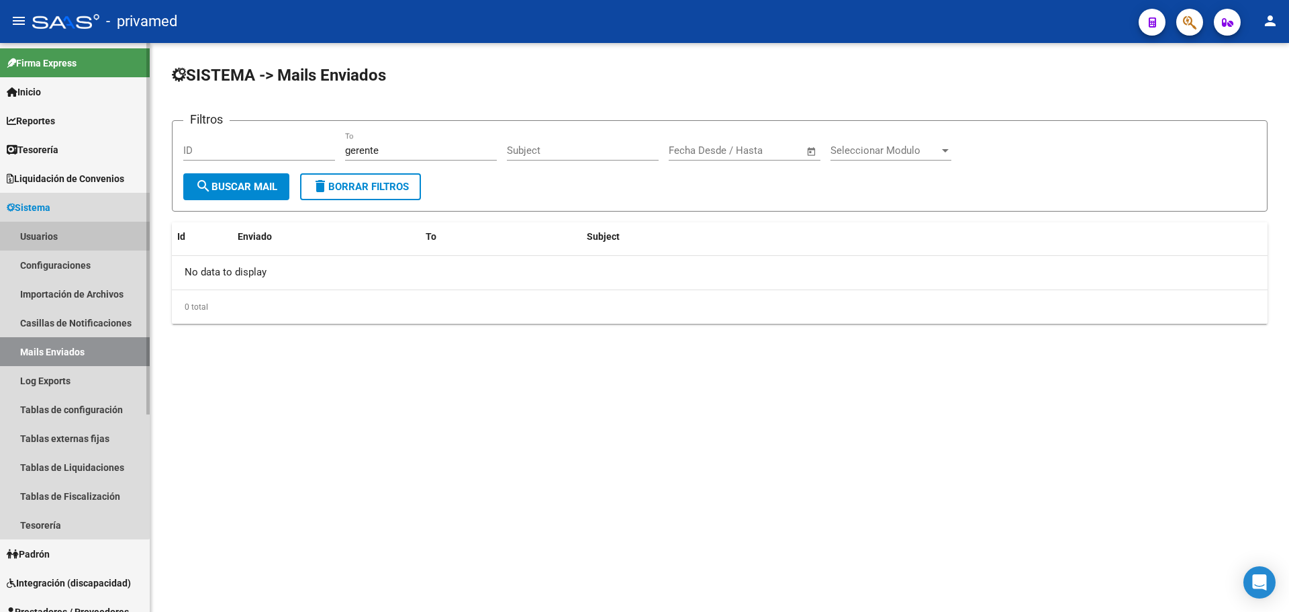
click at [59, 230] on link "Usuarios" at bounding box center [75, 236] width 150 height 29
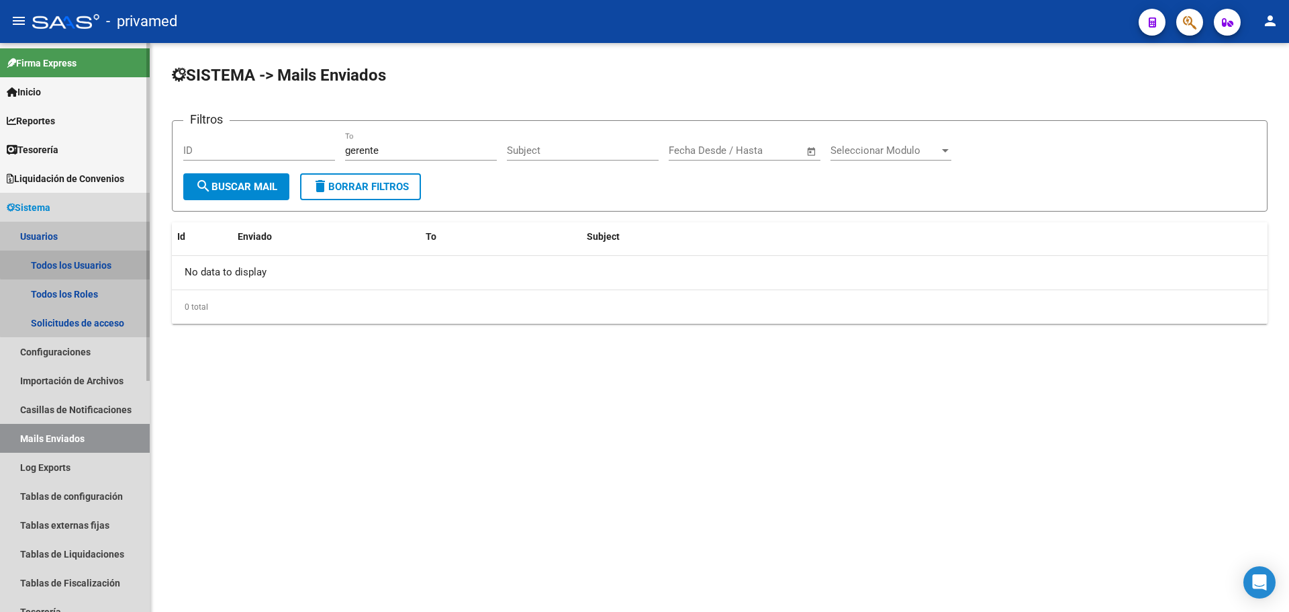
click at [79, 263] on link "Todos los Usuarios" at bounding box center [75, 264] width 150 height 29
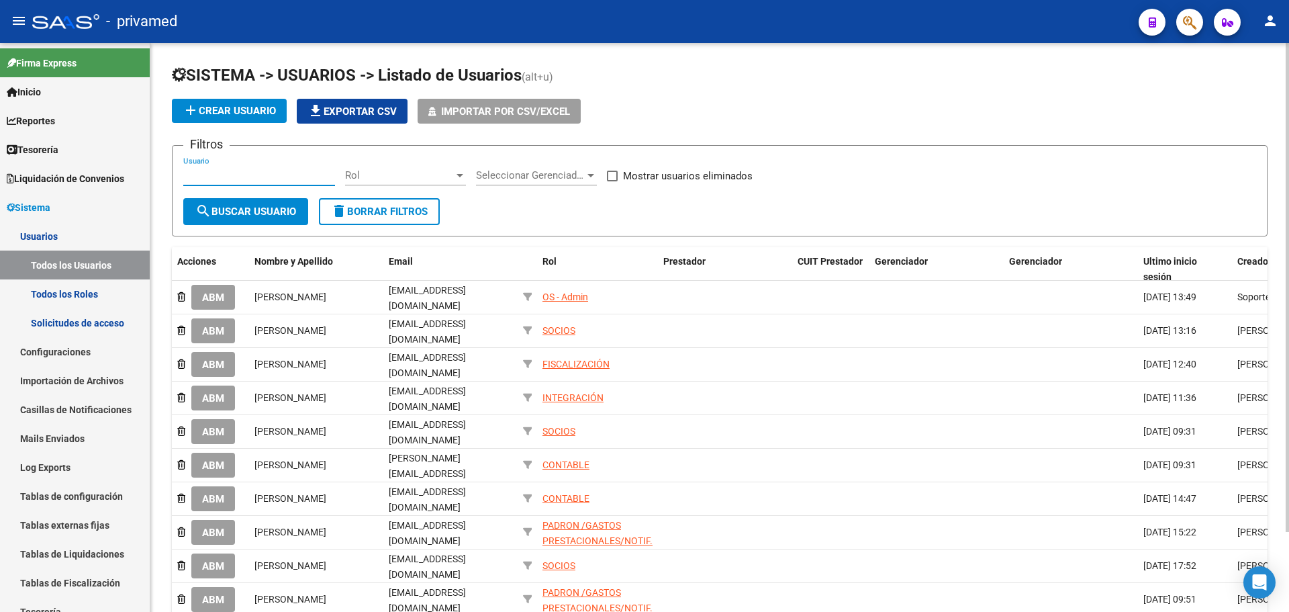
click at [265, 176] on input "Usuario" at bounding box center [259, 175] width 152 height 12
type input "marce"
click at [238, 211] on span "search Buscar Usuario" at bounding box center [245, 211] width 101 height 12
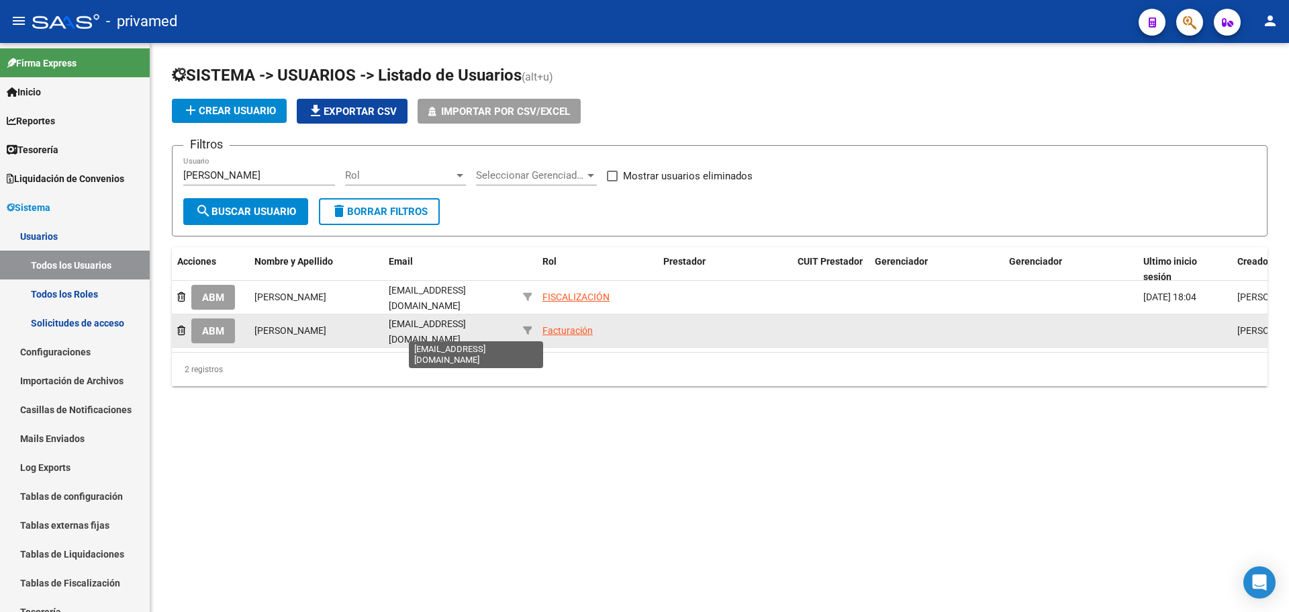
scroll to position [0, 50]
drag, startPoint x: 388, startPoint y: 328, endPoint x: 517, endPoint y: 335, distance: 129.1
click at [517, 335] on datatable-body-cell "gerentedeprestaciones@privamedsa.com" at bounding box center [450, 330] width 134 height 33
copy span "gerentedeprestaciones@privamedsa.com"
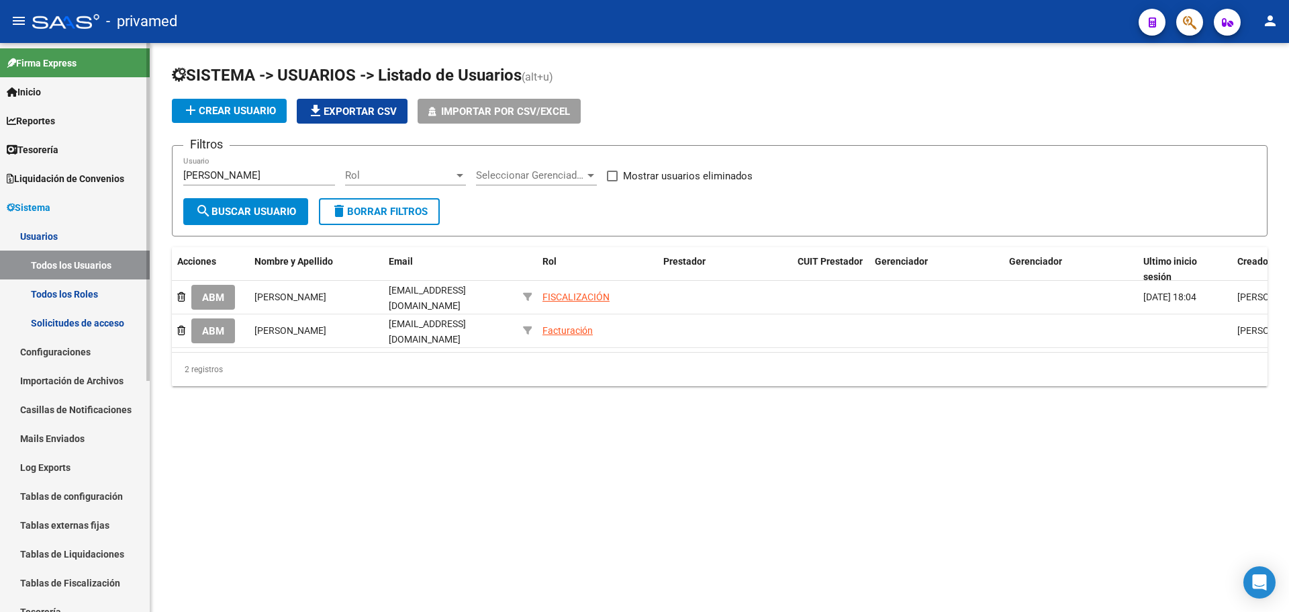
click at [82, 351] on link "Configuraciones" at bounding box center [75, 351] width 150 height 29
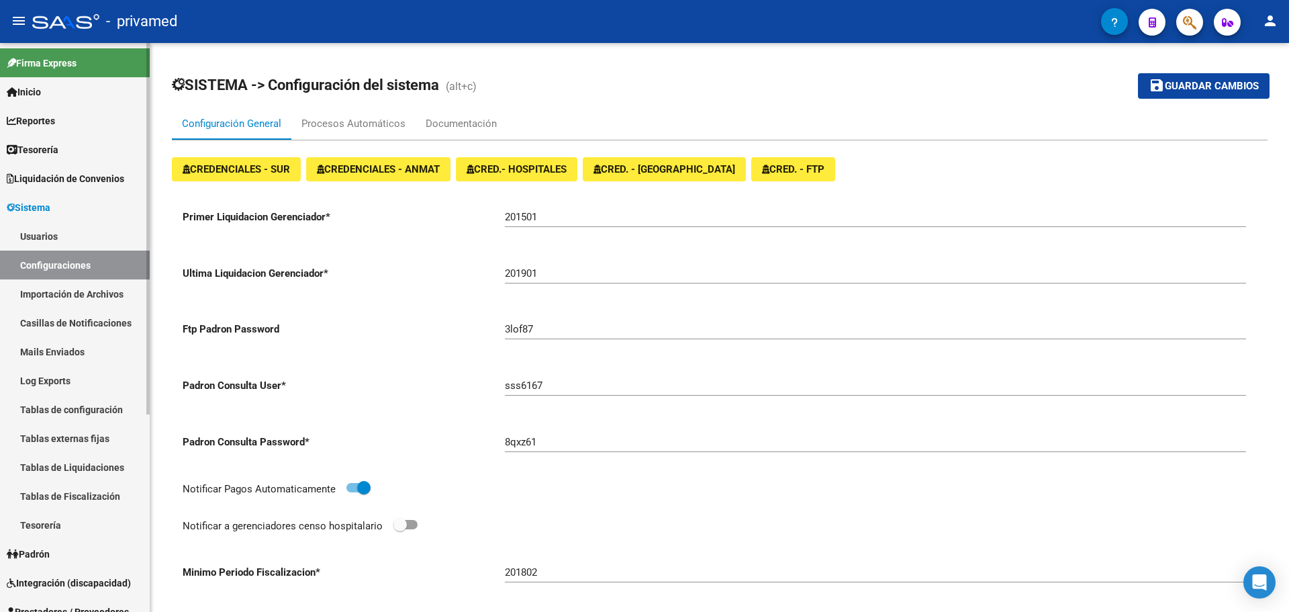
click at [75, 344] on link "Mails Enviados" at bounding box center [75, 351] width 150 height 29
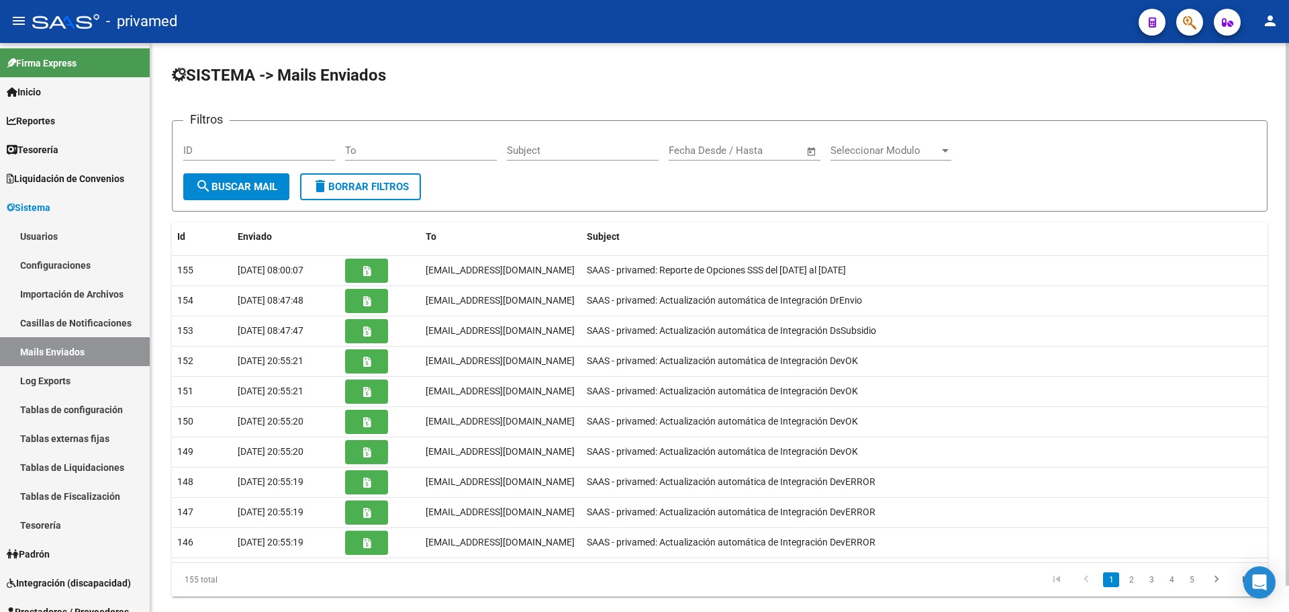
click at [386, 144] on div "To" at bounding box center [421, 146] width 152 height 29
paste input "gerentedeprestaciones@privamedsa.com"
type input "gerentedeprestaciones@privamedsa.com"
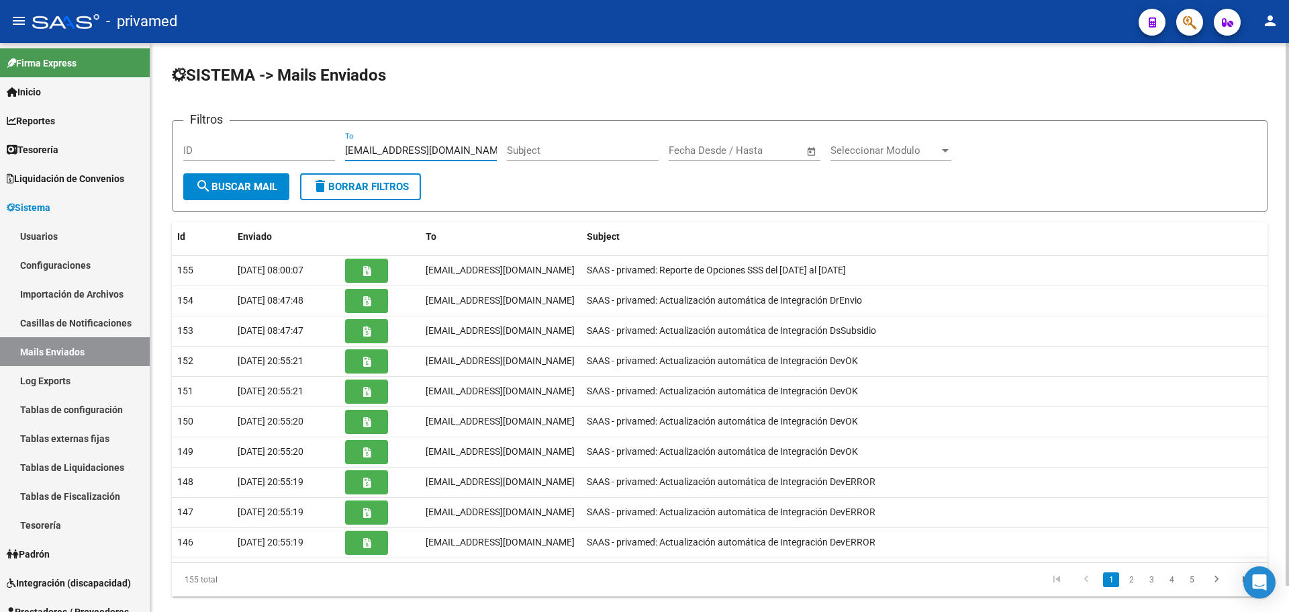
click at [244, 191] on span "search Buscar Mail" at bounding box center [236, 187] width 82 height 12
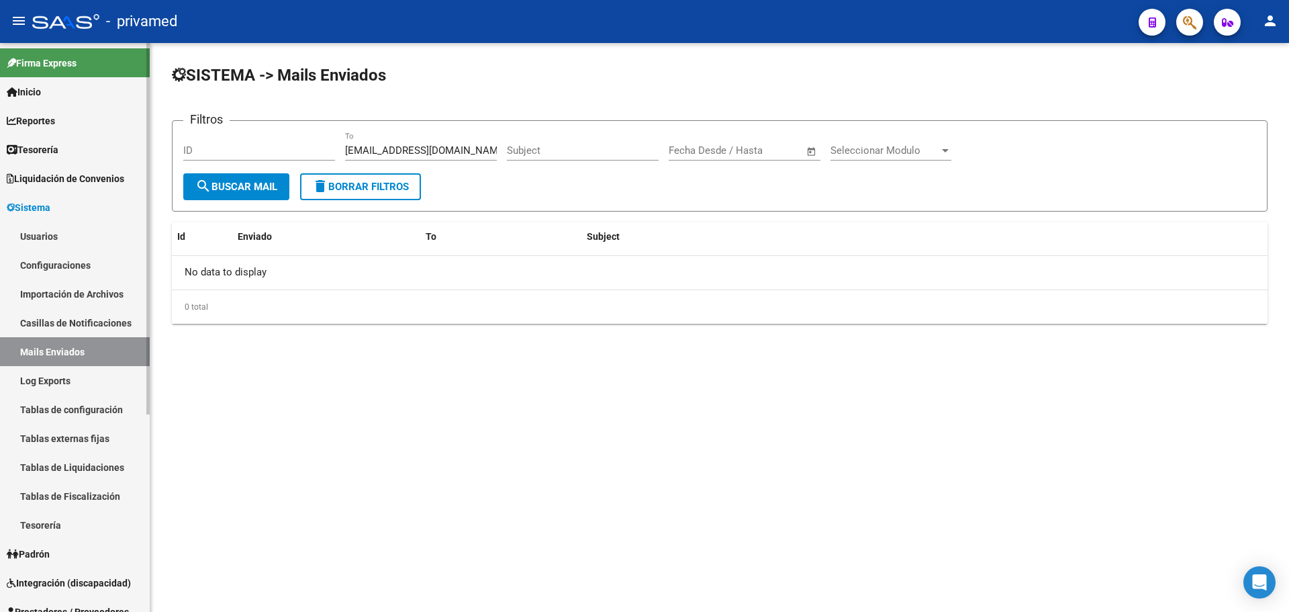
click at [83, 375] on link "Log Exports" at bounding box center [75, 380] width 150 height 29
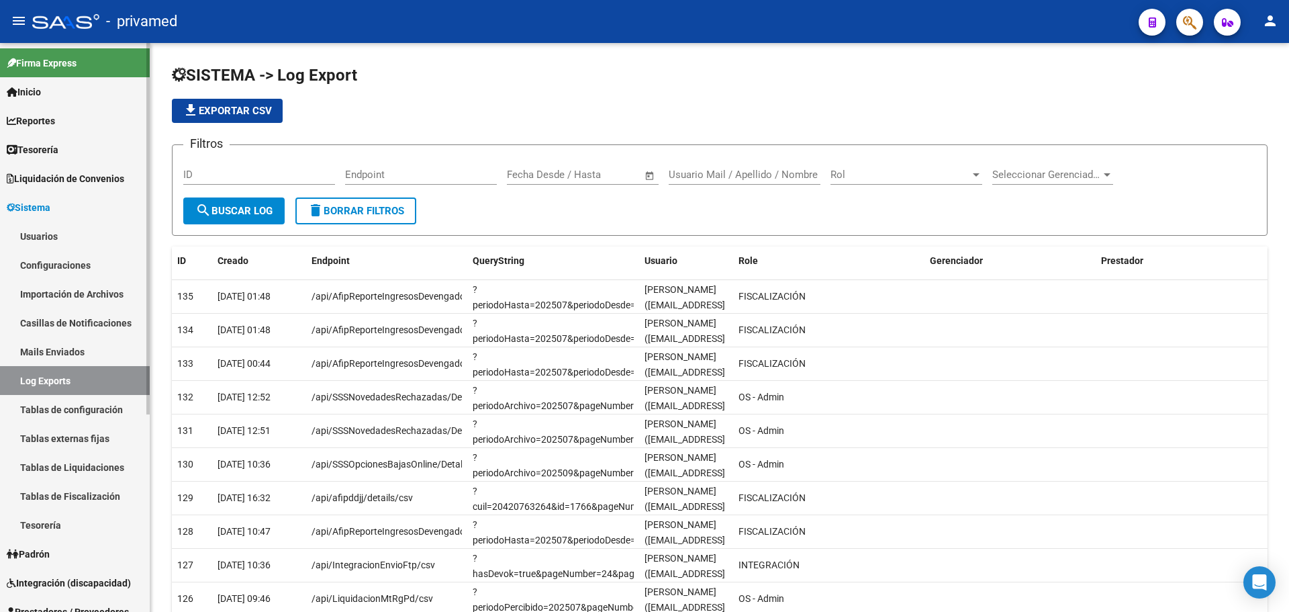
click at [51, 236] on link "Usuarios" at bounding box center [75, 236] width 150 height 29
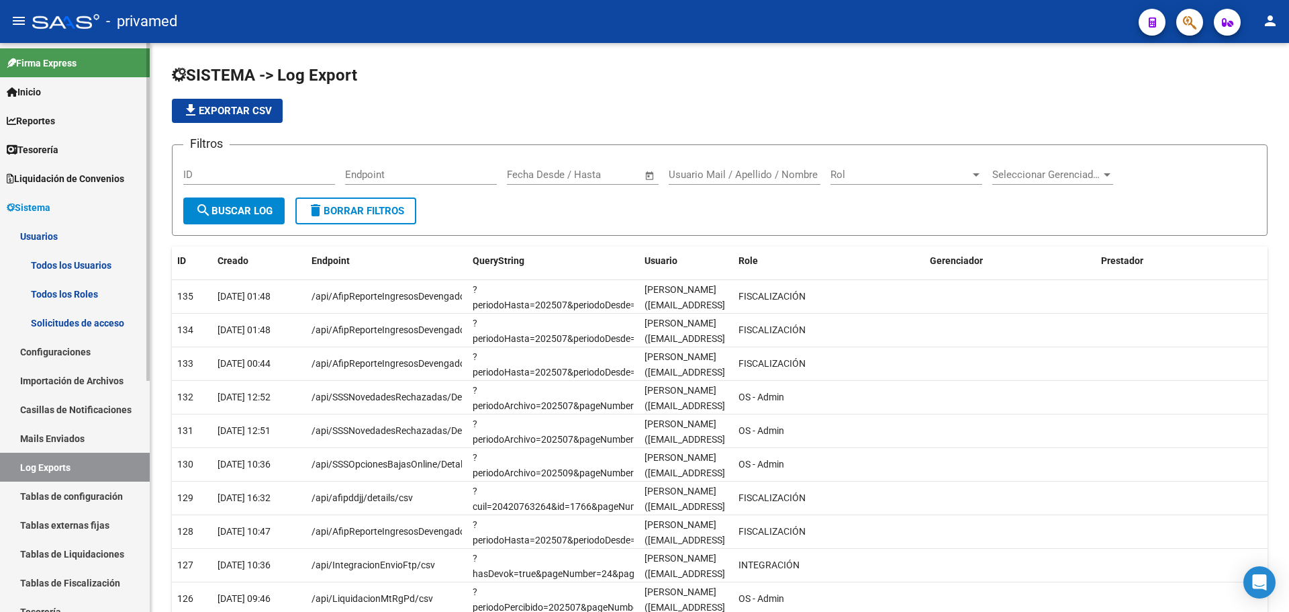
click at [71, 262] on link "Todos los Usuarios" at bounding box center [75, 264] width 150 height 29
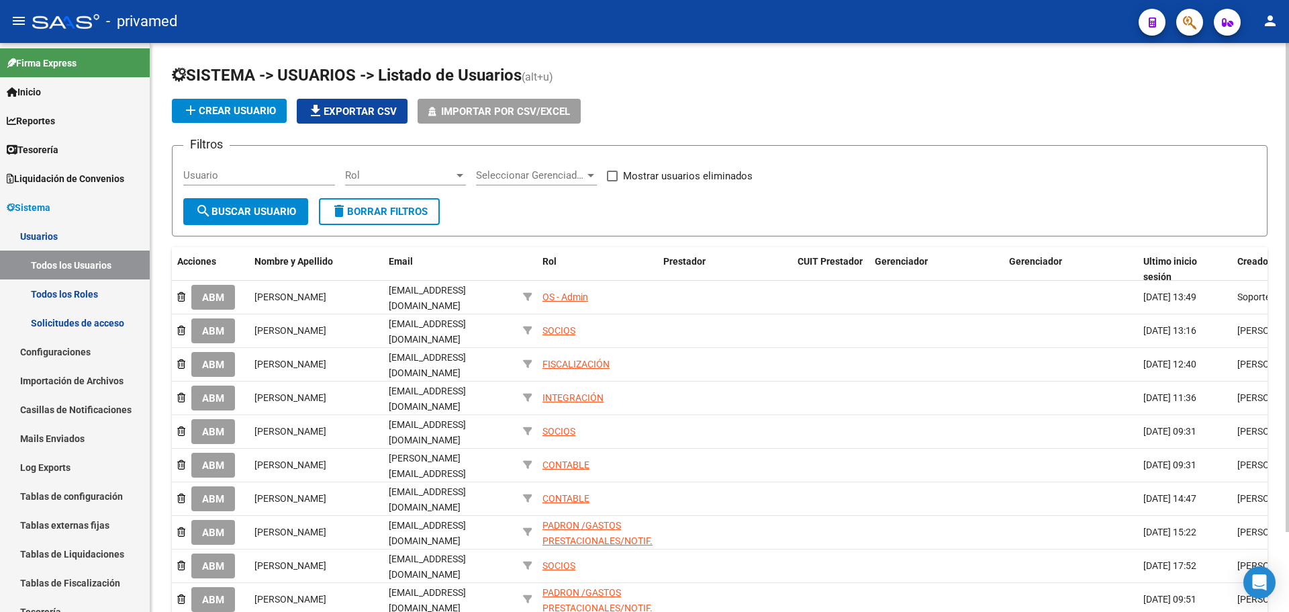
click at [260, 175] on input "Usuario" at bounding box center [259, 175] width 152 height 12
paste input "gerentedeprestaciones@privamedsa.com"
type input "gerentedeprestaciones@privamedsa.com"
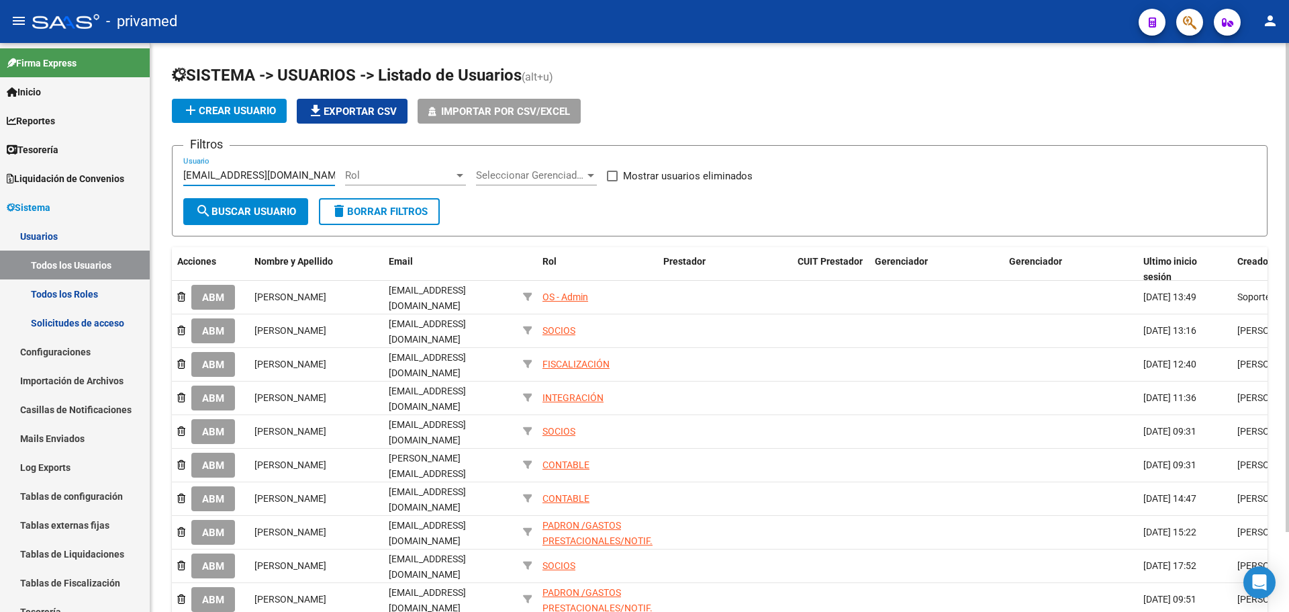
click at [245, 203] on button "search Buscar Usuario" at bounding box center [245, 211] width 125 height 27
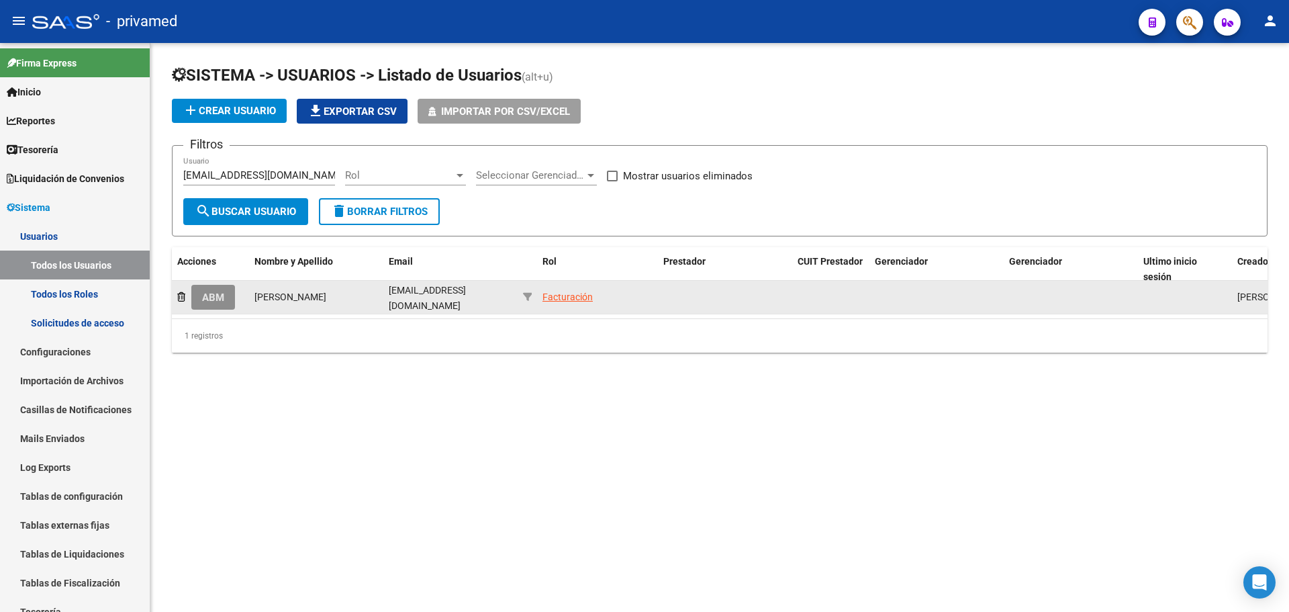
click at [215, 294] on span "ABM" at bounding box center [213, 297] width 22 height 12
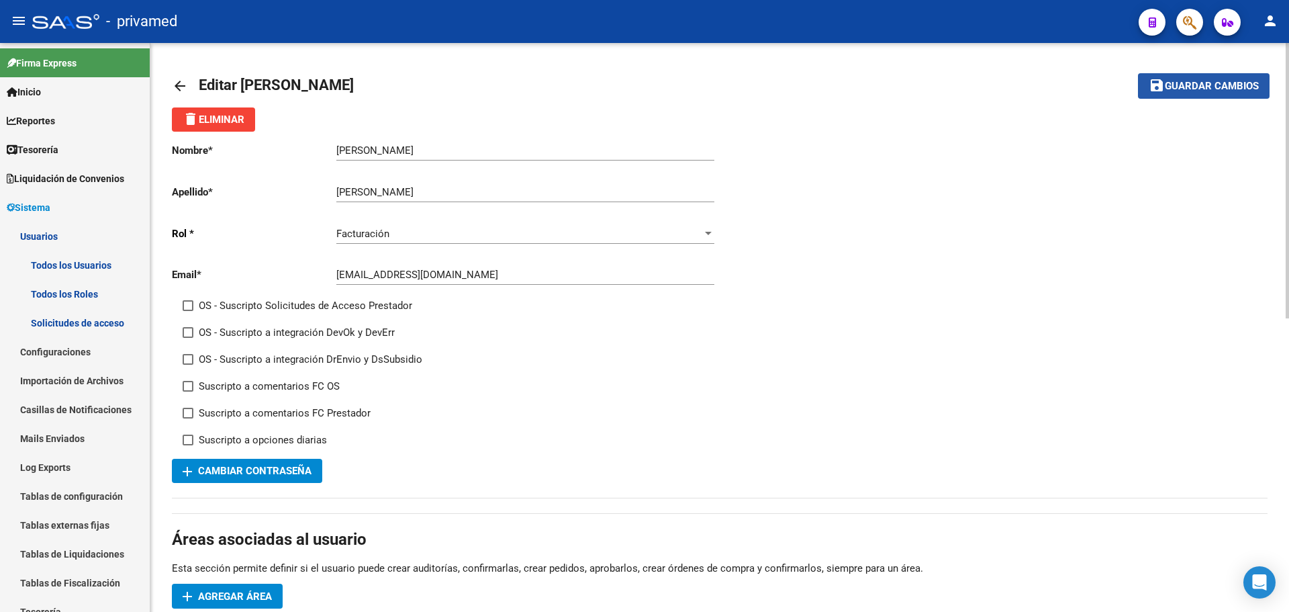
click at [1192, 89] on span "Guardar cambios" at bounding box center [1212, 87] width 94 height 12
